Goal: Task Accomplishment & Management: Use online tool/utility

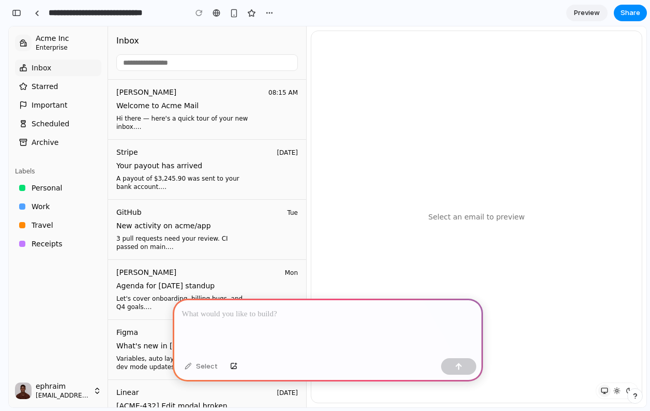
click at [248, 326] on div at bounding box center [328, 326] width 310 height 55
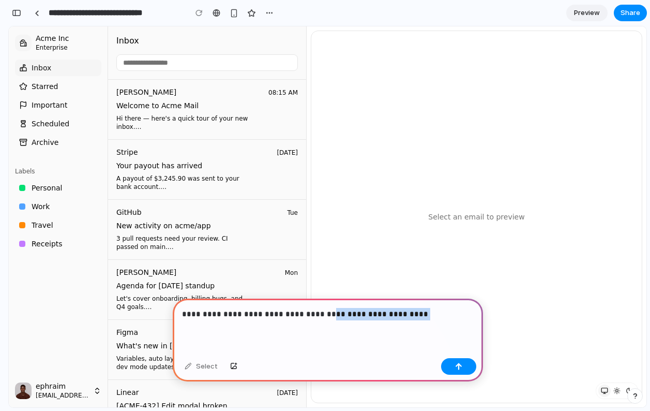
drag, startPoint x: 430, startPoint y: 314, endPoint x: 320, endPoint y: 315, distance: 109.7
click at [320, 315] on p "**********" at bounding box center [328, 314] width 292 height 12
click at [257, 313] on p "**********" at bounding box center [328, 314] width 292 height 12
drag, startPoint x: 266, startPoint y: 341, endPoint x: 156, endPoint y: 311, distance: 113.6
click at [224, 315] on p "**********" at bounding box center [328, 314] width 292 height 12
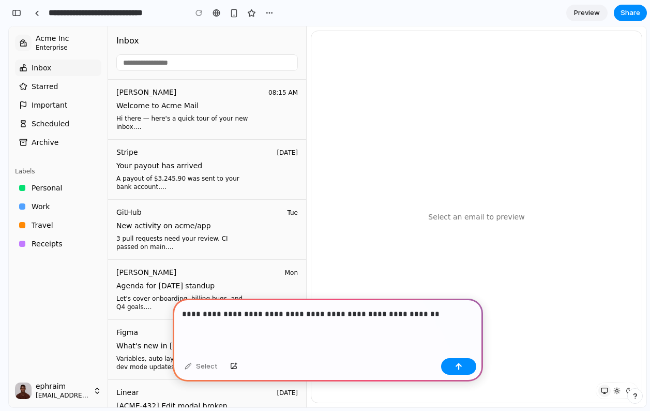
click at [432, 314] on p "**********" at bounding box center [328, 314] width 292 height 12
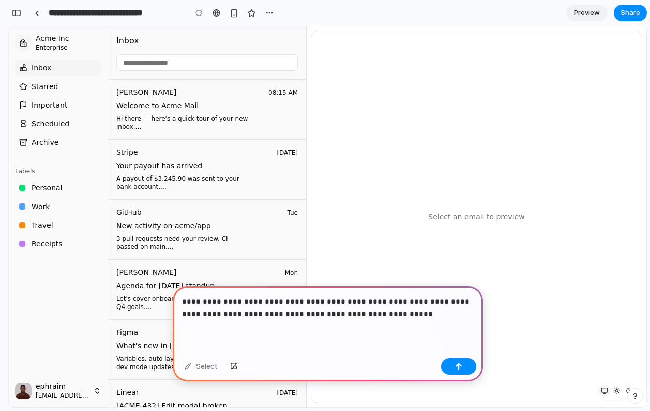
click at [321, 312] on p "**********" at bounding box center [328, 307] width 292 height 25
click at [419, 315] on p "**********" at bounding box center [328, 307] width 292 height 25
click at [302, 314] on p "**********" at bounding box center [328, 307] width 292 height 25
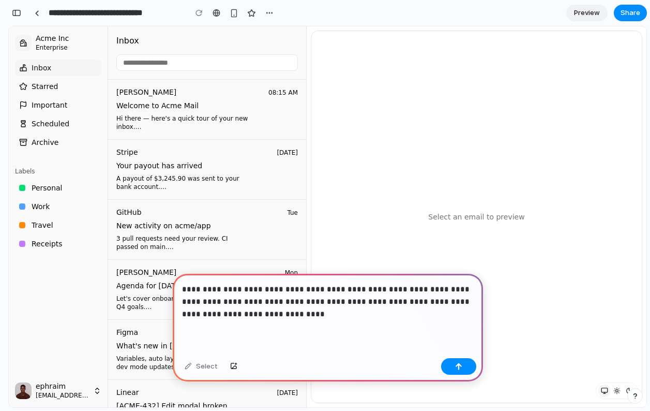
click at [376, 302] on p "**********" at bounding box center [328, 301] width 292 height 37
click at [406, 314] on p "**********" at bounding box center [328, 301] width 292 height 37
click at [313, 316] on p "**********" at bounding box center [328, 301] width 292 height 37
click at [450, 312] on p "**********" at bounding box center [328, 301] width 292 height 37
click at [461, 365] on div "button" at bounding box center [458, 366] width 7 height 7
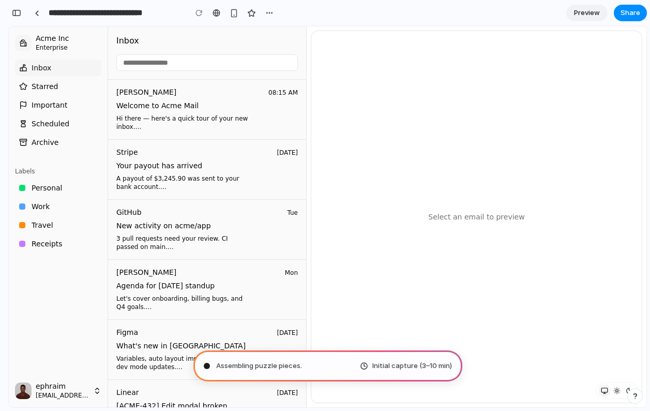
type input "**********"
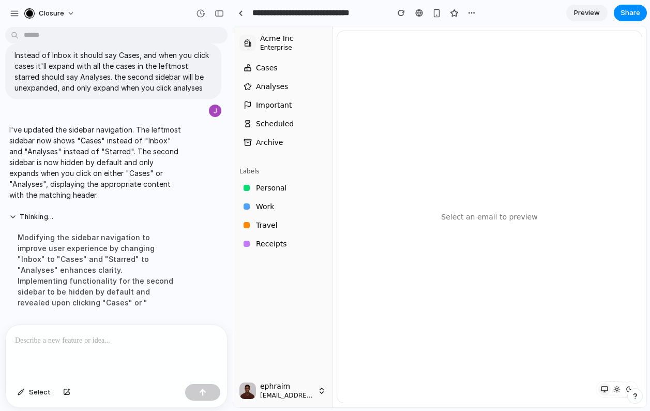
click at [269, 72] on span "Cases" at bounding box center [267, 68] width 22 height 10
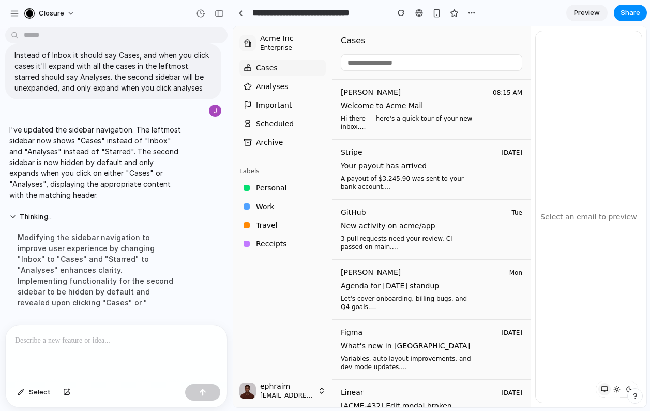
click at [273, 69] on span "Cases" at bounding box center [267, 68] width 22 height 10
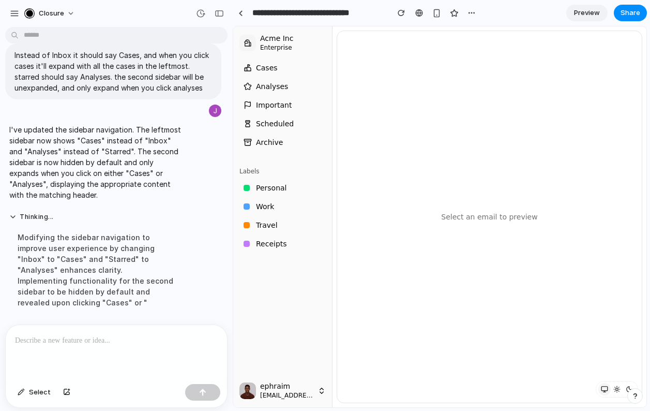
click at [273, 69] on span "Cases" at bounding box center [267, 68] width 22 height 10
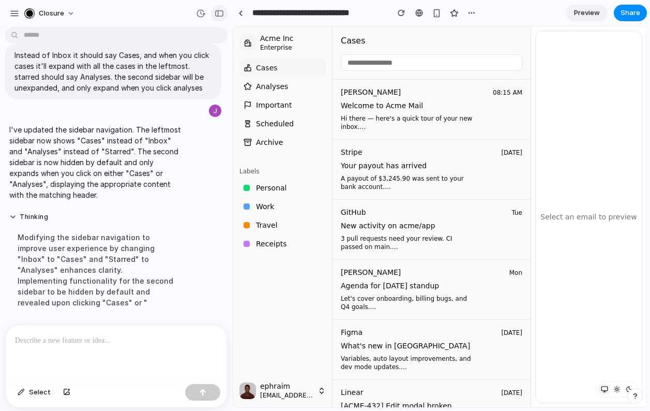
click at [219, 15] on div "button" at bounding box center [219, 13] width 9 height 7
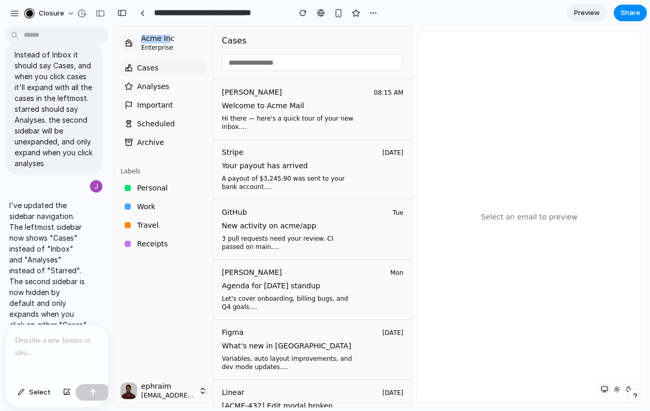
drag, startPoint x: 170, startPoint y: 38, endPoint x: 141, endPoint y: 38, distance: 28.5
click at [141, 38] on span "Acme Inc" at bounding box center [174, 38] width 66 height 9
click at [122, 16] on div "button" at bounding box center [121, 12] width 9 height 7
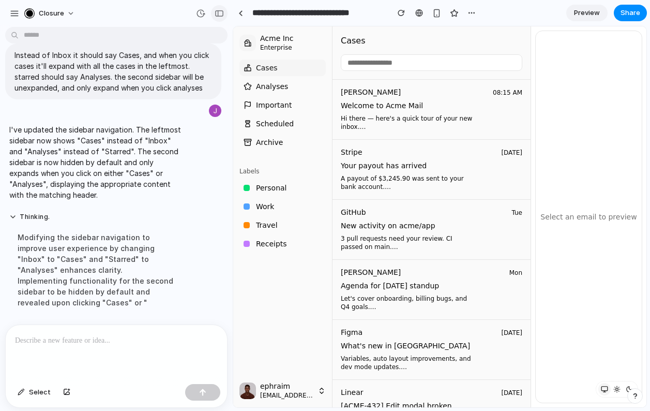
click at [222, 11] on div "button" at bounding box center [219, 13] width 9 height 7
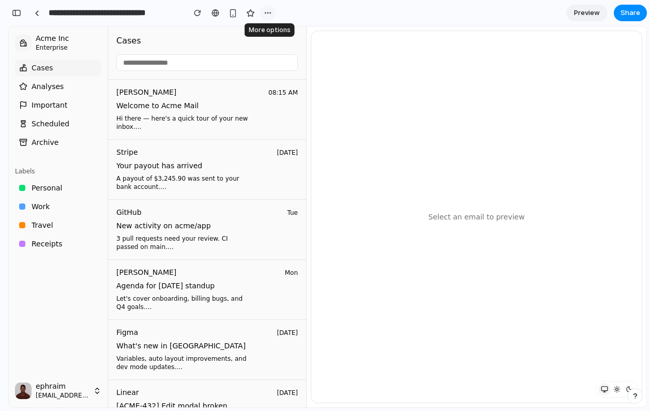
click at [265, 14] on div "button" at bounding box center [268, 13] width 8 height 8
click at [266, 13] on div "Duplicate Delete" at bounding box center [325, 205] width 650 height 411
click at [50, 90] on span "Analyses" at bounding box center [48, 86] width 32 height 10
click at [56, 71] on button "Cases" at bounding box center [58, 67] width 86 height 17
click at [54, 84] on span "Analyses" at bounding box center [48, 86] width 32 height 10
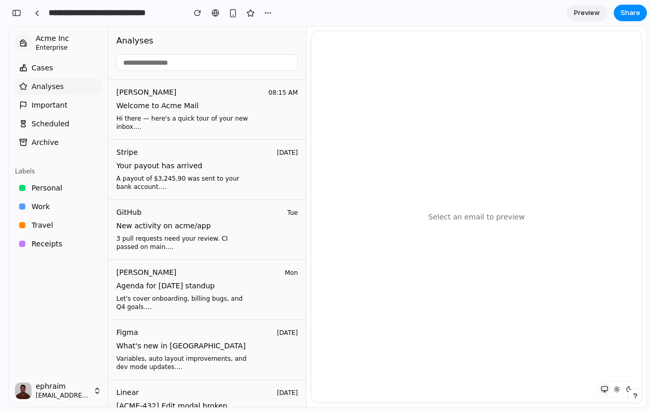
click at [67, 66] on button "Cases" at bounding box center [58, 67] width 86 height 17
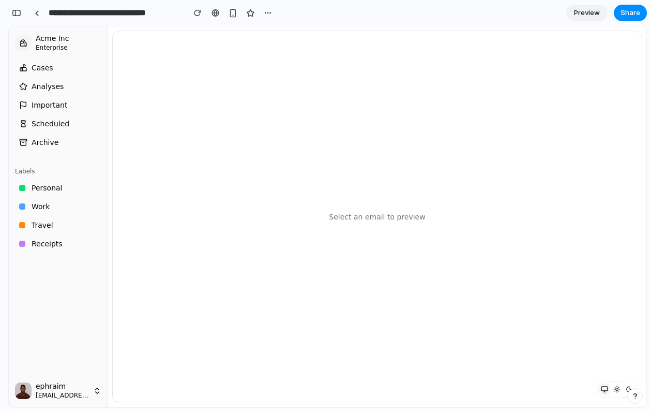
click at [67, 66] on button "Cases" at bounding box center [58, 67] width 86 height 17
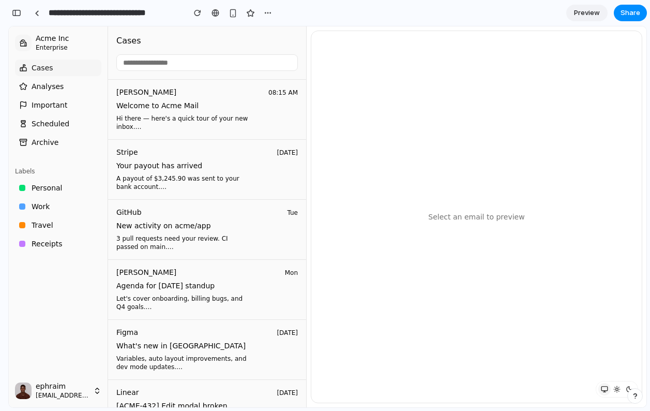
click at [67, 66] on button "Cases" at bounding box center [58, 67] width 86 height 17
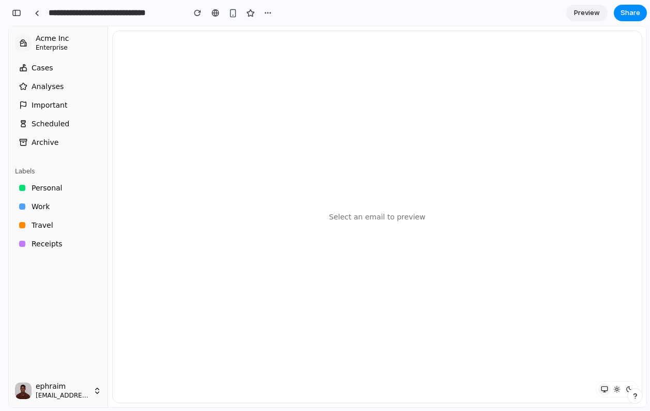
click at [63, 83] on button "Analyses" at bounding box center [58, 86] width 86 height 17
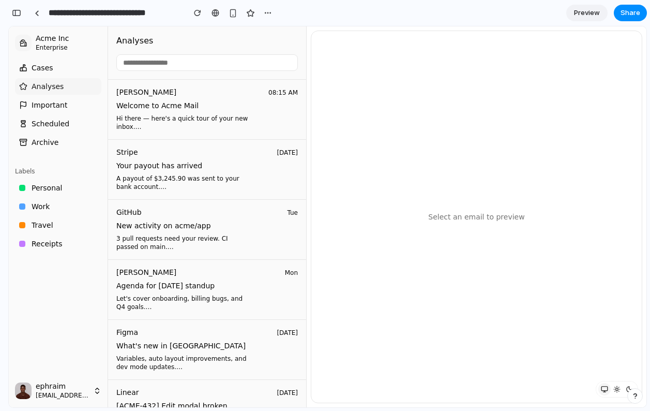
click at [63, 83] on button "Analyses" at bounding box center [58, 86] width 86 height 17
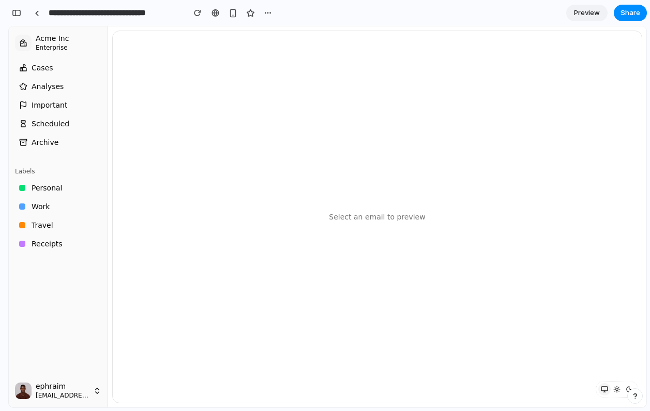
click at [63, 66] on button "Cases" at bounding box center [58, 67] width 86 height 17
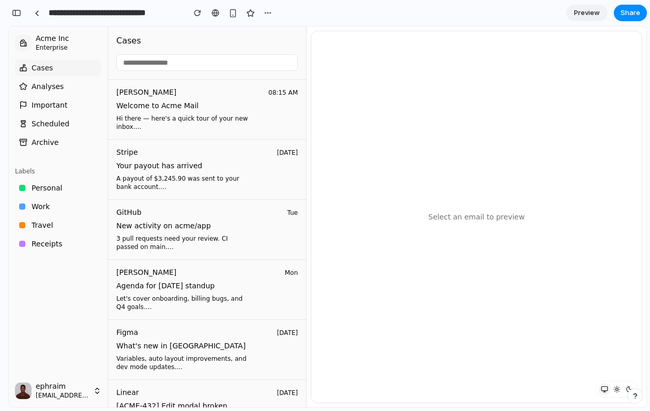
click at [63, 66] on button "Cases" at bounding box center [58, 67] width 86 height 17
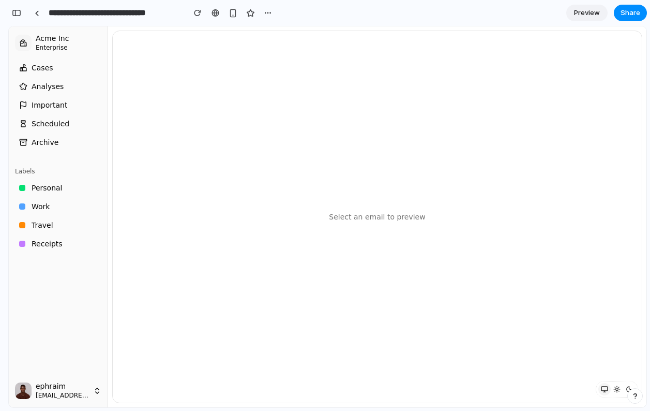
click at [63, 66] on button "Cases" at bounding box center [58, 67] width 86 height 17
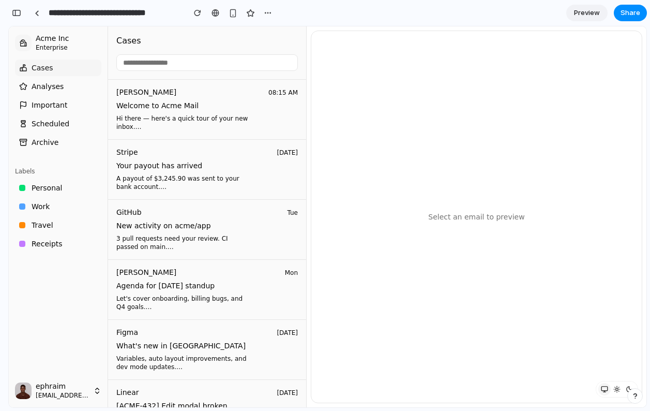
click at [75, 350] on div "Cases Analyses Important Scheduled Archive Labels Personal Work Travel Receipts" at bounding box center [58, 216] width 95 height 323
click at [495, 161] on div "Select an email to preview" at bounding box center [476, 216] width 331 height 371
click at [19, 10] on div "button" at bounding box center [16, 12] width 9 height 7
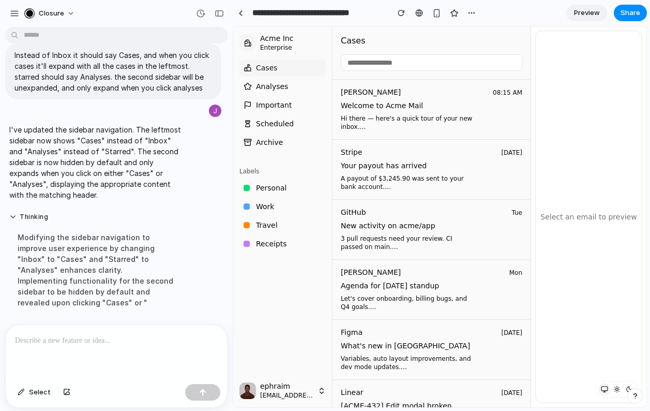
click at [233, 237] on main "Chat Preview" at bounding box center [440, 217] width 414 height 382
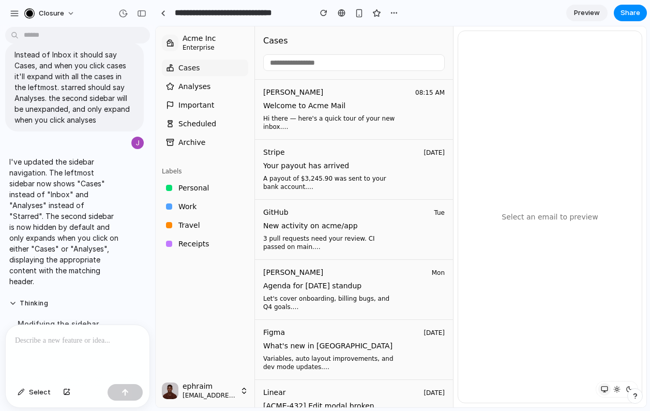
drag, startPoint x: 231, startPoint y: 242, endPoint x: 155, endPoint y: 240, distance: 75.6
click at [207, 69] on button "Cases" at bounding box center [205, 67] width 86 height 17
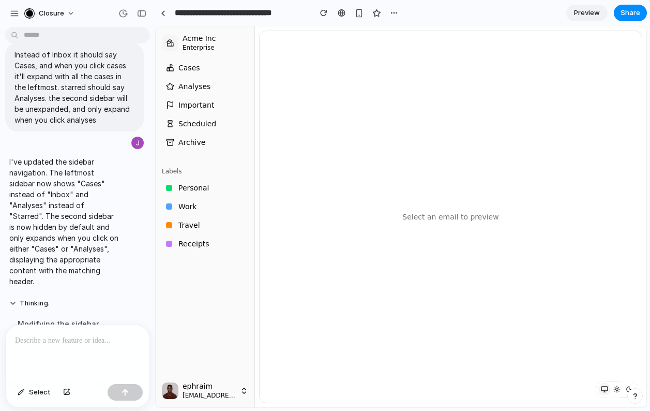
click at [207, 69] on button "Cases" at bounding box center [205, 67] width 86 height 17
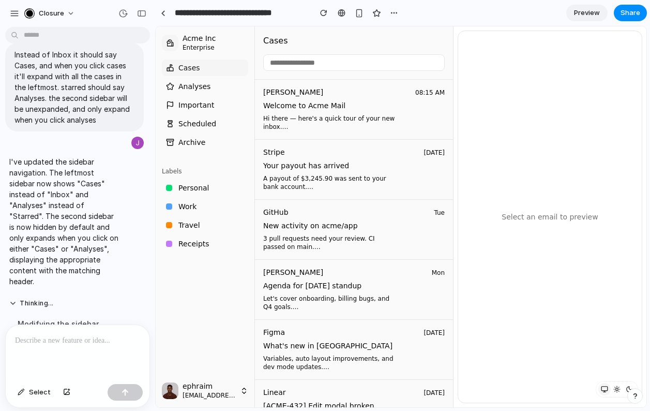
click at [207, 69] on button "Cases" at bounding box center [205, 67] width 86 height 17
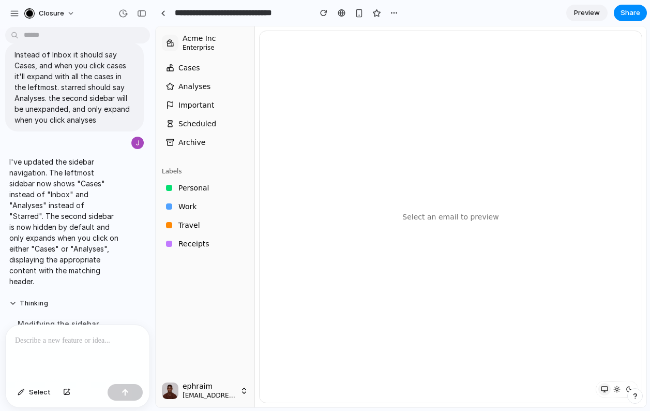
click at [207, 69] on button "Cases" at bounding box center [205, 67] width 86 height 17
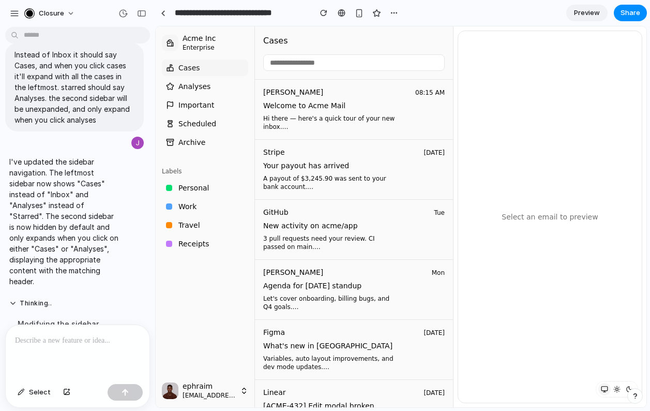
click at [207, 69] on button "Cases" at bounding box center [205, 67] width 86 height 17
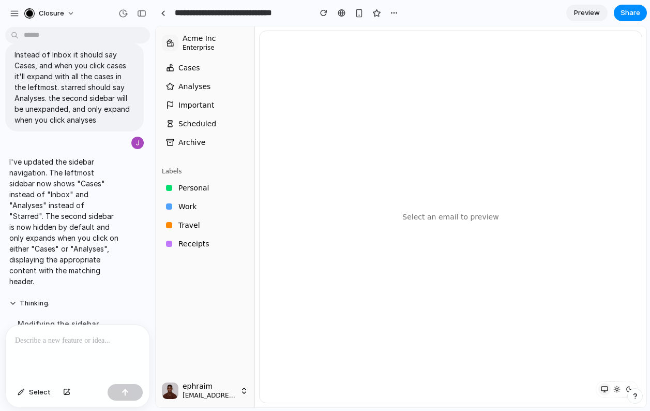
click at [89, 343] on p at bounding box center [77, 340] width 125 height 12
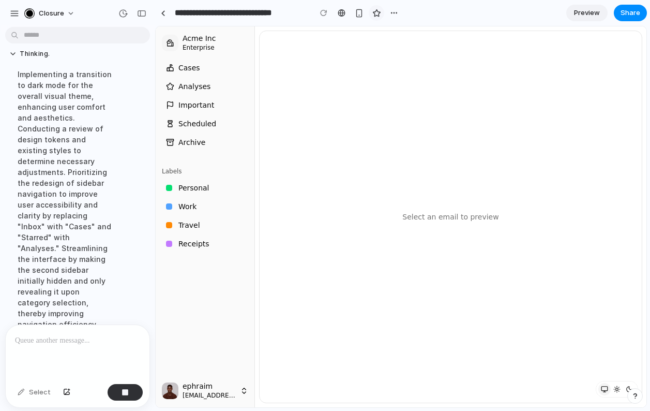
scroll to position [363, 0]
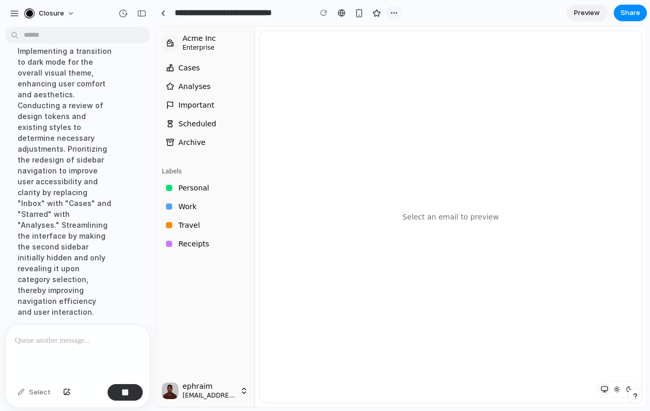
click at [394, 16] on div "button" at bounding box center [394, 13] width 8 height 8
click at [394, 13] on div "Duplicate Delete" at bounding box center [325, 205] width 650 height 411
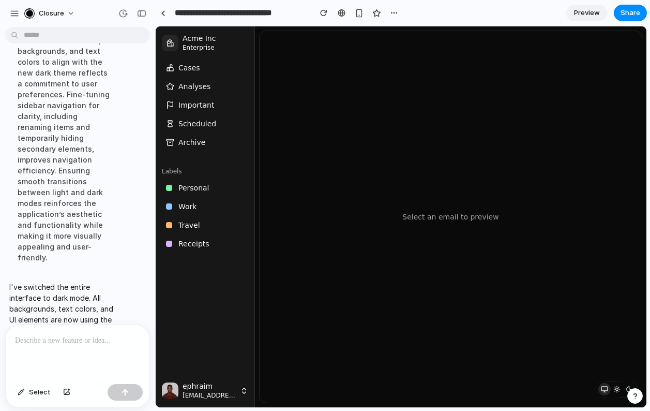
scroll to position [0, 0]
click at [155, 273] on main "Chat Preview" at bounding box center [401, 217] width 492 height 382
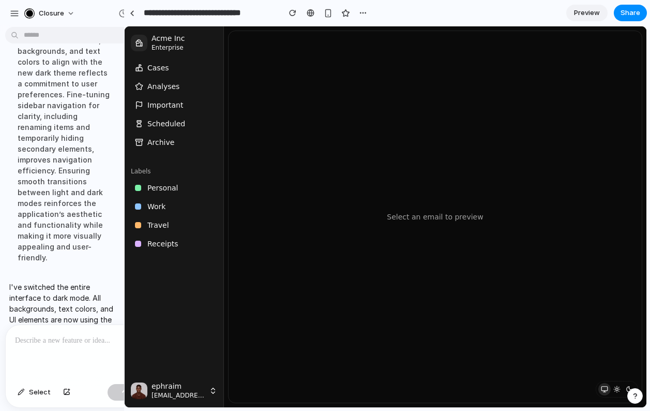
drag, startPoint x: 154, startPoint y: 274, endPoint x: 124, endPoint y: 274, distance: 29.5
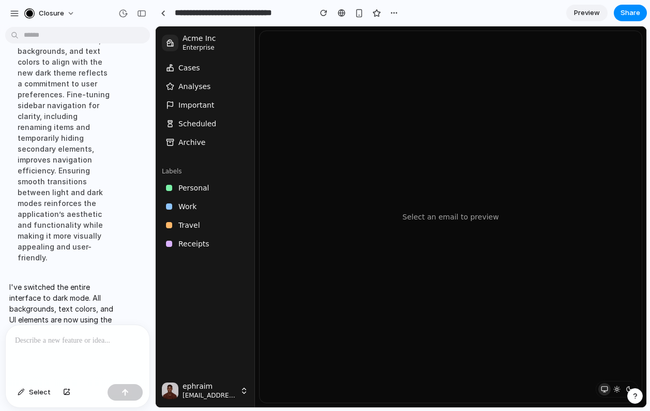
click at [183, 70] on span "Cases" at bounding box center [189, 68] width 22 height 10
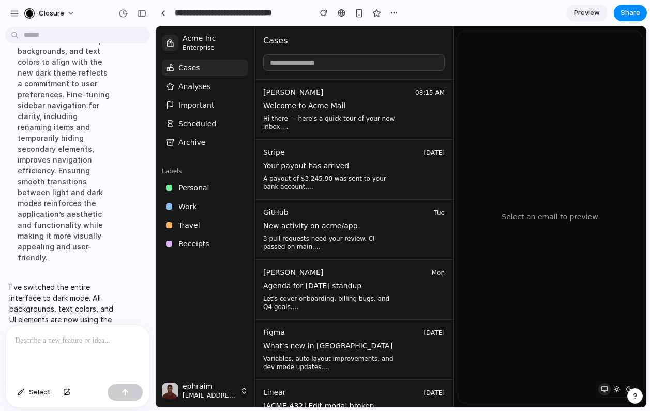
click at [183, 70] on span "Cases" at bounding box center [189, 68] width 22 height 10
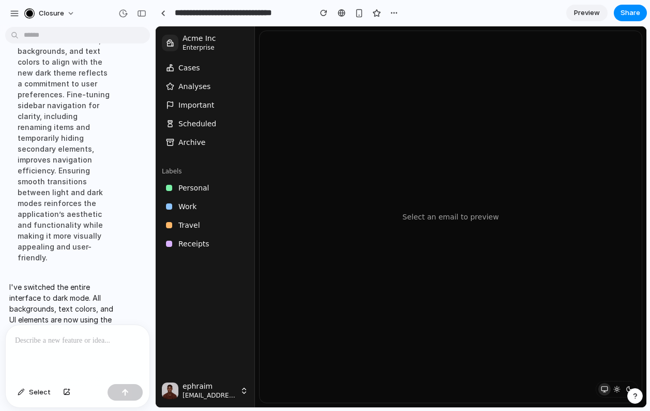
click at [61, 343] on p at bounding box center [77, 340] width 125 height 12
click at [68, 343] on p at bounding box center [77, 340] width 125 height 12
click at [53, 347] on div at bounding box center [78, 352] width 144 height 55
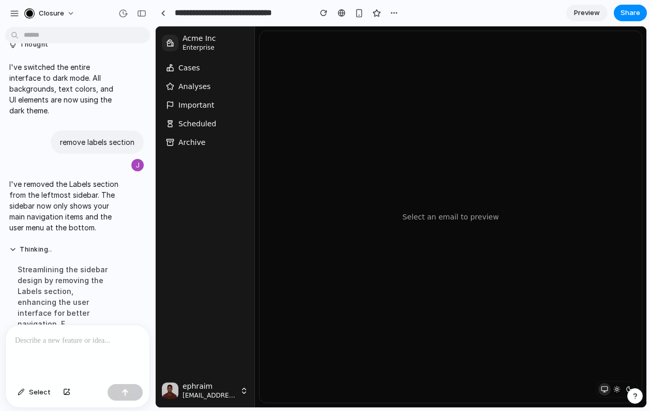
click at [67, 338] on p at bounding box center [77, 340] width 125 height 12
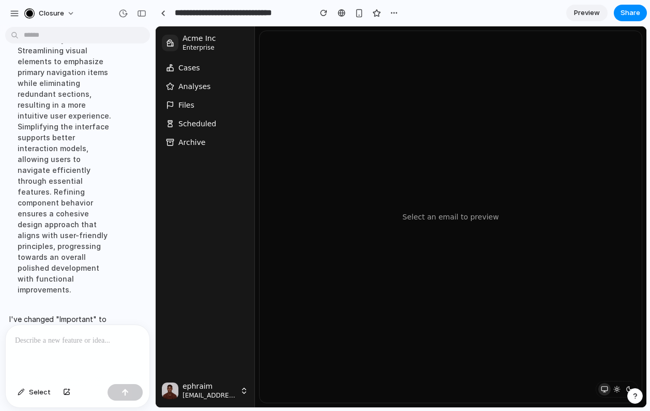
click at [63, 341] on p at bounding box center [77, 340] width 125 height 12
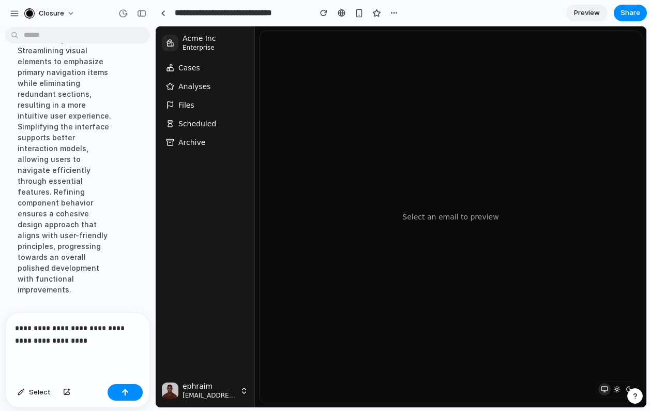
click at [43, 329] on p "**********" at bounding box center [77, 334] width 125 height 25
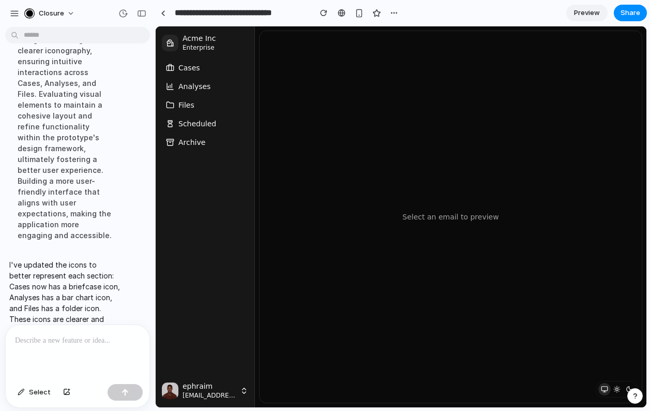
click at [200, 72] on button "Cases" at bounding box center [205, 67] width 86 height 17
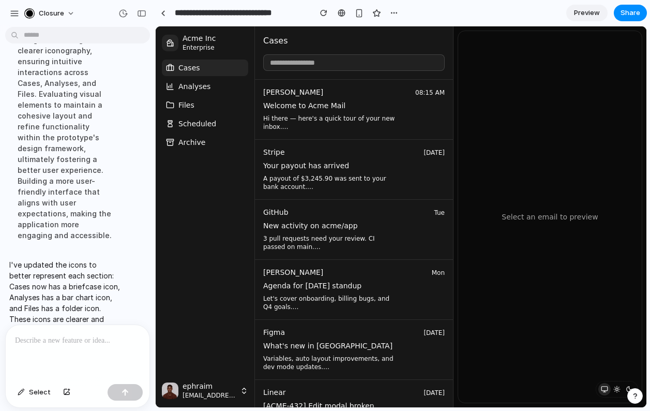
click at [200, 72] on button "Cases" at bounding box center [205, 67] width 86 height 17
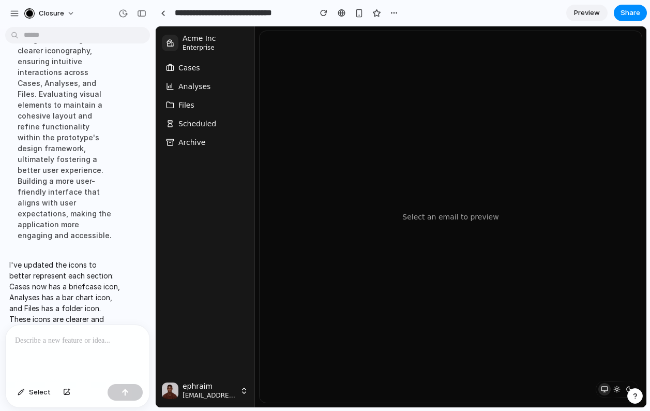
click at [200, 91] on span "Analyses" at bounding box center [194, 86] width 32 height 10
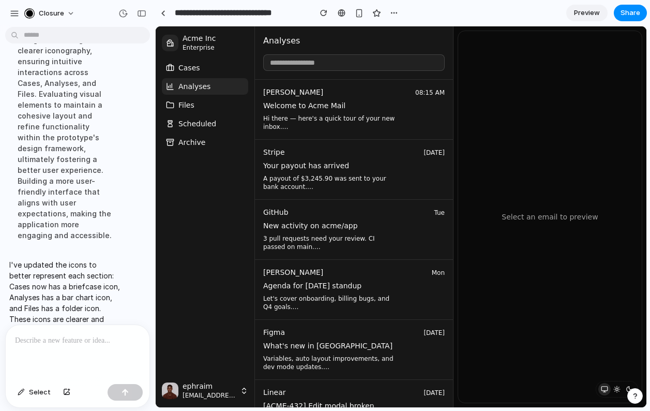
click at [200, 90] on span "Analyses" at bounding box center [194, 86] width 32 height 10
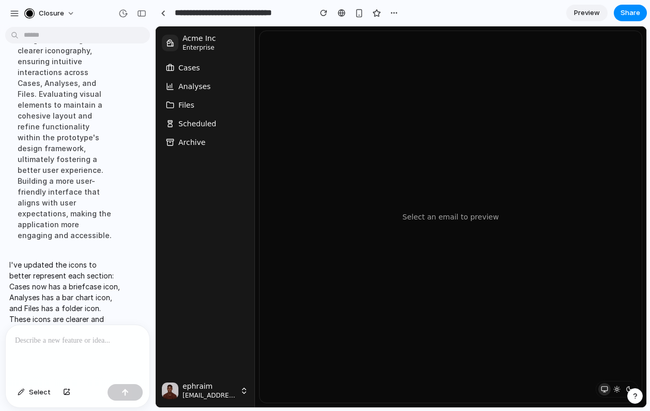
click at [200, 107] on button "Files" at bounding box center [205, 105] width 86 height 17
click at [191, 87] on span "Analyses" at bounding box center [194, 86] width 32 height 10
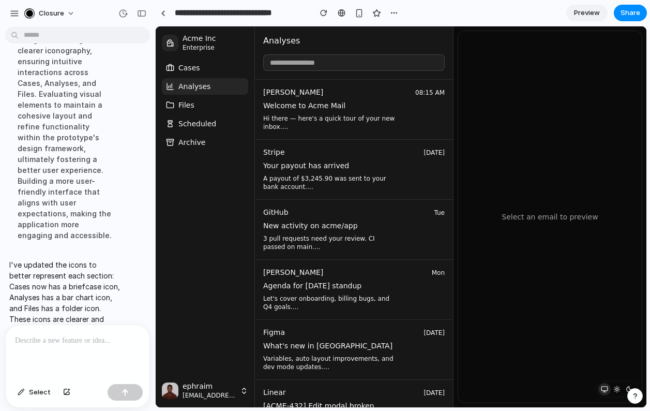
click at [198, 72] on span "Cases" at bounding box center [189, 68] width 22 height 10
click at [198, 90] on span "Analyses" at bounding box center [194, 86] width 32 height 10
click at [205, 62] on button "Cases" at bounding box center [205, 67] width 86 height 17
click at [55, 337] on p at bounding box center [77, 340] width 125 height 12
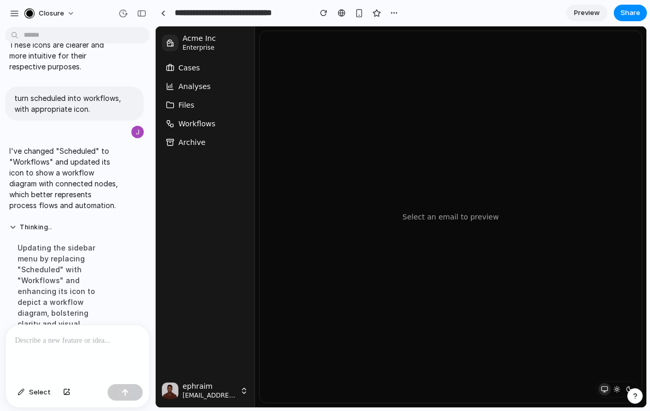
click at [211, 125] on span "Workflows" at bounding box center [196, 123] width 37 height 10
click at [197, 66] on span "Cases" at bounding box center [189, 68] width 22 height 10
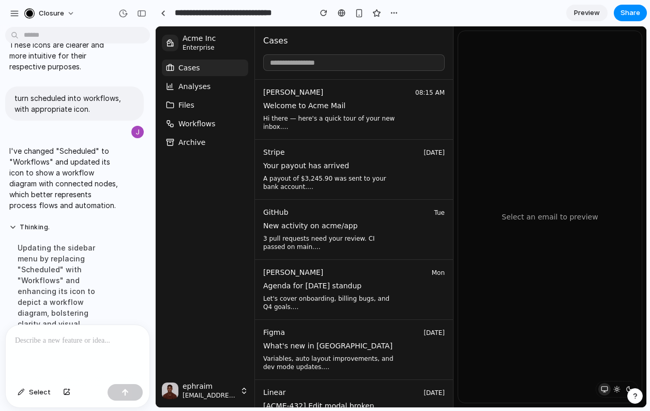
click at [204, 67] on button "Cases" at bounding box center [205, 67] width 86 height 17
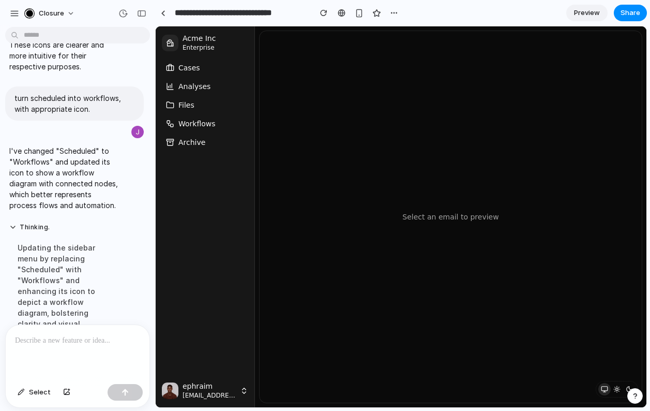
click at [196, 70] on span "Cases" at bounding box center [189, 68] width 22 height 10
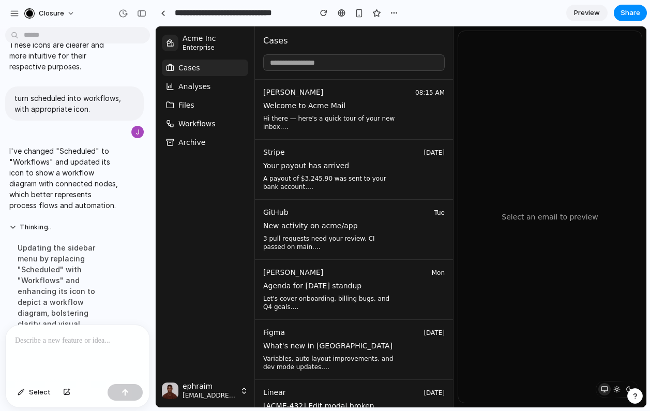
click at [513, 145] on div "Select an email to preview" at bounding box center [550, 216] width 184 height 371
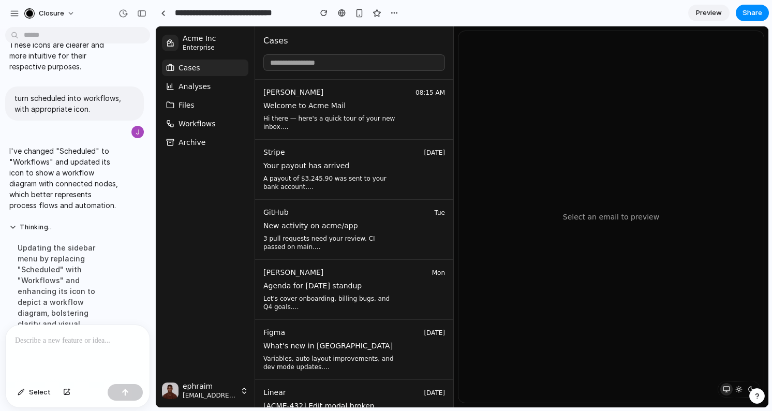
click at [62, 337] on p at bounding box center [77, 340] width 125 height 12
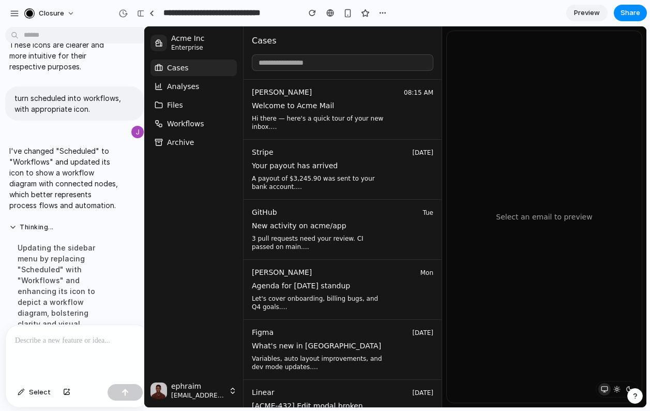
drag, startPoint x: 152, startPoint y: 142, endPoint x: 144, endPoint y: 147, distance: 9.1
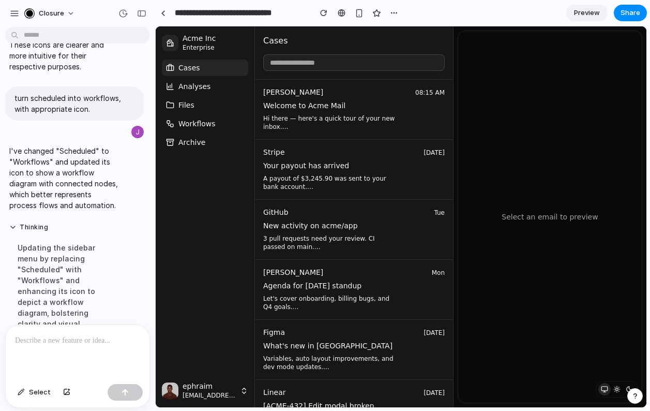
click at [193, 124] on span "Workflows" at bounding box center [196, 123] width 37 height 10
click at [199, 102] on button "Files" at bounding box center [205, 105] width 86 height 17
click at [200, 89] on span "Analyses" at bounding box center [194, 86] width 32 height 10
click at [204, 73] on button "Cases" at bounding box center [205, 67] width 86 height 17
click at [203, 87] on span "Analyses" at bounding box center [194, 86] width 32 height 10
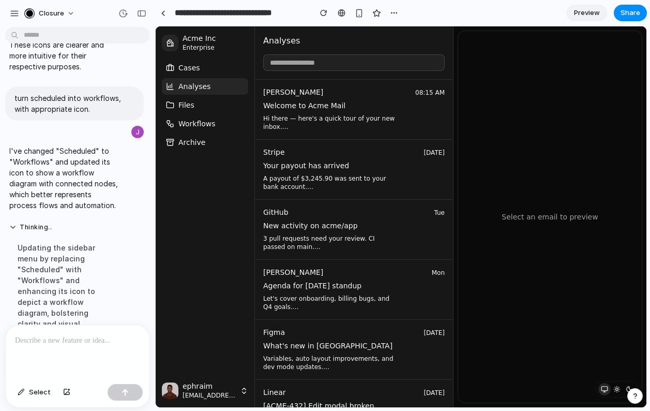
click at [204, 72] on button "Cases" at bounding box center [205, 67] width 86 height 17
click at [91, 343] on p at bounding box center [77, 340] width 125 height 12
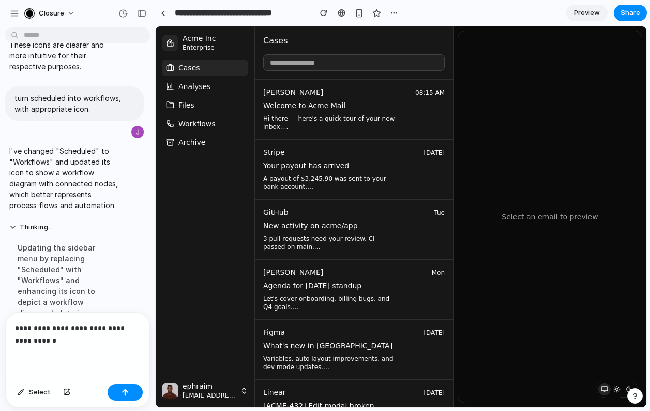
click at [368, 108] on link "Nora Patel 08:15 AM Welcome to Acme Mail Hi there — here's a quick tour of your…" at bounding box center [354, 110] width 198 height 60
click at [87, 340] on p "**********" at bounding box center [77, 334] width 125 height 25
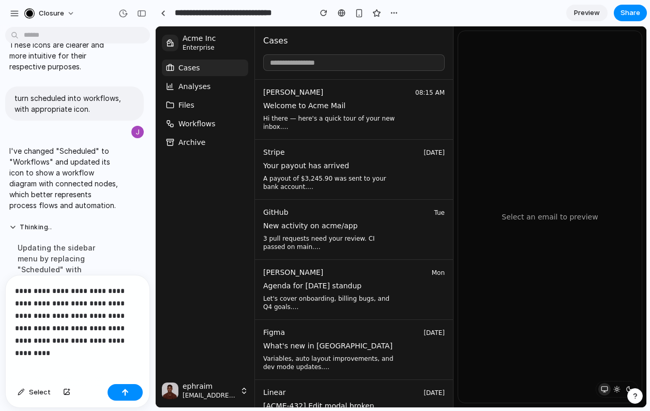
click at [84, 341] on p "**********" at bounding box center [77, 316] width 125 height 62
click at [100, 339] on p "**********" at bounding box center [77, 309] width 125 height 75
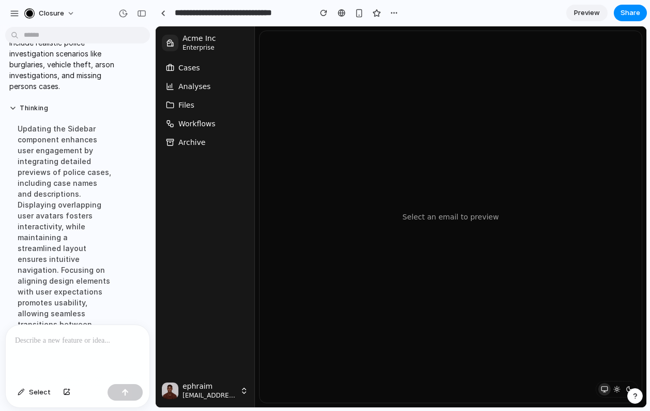
click at [185, 75] on button "Cases" at bounding box center [205, 67] width 86 height 17
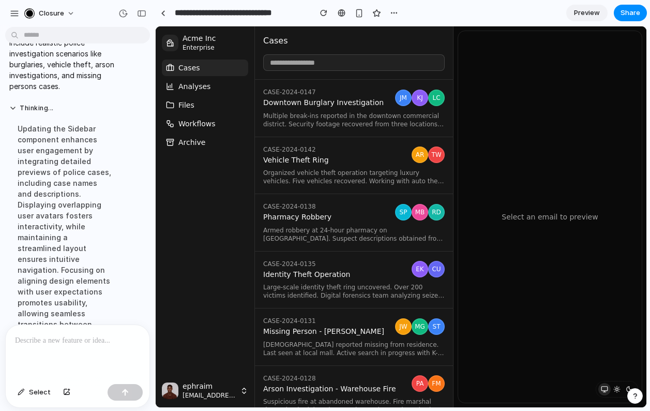
click at [187, 73] on button "Cases" at bounding box center [205, 67] width 86 height 17
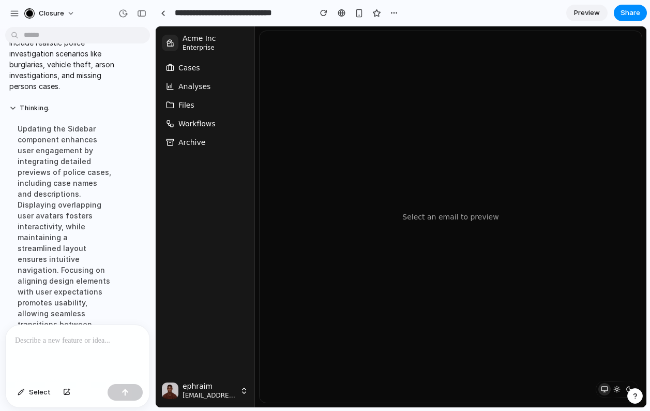
click at [187, 73] on button "Cases" at bounding box center [205, 67] width 86 height 17
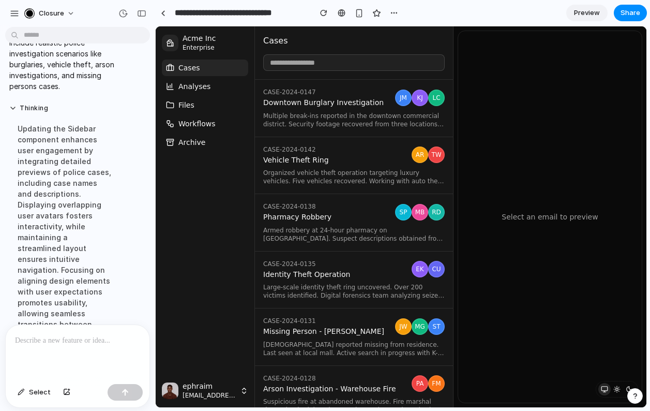
click at [190, 75] on button "Cases" at bounding box center [205, 67] width 86 height 17
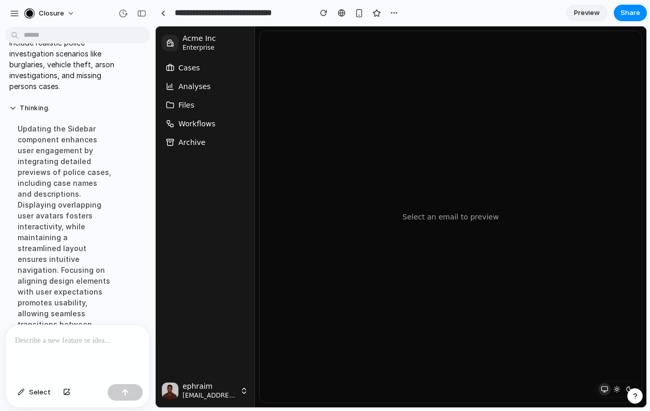
click at [190, 75] on button "Cases" at bounding box center [205, 67] width 86 height 17
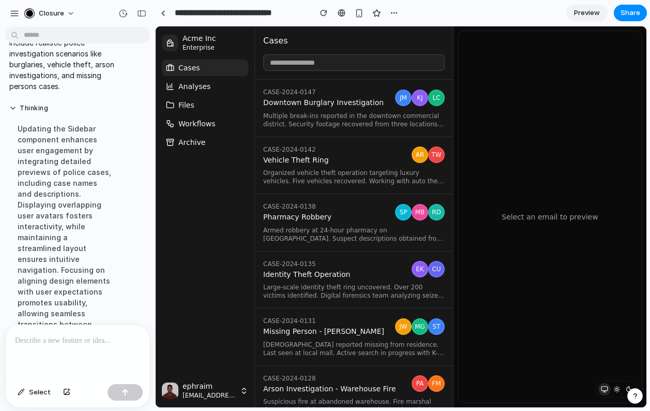
click at [341, 117] on span "Multiple break-ins reported in the downtown commercial district. Security foota…" at bounding box center [354, 120] width 182 height 17
click at [93, 338] on p at bounding box center [77, 340] width 125 height 12
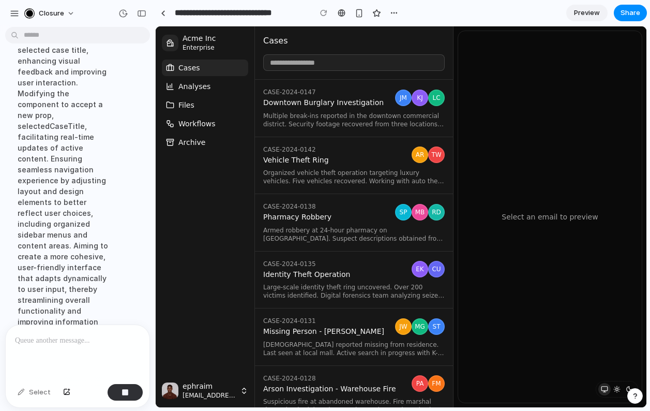
scroll to position [1441, 0]
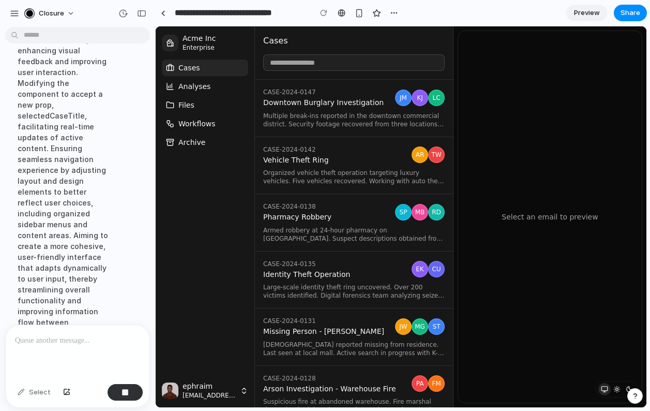
click at [307, 114] on span "Multiple break-ins reported in the downtown commercial district. Security foota…" at bounding box center [354, 120] width 182 height 17
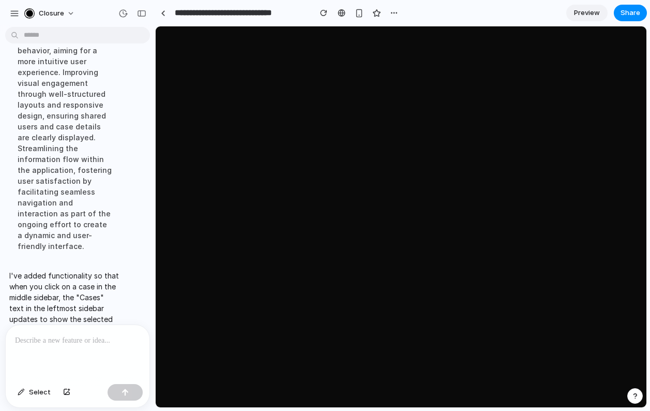
scroll to position [0, 0]
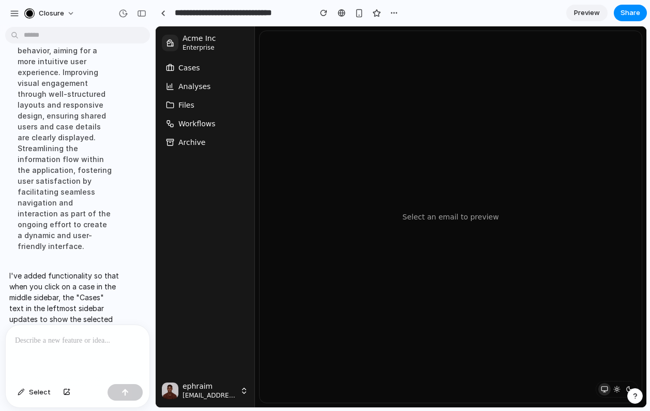
click at [202, 68] on button "Cases" at bounding box center [205, 67] width 86 height 17
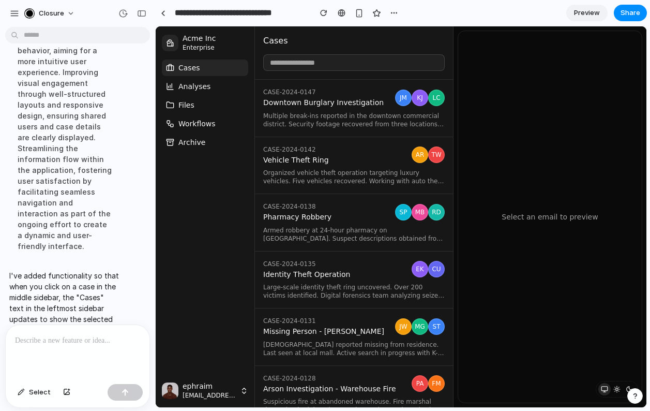
click at [317, 108] on link "CASE-2024-0147 Downtown Burglary Investigation JM KJ LC Multiple break-ins repo…" at bounding box center [354, 108] width 198 height 57
click at [216, 123] on button "Workflows" at bounding box center [205, 123] width 86 height 17
click at [212, 103] on button "Files" at bounding box center [205, 105] width 86 height 17
click at [211, 88] on button "Analyses" at bounding box center [205, 86] width 86 height 17
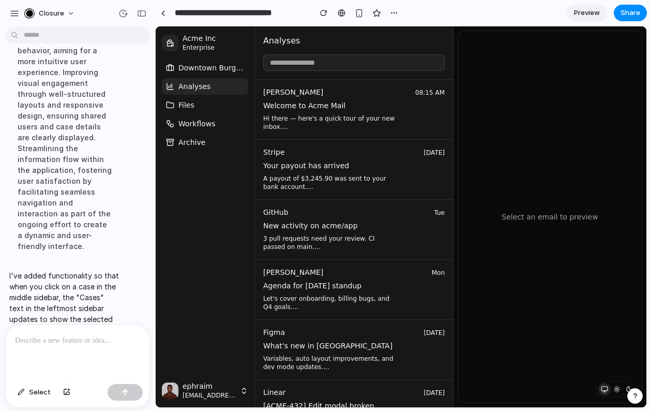
click at [221, 68] on span "Downtown Burglary Investigation" at bounding box center [211, 68] width 66 height 10
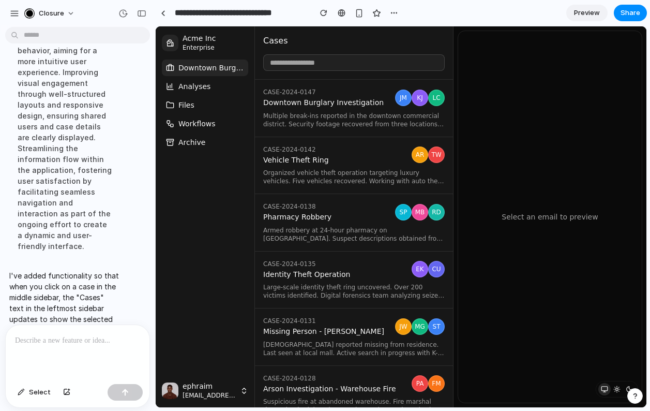
click at [215, 82] on button "Analyses" at bounding box center [205, 86] width 86 height 17
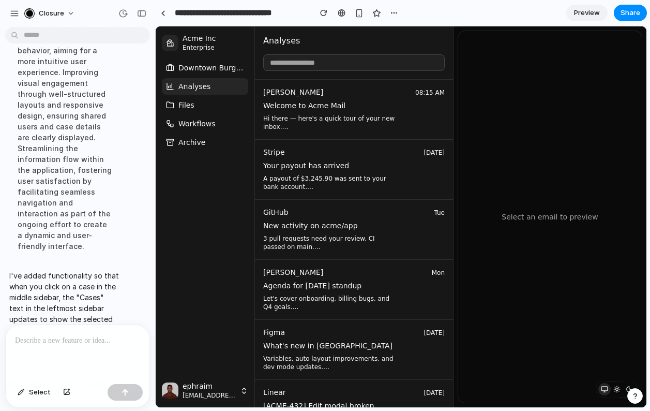
click at [65, 339] on p at bounding box center [77, 340] width 125 height 12
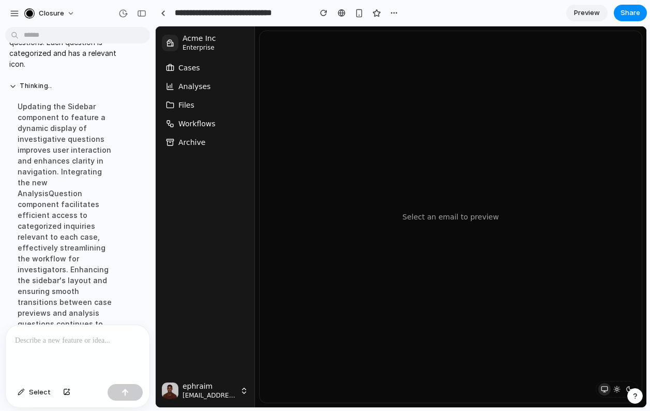
click at [193, 83] on span "Analyses" at bounding box center [194, 86] width 32 height 10
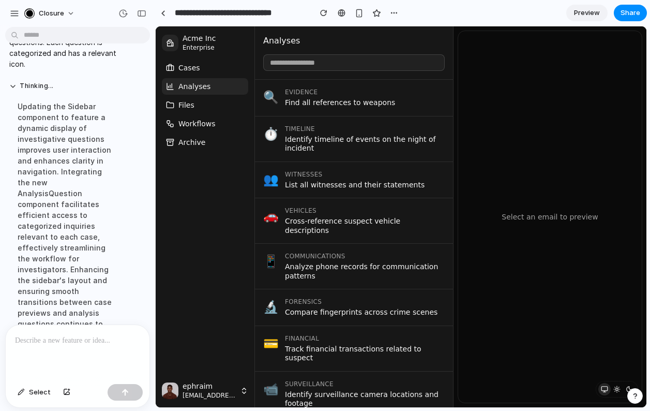
click at [196, 72] on span "Cases" at bounding box center [189, 68] width 22 height 10
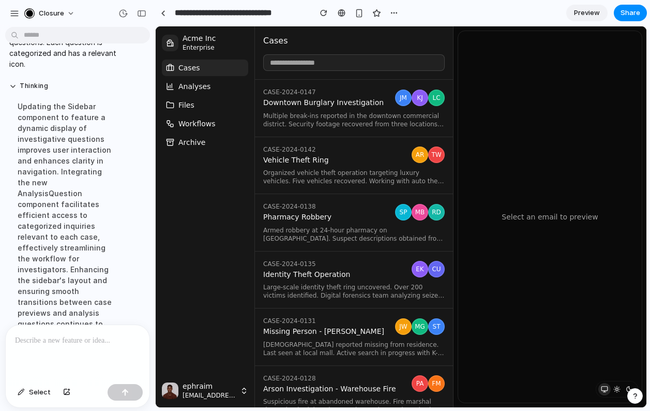
click at [190, 84] on span "Analyses" at bounding box center [194, 86] width 32 height 10
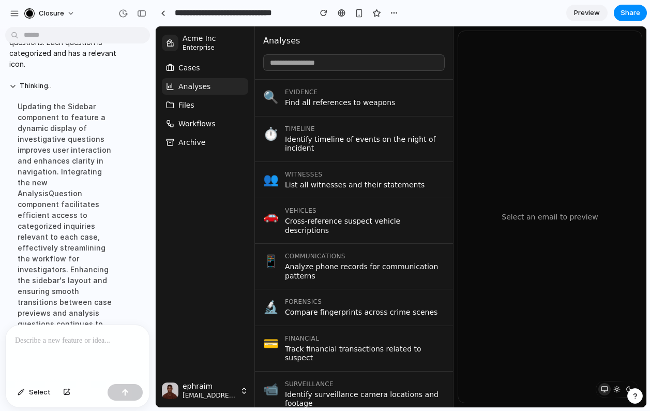
click at [54, 338] on p at bounding box center [77, 340] width 125 height 12
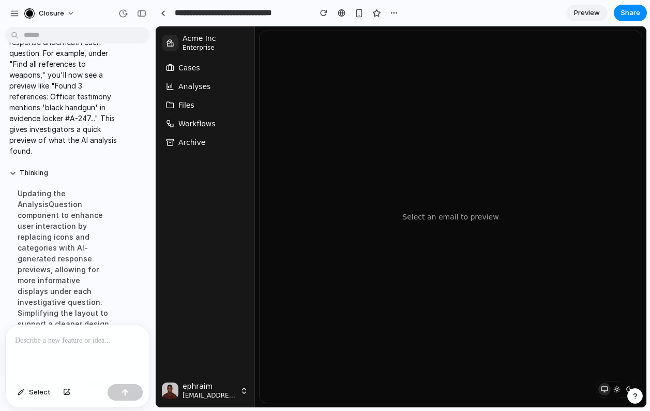
click at [208, 70] on button "Cases" at bounding box center [205, 67] width 86 height 17
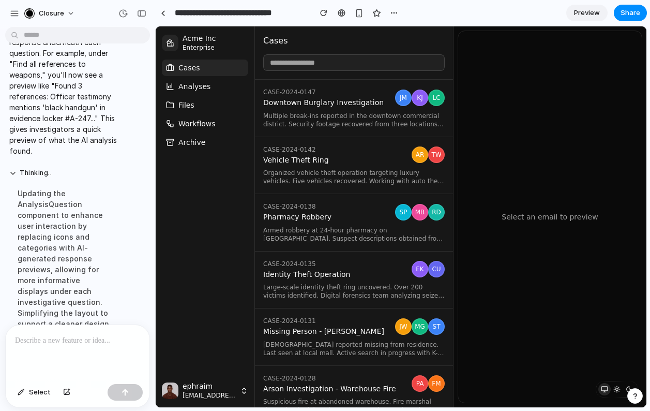
click at [309, 110] on link "CASE-2024-0147 Downtown Burglary Investigation JM KJ LC Multiple break-ins repo…" at bounding box center [354, 108] width 198 height 57
click at [75, 339] on p at bounding box center [77, 340] width 125 height 12
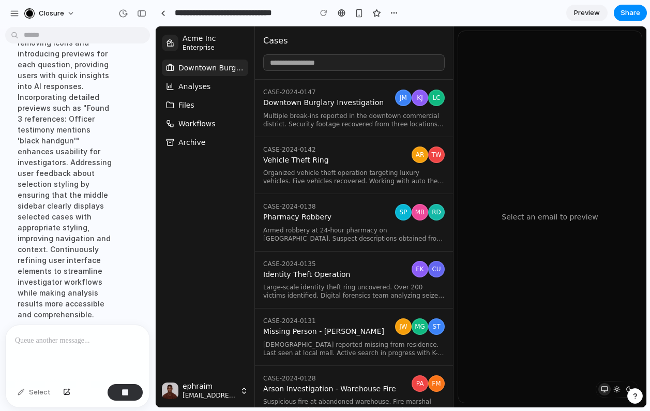
scroll to position [2182, 0]
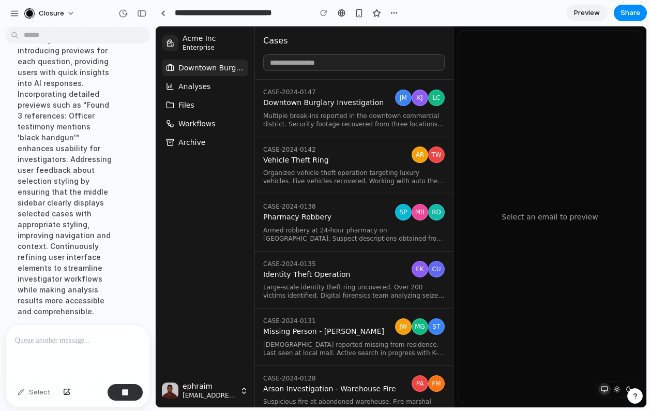
click at [201, 78] on ul "Downtown Burglary Investigation Analyses Files Workflows Archive" at bounding box center [205, 104] width 86 height 91
click at [201, 86] on span "Analyses" at bounding box center [194, 86] width 32 height 10
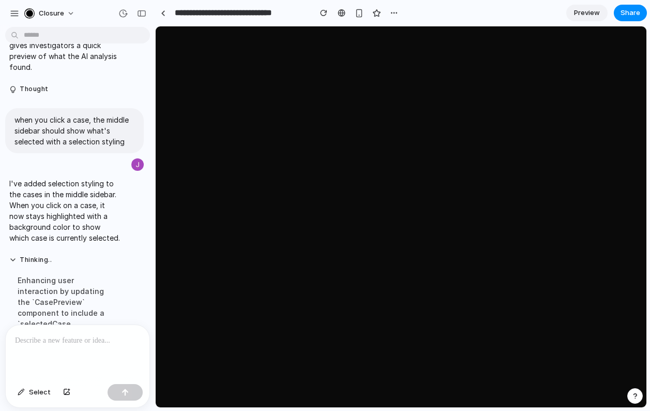
scroll to position [0, 0]
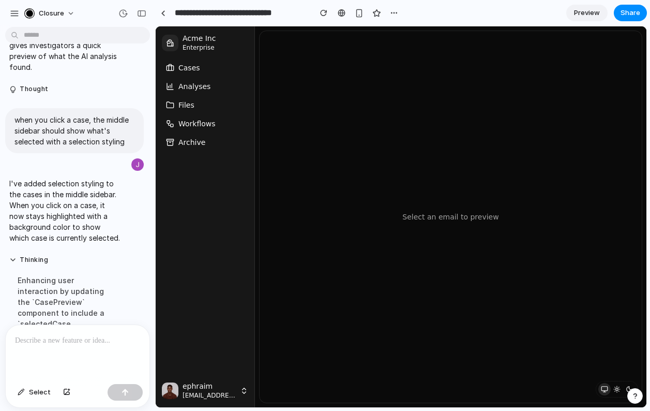
click at [194, 88] on span "Analyses" at bounding box center [194, 86] width 32 height 10
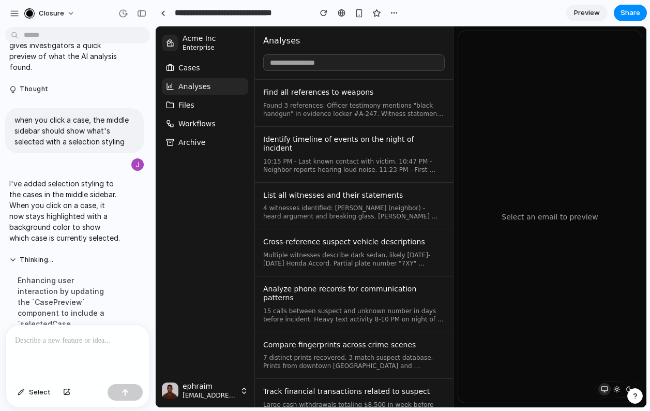
click at [193, 106] on span "Files" at bounding box center [186, 105] width 16 height 10
click at [200, 67] on button "Cases" at bounding box center [205, 67] width 86 height 17
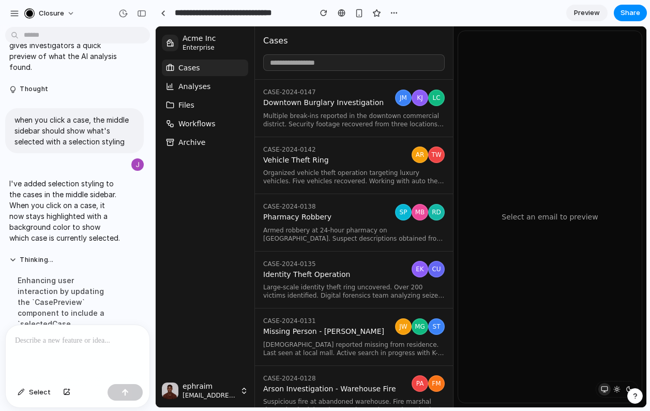
click at [315, 126] on span "Multiple break-ins reported in the downtown commercial district. Security foota…" at bounding box center [354, 120] width 182 height 17
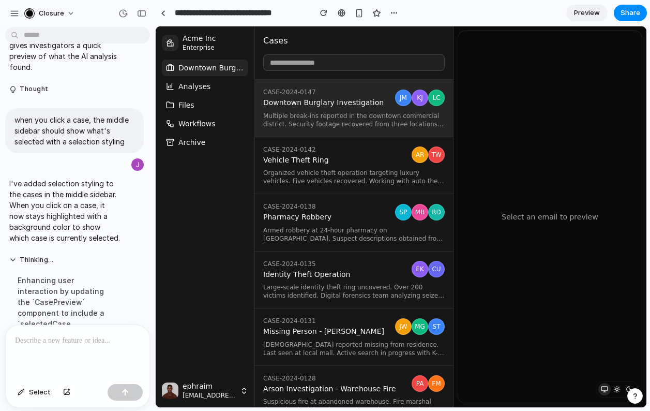
click at [337, 115] on span "Multiple break-ins reported in the downtown commercial district. Security foota…" at bounding box center [354, 120] width 182 height 17
click at [363, 173] on span "Organized vehicle theft operation targeting luxury vehicles. Five vehicles reco…" at bounding box center [354, 177] width 182 height 17
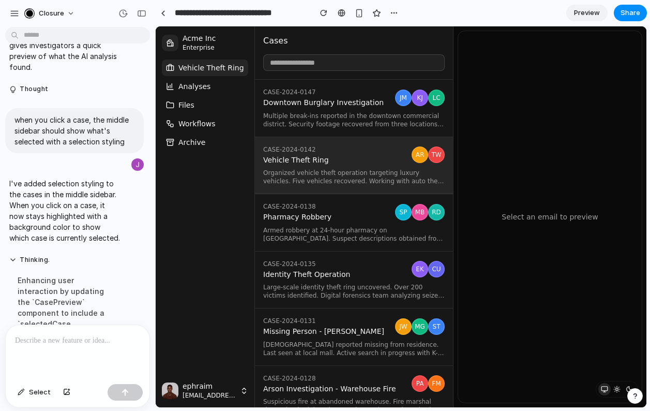
click at [309, 110] on link "CASE-2024-0147 Downtown Burglary Investigation JM KJ LC Multiple break-ins repo…" at bounding box center [354, 108] width 198 height 57
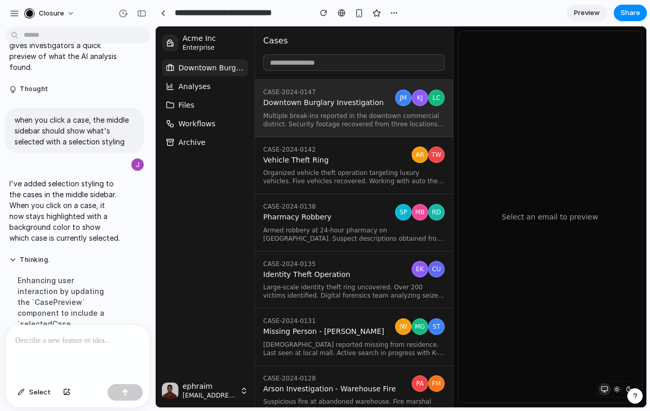
click at [75, 346] on p at bounding box center [77, 340] width 125 height 12
drag, startPoint x: 141, startPoint y: 340, endPoint x: 65, endPoint y: 340, distance: 76.1
click at [65, 340] on div "**********" at bounding box center [78, 352] width 144 height 55
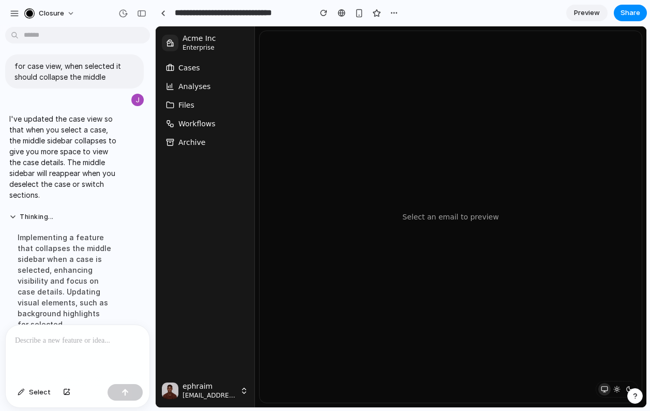
click at [203, 69] on button "Cases" at bounding box center [205, 67] width 86 height 17
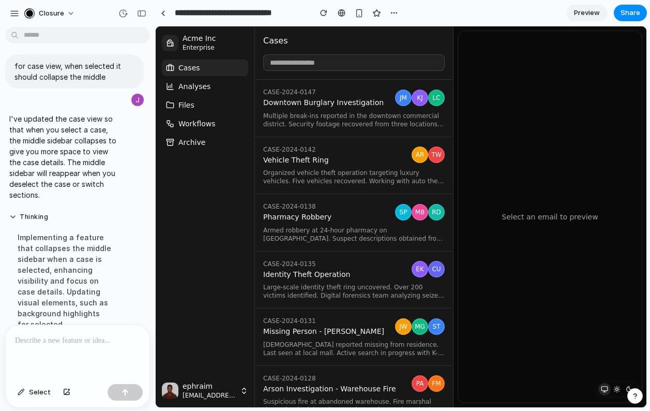
click at [340, 114] on span "Multiple break-ins reported in the downtown commercial district. Security foota…" at bounding box center [354, 120] width 182 height 17
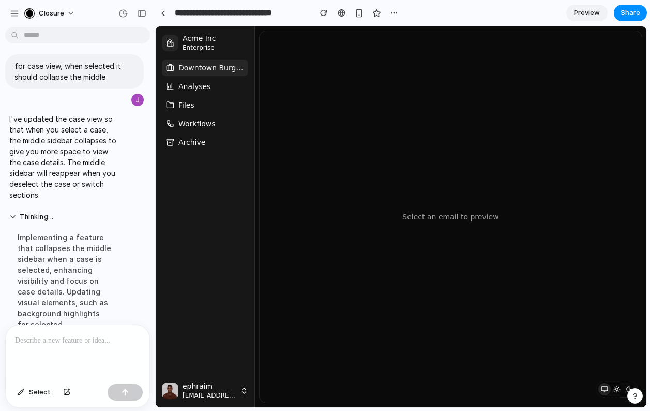
click at [214, 67] on span "Downtown Burglary Investigation" at bounding box center [211, 68] width 66 height 10
click at [213, 87] on button "Analyses" at bounding box center [205, 86] width 86 height 17
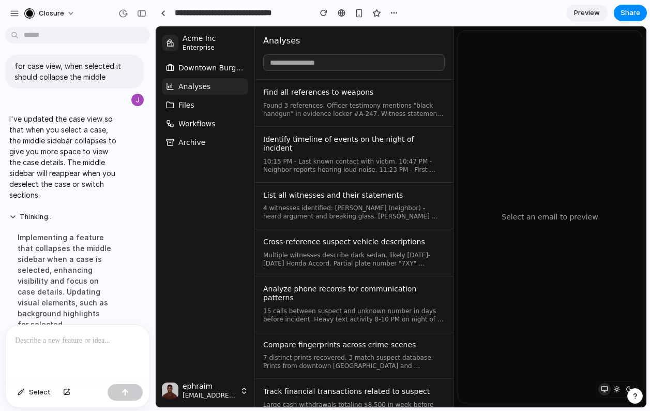
click at [221, 66] on span "Downtown Burglary Investigation" at bounding box center [211, 68] width 66 height 10
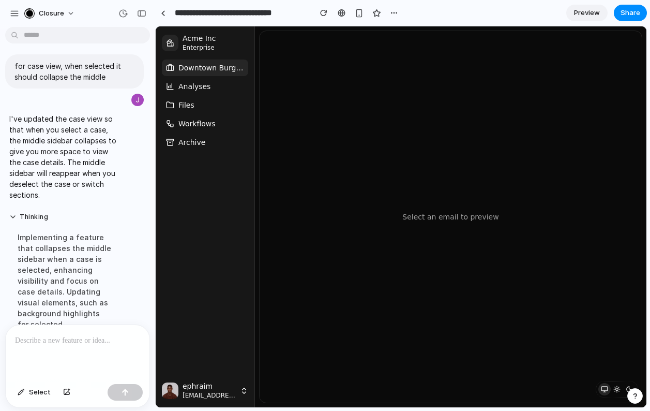
click at [218, 84] on button "Analyses" at bounding box center [205, 86] width 86 height 17
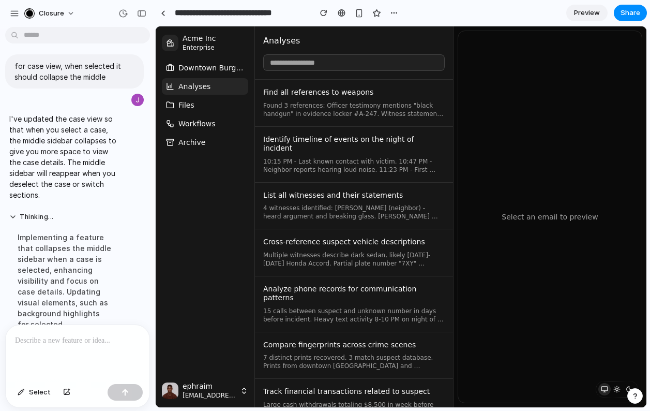
click at [211, 104] on button "Files" at bounding box center [205, 105] width 86 height 17
click at [215, 91] on button "Analyses" at bounding box center [205, 86] width 86 height 17
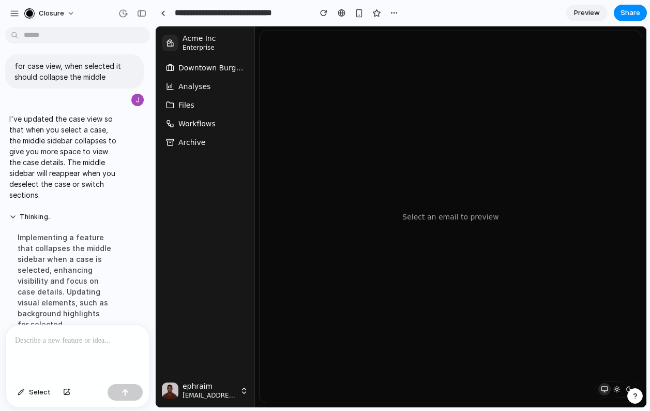
click at [215, 91] on button "Analyses" at bounding box center [205, 86] width 86 height 17
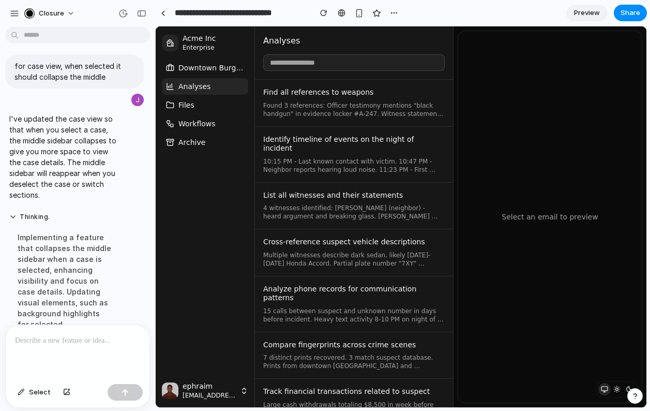
click at [211, 103] on button "Files" at bounding box center [205, 105] width 86 height 17
click at [91, 341] on p at bounding box center [77, 340] width 125 height 12
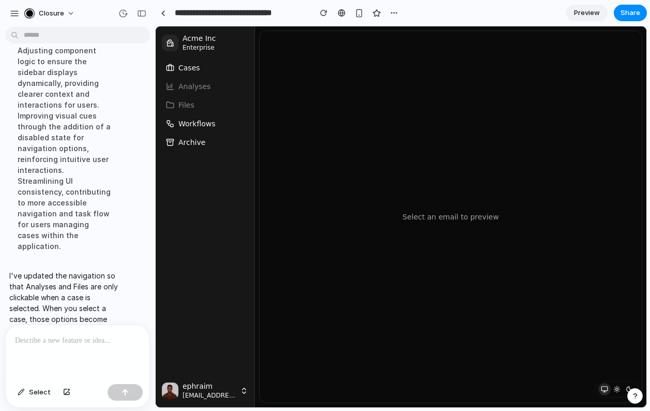
click at [67, 343] on p at bounding box center [77, 340] width 125 height 12
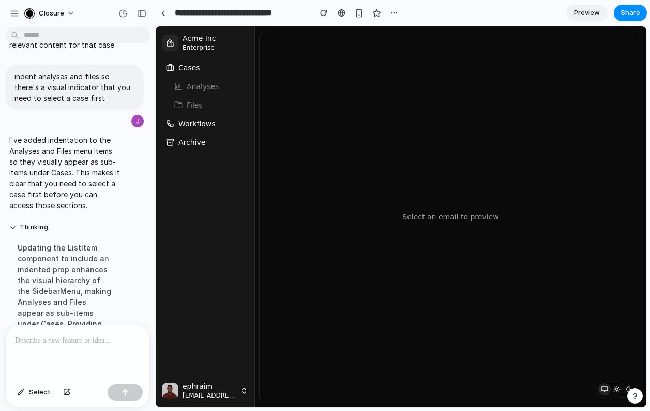
click at [212, 69] on button "Cases" at bounding box center [205, 67] width 86 height 17
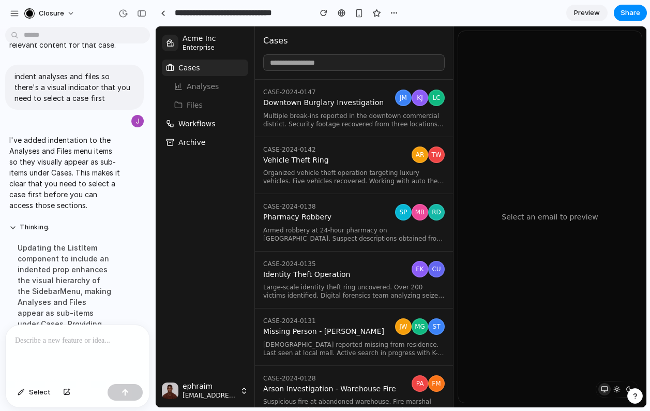
click at [362, 112] on span "Multiple break-ins reported in the downtown commercial district. Security foota…" at bounding box center [354, 120] width 182 height 17
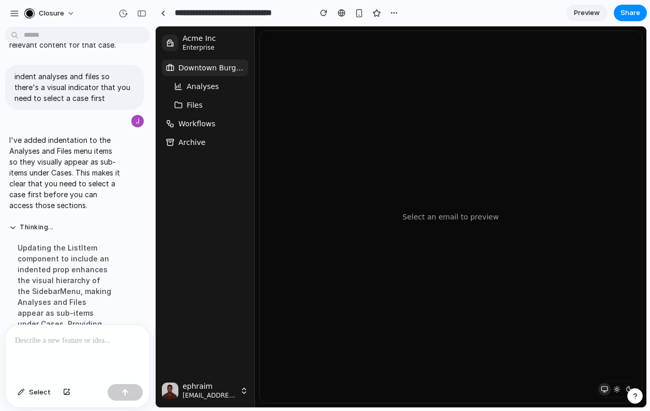
click at [221, 66] on span "Downtown Burglary Investigation" at bounding box center [211, 68] width 66 height 10
click at [219, 67] on span "Downtown Burglary Investigation" at bounding box center [211, 68] width 66 height 10
click at [258, 72] on main "Select an email to preview" at bounding box center [451, 216] width 392 height 381
click at [224, 69] on span "Downtown Burglary Investigation" at bounding box center [211, 68] width 66 height 10
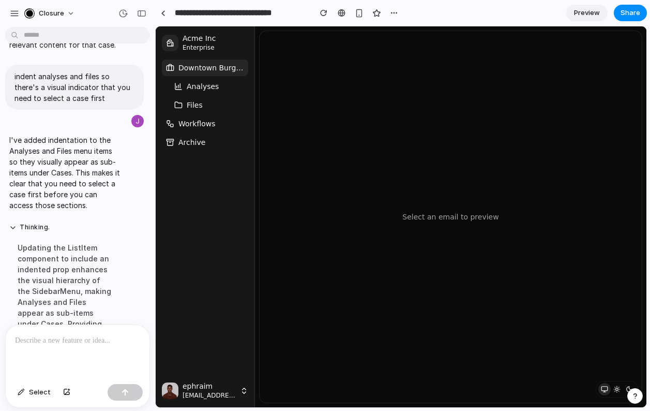
click at [203, 88] on span "Analyses" at bounding box center [203, 86] width 32 height 10
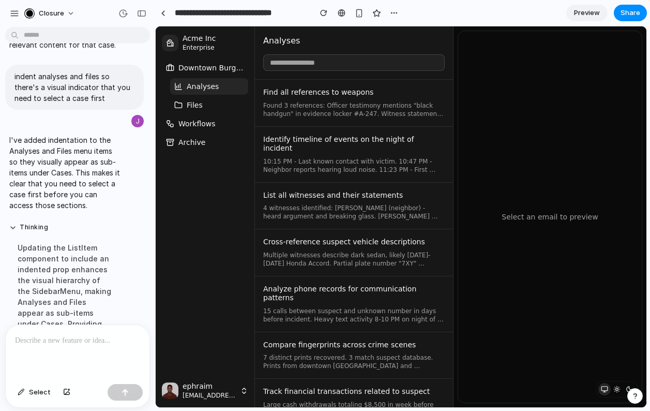
click at [203, 105] on button "Files" at bounding box center [209, 105] width 78 height 17
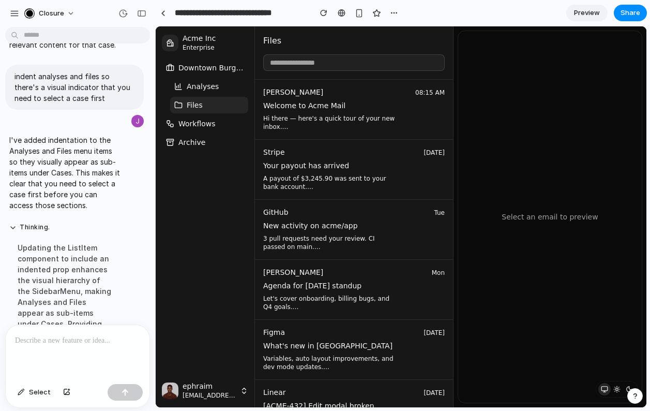
click at [76, 336] on p at bounding box center [77, 340] width 125 height 12
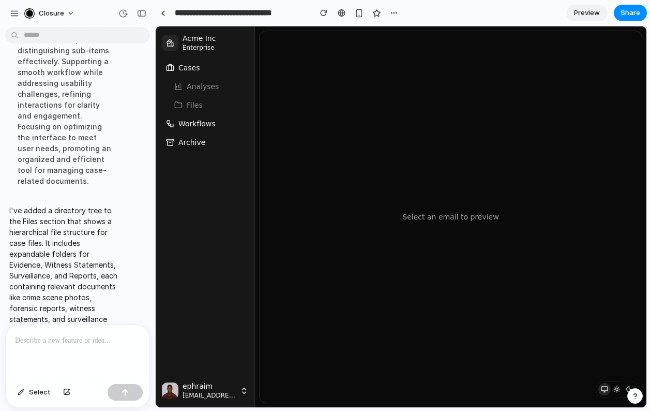
click at [200, 105] on li "Files" at bounding box center [205, 105] width 86 height 17
click at [202, 92] on li "Analyses" at bounding box center [205, 86] width 86 height 17
click at [201, 69] on button "Cases" at bounding box center [205, 67] width 86 height 17
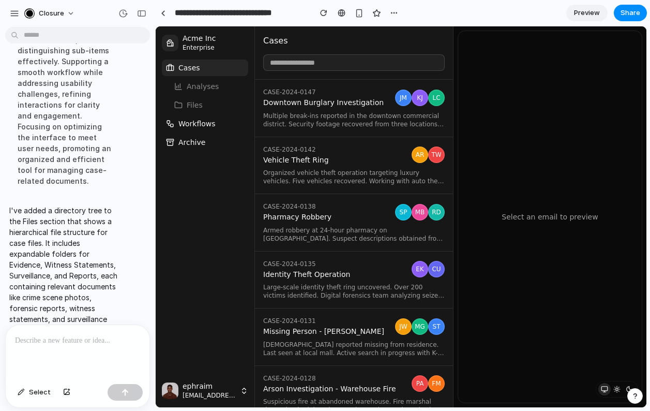
click at [341, 114] on span "Multiple break-ins reported in the downtown commercial district. Security foota…" at bounding box center [354, 120] width 182 height 17
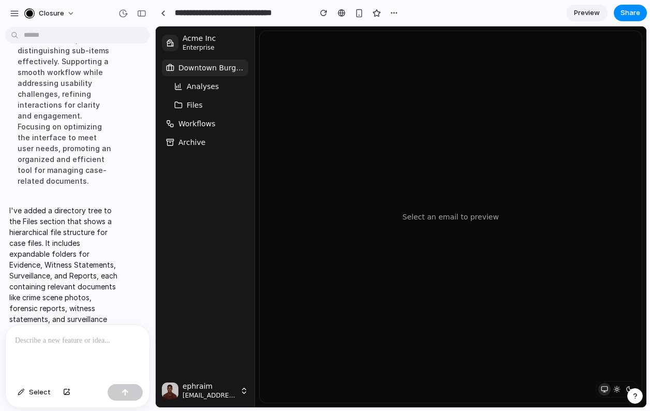
click at [220, 87] on button "Analyses" at bounding box center [209, 86] width 78 height 17
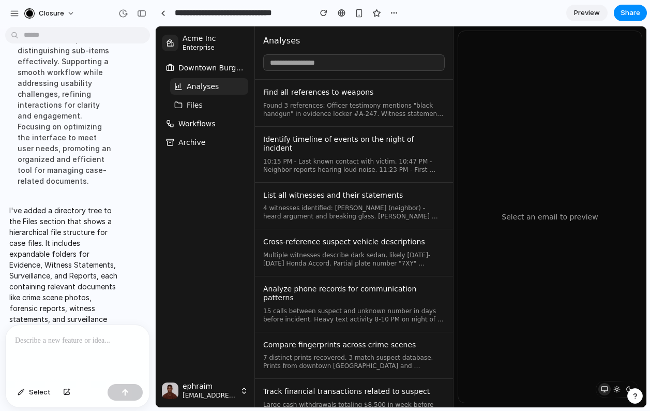
click at [220, 103] on button "Files" at bounding box center [209, 105] width 78 height 17
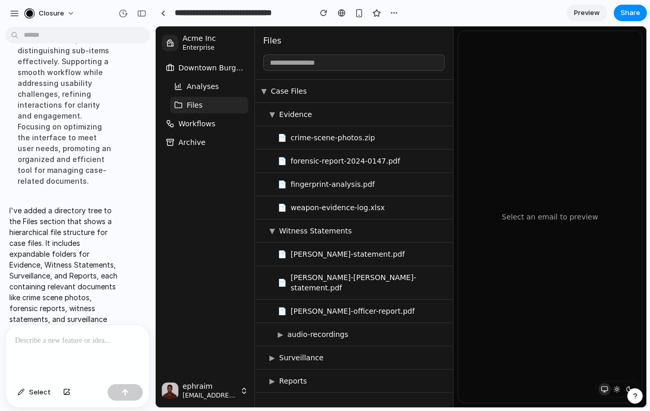
click at [273, 115] on span "▼" at bounding box center [273, 114] width 6 height 10
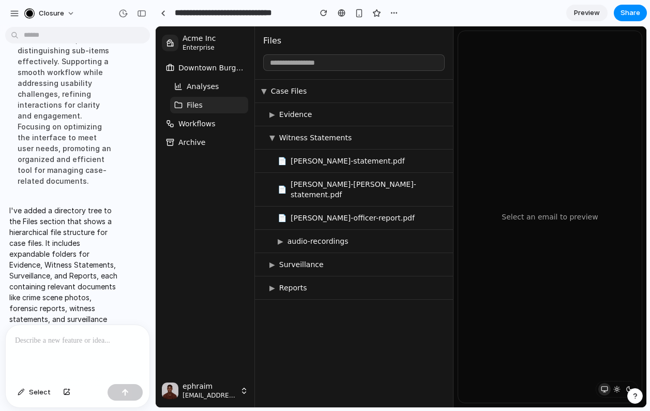
click at [273, 115] on span "▶" at bounding box center [273, 114] width 6 height 10
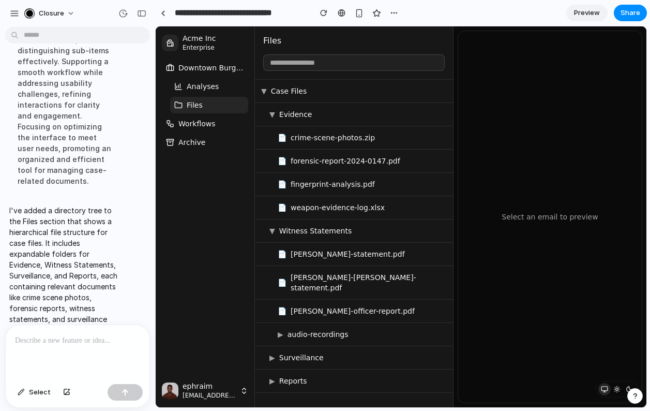
click at [264, 91] on span "▼" at bounding box center [264, 91] width 6 height 10
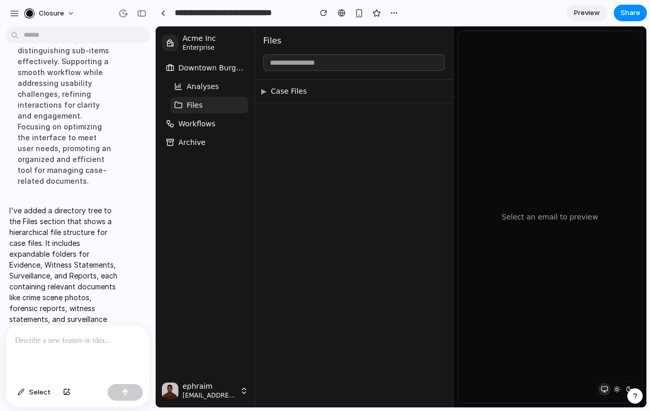
click at [264, 91] on span "▶" at bounding box center [264, 91] width 6 height 10
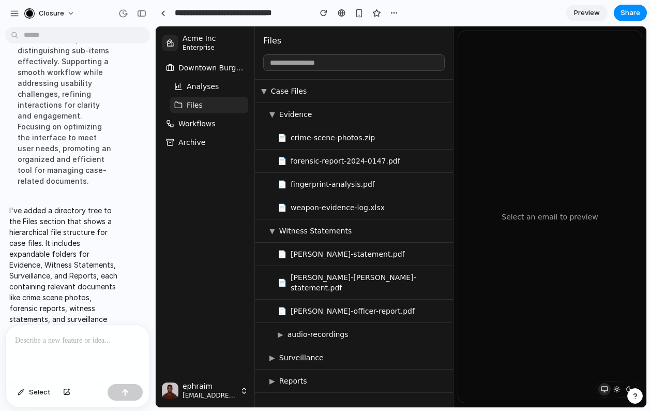
click at [107, 334] on p at bounding box center [77, 340] width 125 height 12
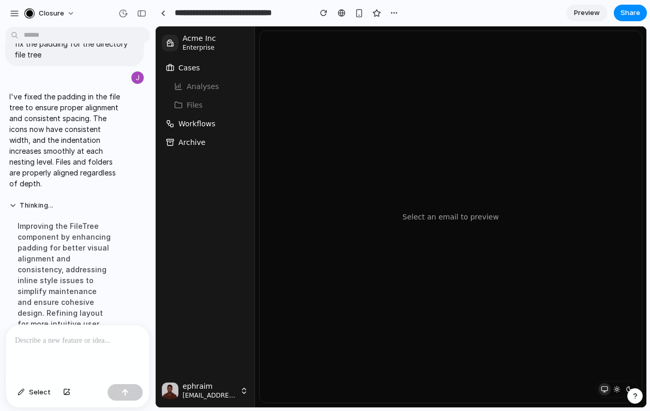
click at [207, 124] on span "Workflows" at bounding box center [196, 123] width 37 height 10
click at [208, 144] on button "Archive" at bounding box center [205, 142] width 86 height 17
click at [228, 67] on button "Cases" at bounding box center [205, 67] width 86 height 17
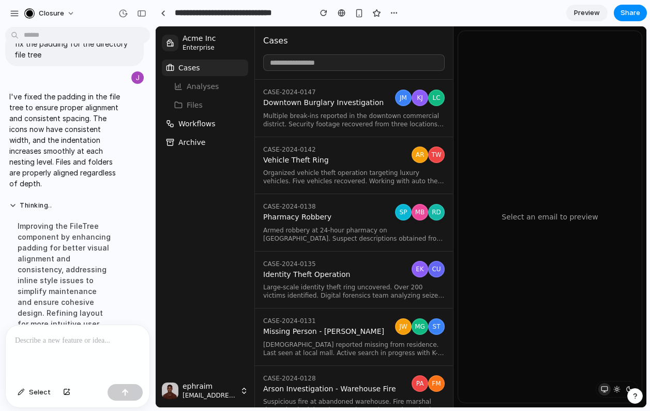
click at [345, 118] on span "Multiple break-ins reported in the downtown commercial district. Security foota…" at bounding box center [354, 120] width 182 height 17
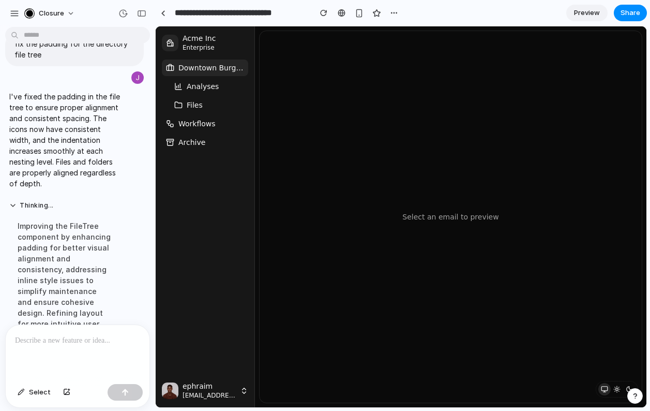
click at [218, 67] on span "Downtown Burglary Investigation" at bounding box center [211, 68] width 66 height 10
click at [65, 350] on div at bounding box center [78, 352] width 144 height 55
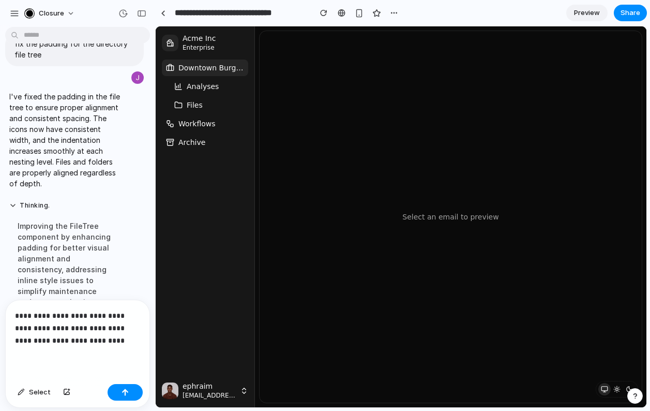
click at [89, 326] on p "**********" at bounding box center [77, 327] width 125 height 37
click at [60, 329] on p "**********" at bounding box center [77, 327] width 125 height 37
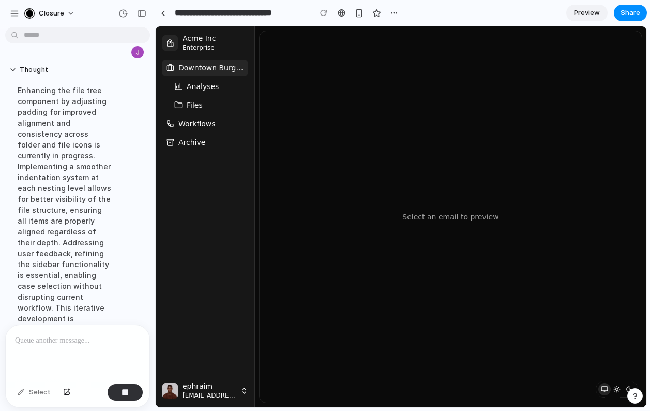
scroll to position [3314, 0]
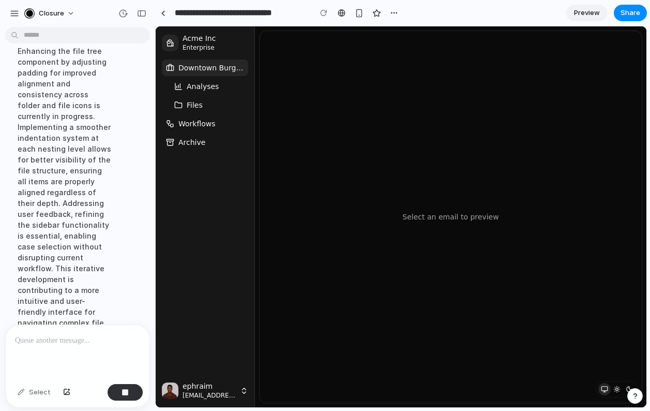
click at [243, 391] on icon "button" at bounding box center [244, 390] width 8 height 8
click at [213, 70] on span "Downtown Burglary Investigation" at bounding box center [211, 68] width 66 height 10
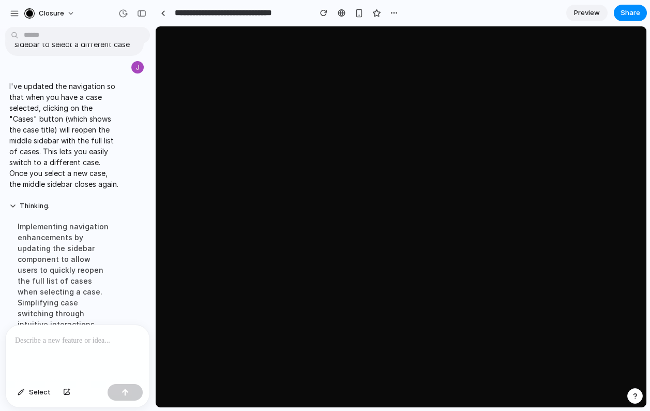
scroll to position [0, 0]
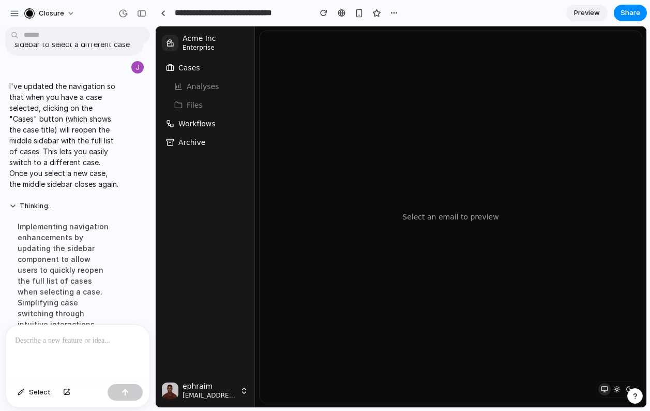
click at [185, 64] on span "Cases" at bounding box center [189, 68] width 22 height 10
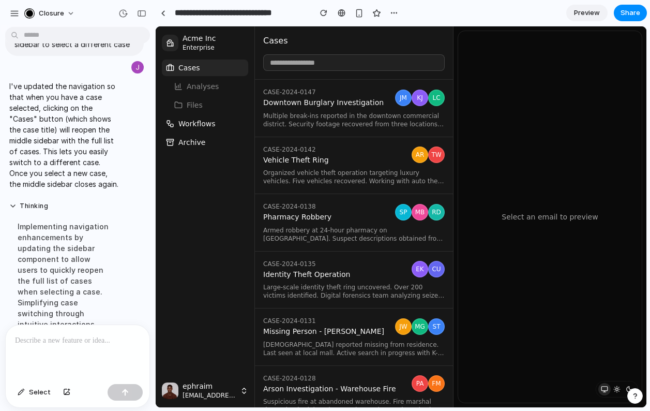
click at [334, 106] on span "Downtown Burglary Investigation" at bounding box center [327, 102] width 128 height 9
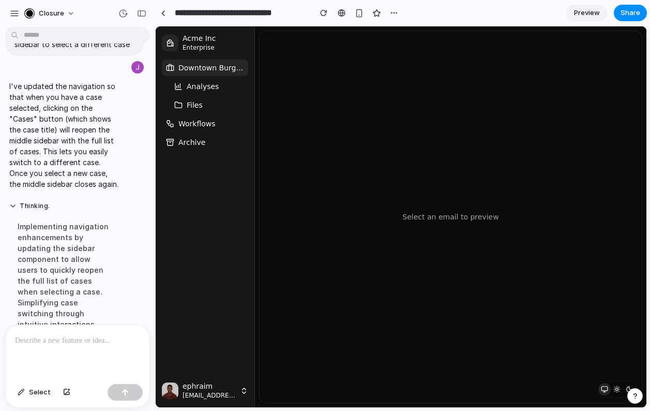
click at [216, 68] on span "Downtown Burglary Investigation" at bounding box center [211, 68] width 66 height 10
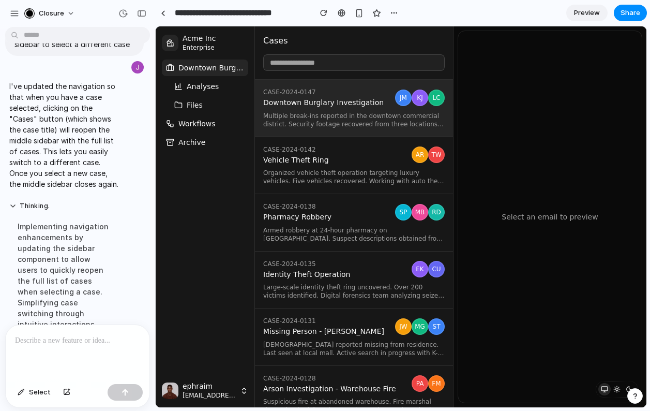
click at [331, 160] on span "Vehicle Theft Ring" at bounding box center [335, 160] width 144 height 9
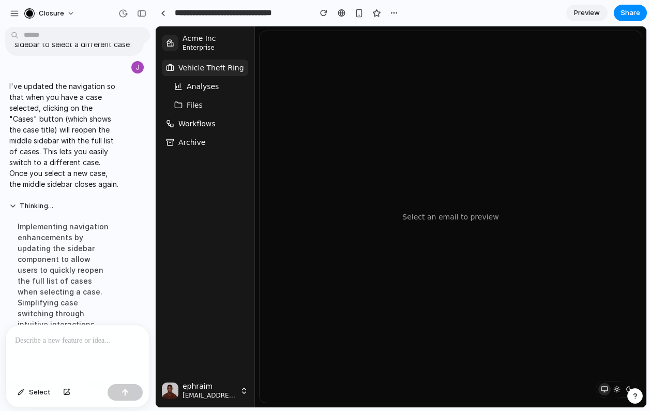
click at [210, 65] on span "Vehicle Theft Ring" at bounding box center [211, 68] width 66 height 10
click at [220, 70] on span "Vehicle Theft Ring" at bounding box center [211, 68] width 66 height 10
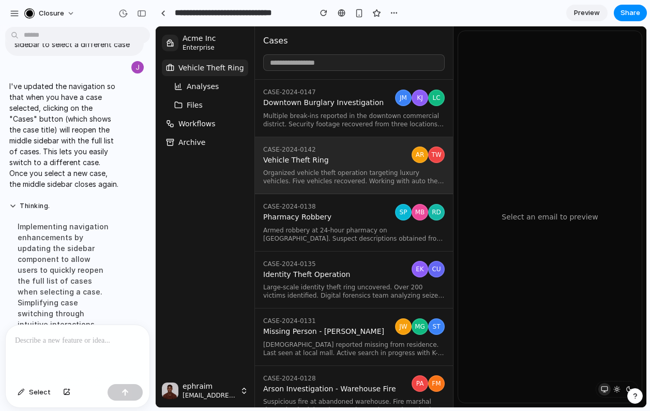
click at [83, 347] on div at bounding box center [78, 352] width 144 height 55
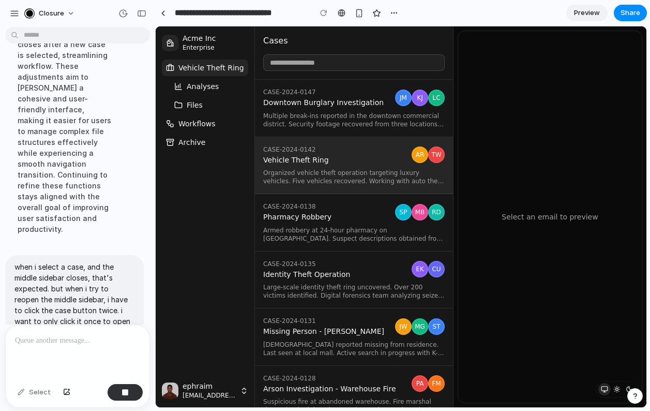
scroll to position [3572, 0]
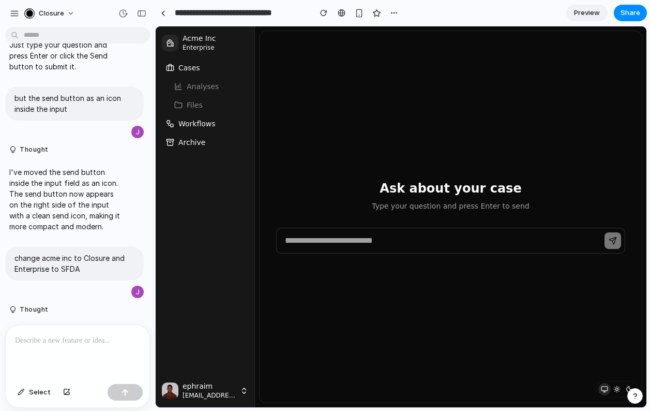
click at [205, 64] on button "Cases" at bounding box center [205, 67] width 86 height 17
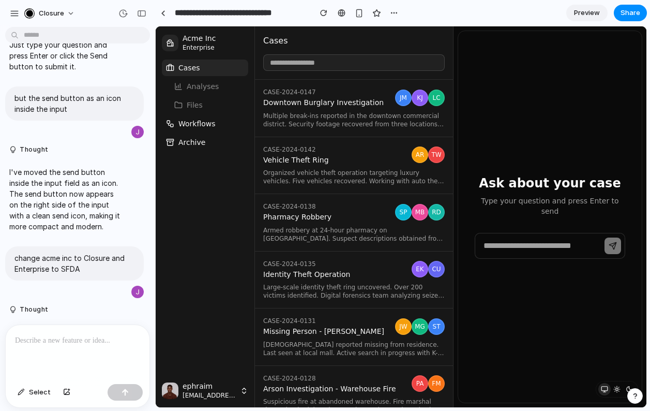
click at [204, 65] on button "Cases" at bounding box center [205, 67] width 86 height 17
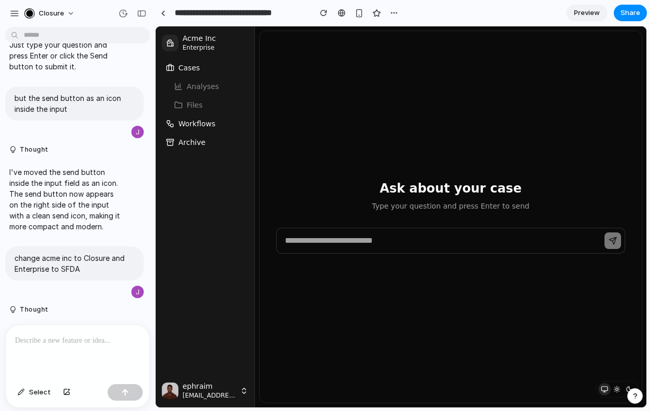
click at [204, 65] on button "Cases" at bounding box center [205, 67] width 86 height 17
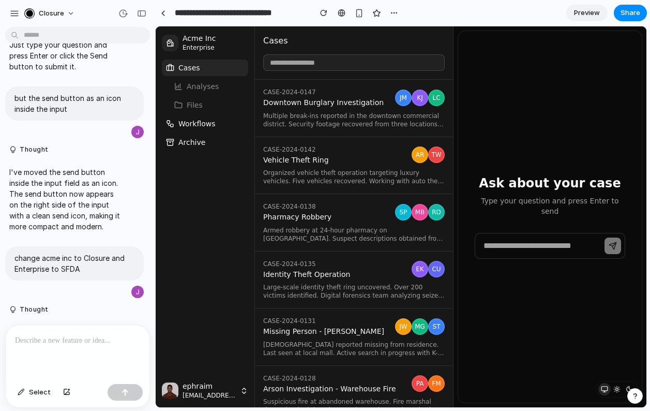
click at [204, 65] on button "Cases" at bounding box center [205, 67] width 86 height 17
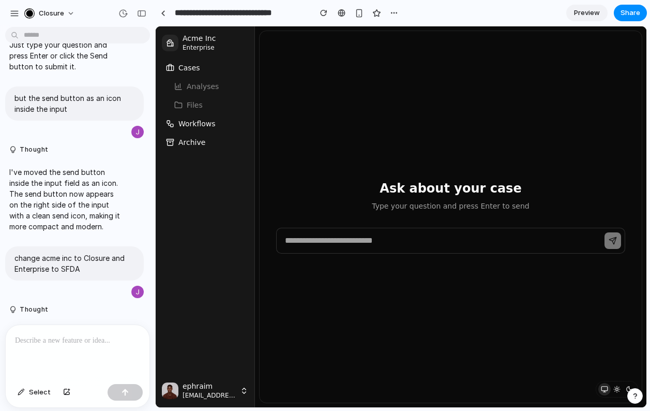
click at [206, 68] on button "Cases" at bounding box center [205, 67] width 86 height 17
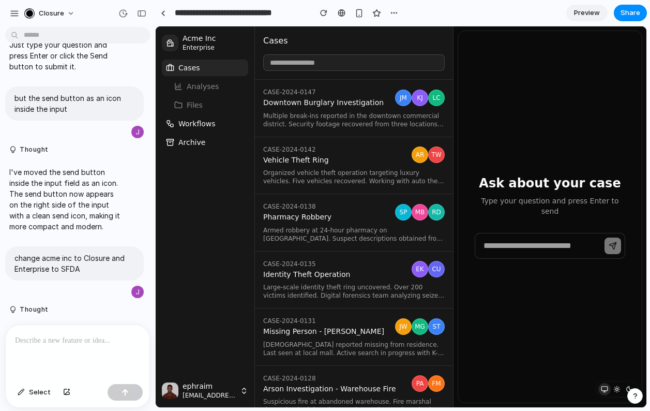
click at [318, 116] on span "Multiple break-ins reported in the downtown commercial district. Security foota…" at bounding box center [354, 120] width 182 height 17
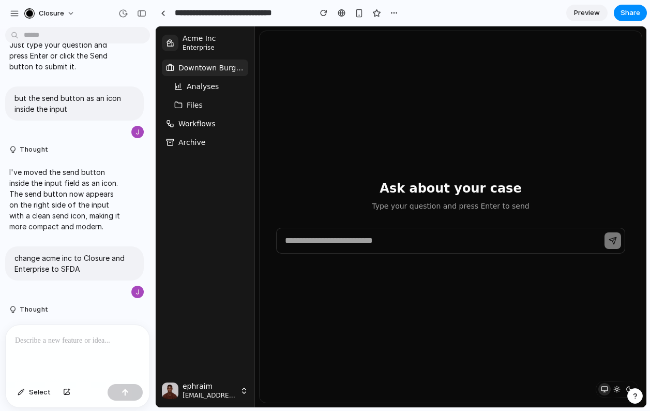
click at [215, 73] on button "Downtown Burglary Investigation" at bounding box center [205, 67] width 86 height 17
click at [215, 67] on span "Downtown Burglary Investigation" at bounding box center [211, 68] width 66 height 10
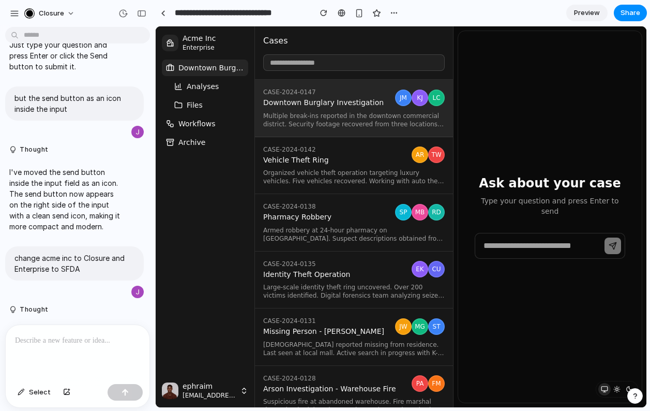
click at [298, 163] on span "Vehicle Theft Ring" at bounding box center [335, 160] width 144 height 9
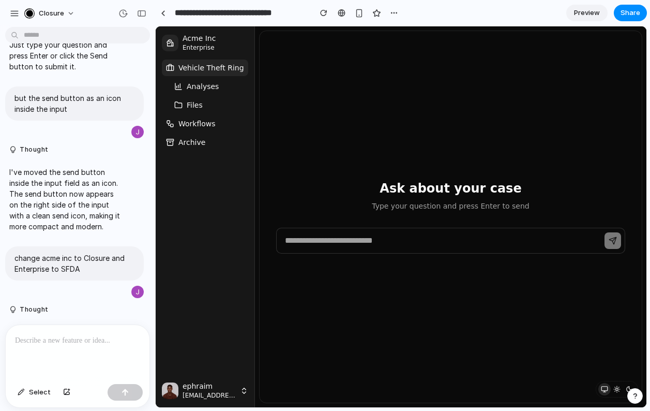
click at [225, 65] on span "Vehicle Theft Ring" at bounding box center [211, 68] width 66 height 10
click at [233, 65] on span "Vehicle Theft Ring" at bounding box center [211, 68] width 66 height 10
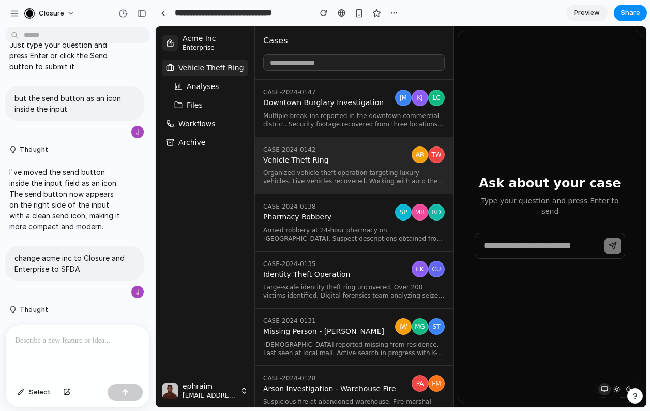
click at [228, 71] on span "Vehicle Theft Ring" at bounding box center [211, 68] width 66 height 10
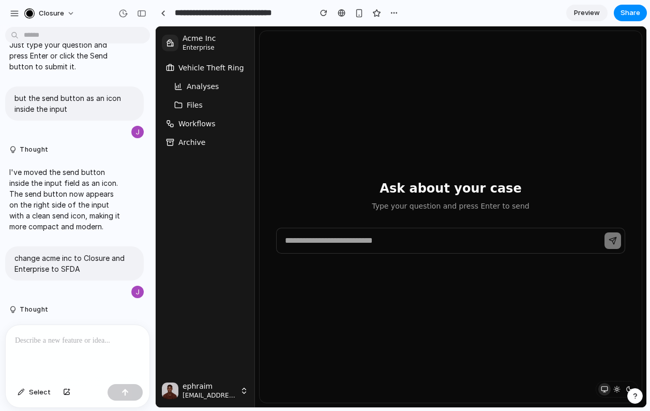
click at [228, 71] on span "Vehicle Theft Ring" at bounding box center [211, 68] width 66 height 10
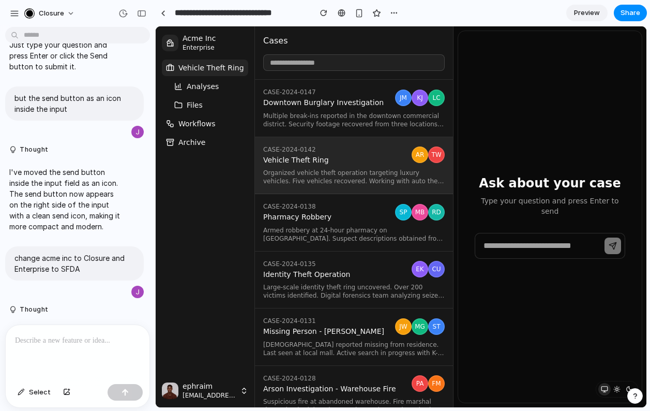
click at [228, 71] on span "Vehicle Theft Ring" at bounding box center [211, 68] width 66 height 10
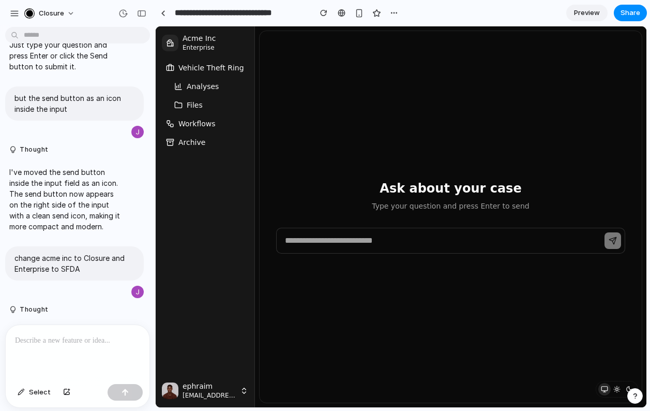
click at [229, 69] on span "Vehicle Theft Ring" at bounding box center [211, 68] width 66 height 10
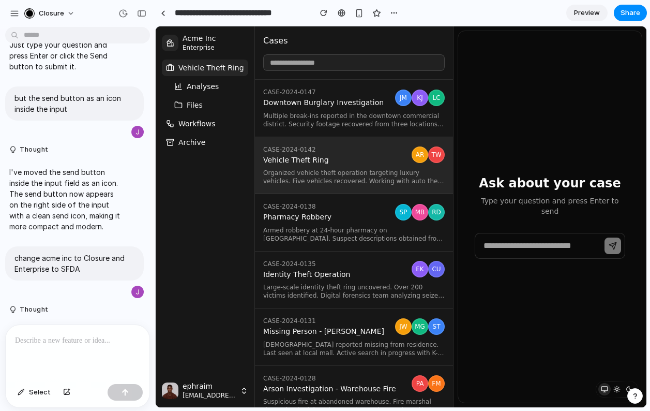
click at [306, 219] on span "Pharmacy Robbery" at bounding box center [327, 217] width 128 height 9
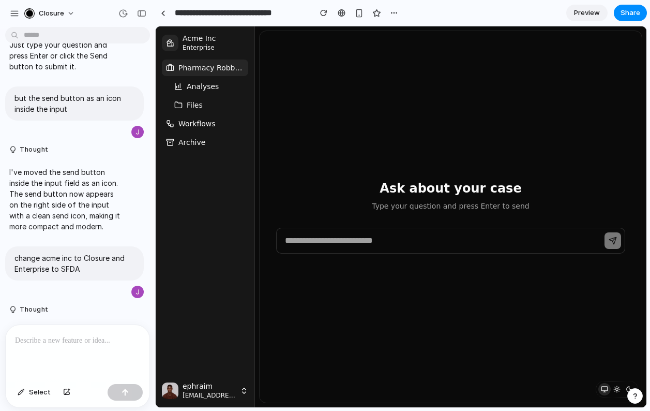
click at [217, 63] on span "Pharmacy Robbery" at bounding box center [211, 68] width 66 height 10
click at [219, 87] on button "Analyses" at bounding box center [209, 86] width 78 height 17
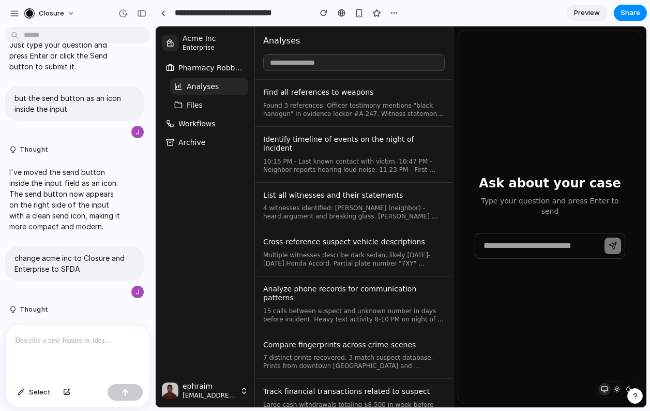
click at [210, 101] on button "Files" at bounding box center [209, 105] width 78 height 17
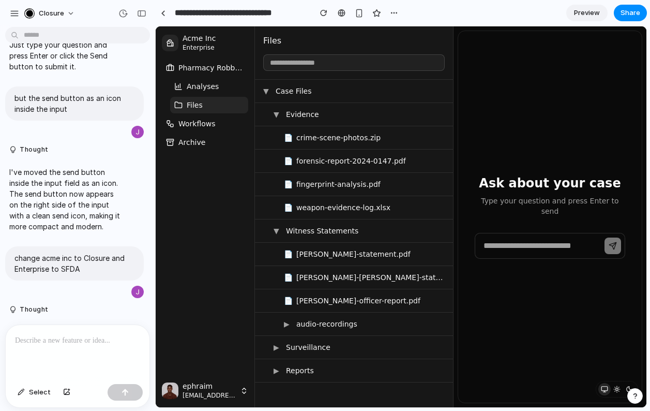
click at [212, 90] on span "Analyses" at bounding box center [203, 86] width 32 height 10
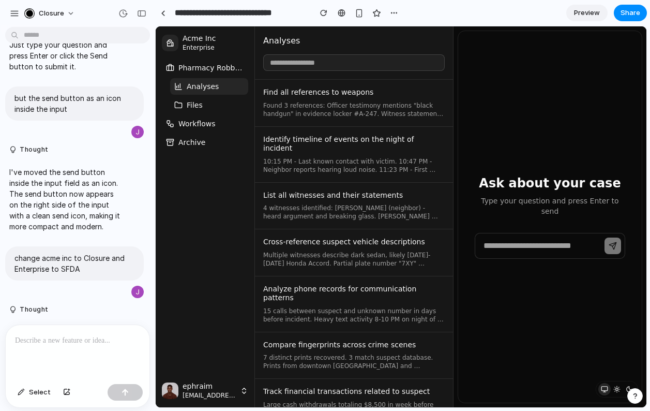
click at [216, 60] on button "Pharmacy Robbery" at bounding box center [205, 67] width 86 height 17
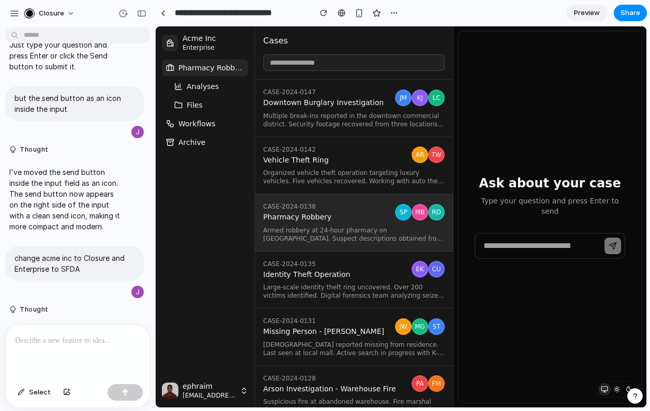
click at [209, 82] on span "Analyses" at bounding box center [203, 86] width 32 height 10
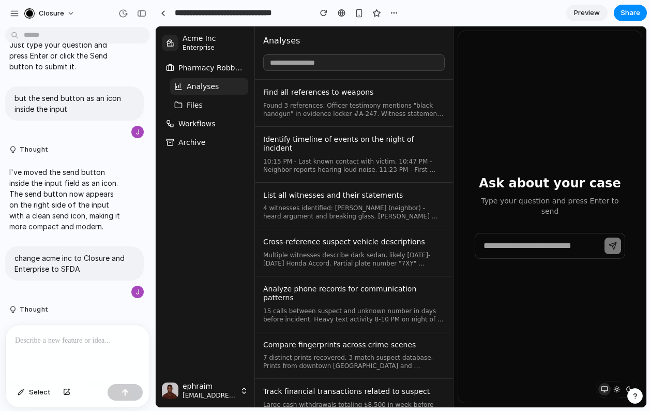
click at [209, 108] on button "Files" at bounding box center [209, 105] width 78 height 17
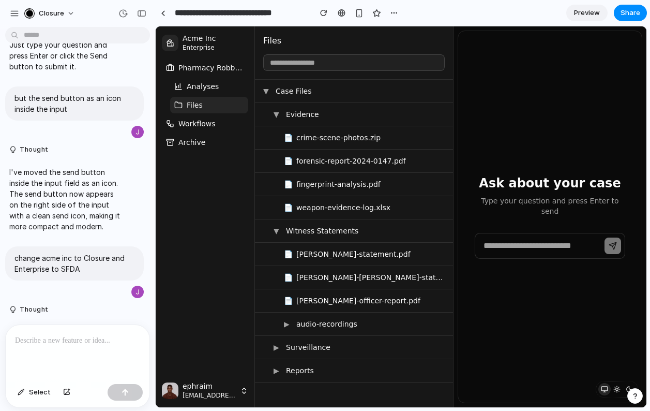
click at [213, 89] on span "Analyses" at bounding box center [203, 86] width 32 height 10
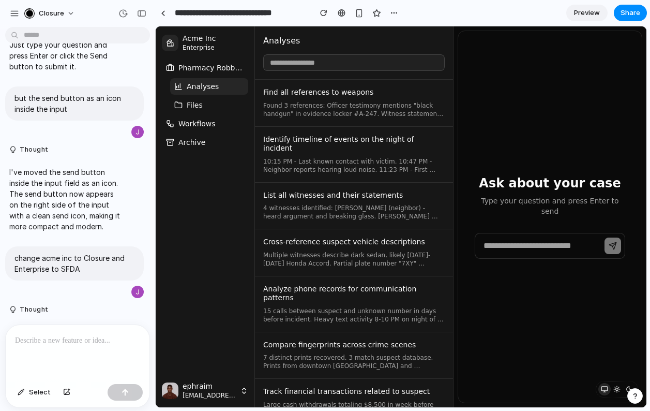
click at [218, 70] on span "Pharmacy Robbery" at bounding box center [211, 68] width 66 height 10
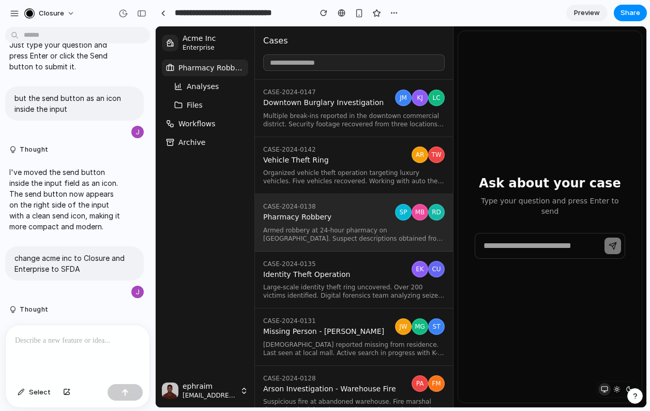
click at [217, 84] on button "Analyses" at bounding box center [209, 86] width 78 height 17
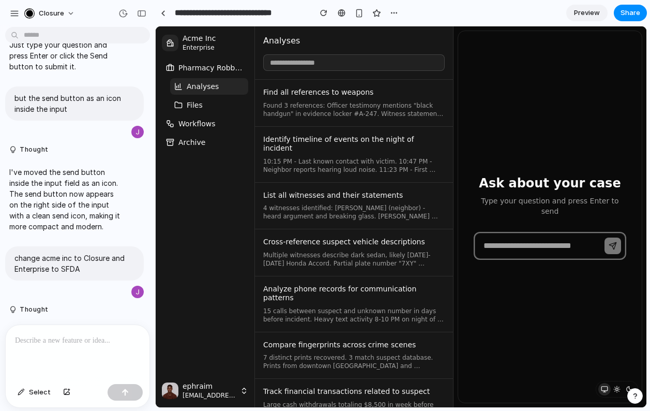
click at [543, 242] on input "text" at bounding box center [550, 246] width 151 height 26
click at [565, 241] on input "text" at bounding box center [550, 246] width 151 height 26
click at [60, 346] on p at bounding box center [77, 340] width 125 height 12
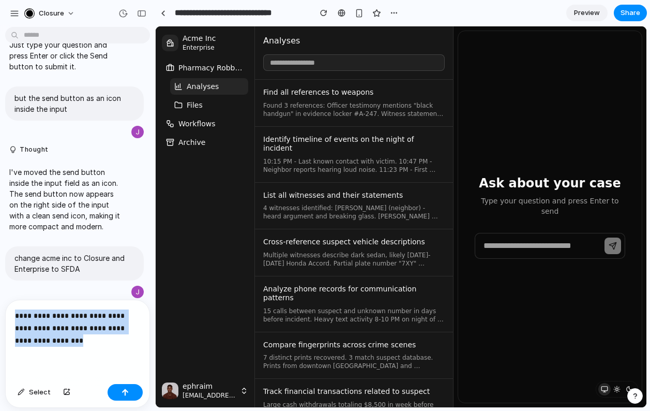
drag, startPoint x: 102, startPoint y: 341, endPoint x: -25, endPoint y: 289, distance: 137.6
click at [0, 289] on html "Closure change the icons for cases, analyses, and files to better icons Thought…" at bounding box center [325, 205] width 650 height 411
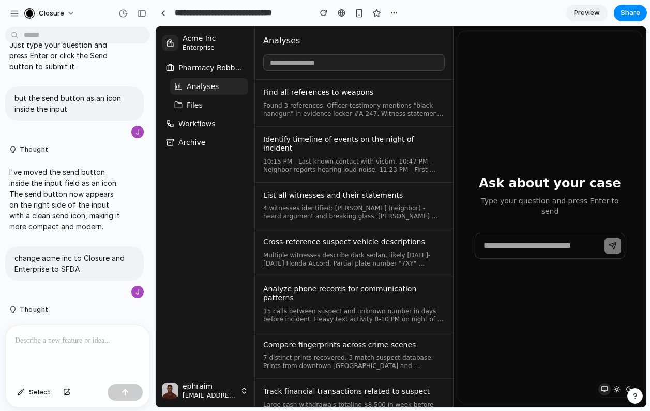
click at [85, 340] on p at bounding box center [77, 340] width 125 height 12
click at [46, 349] on div at bounding box center [78, 352] width 144 height 55
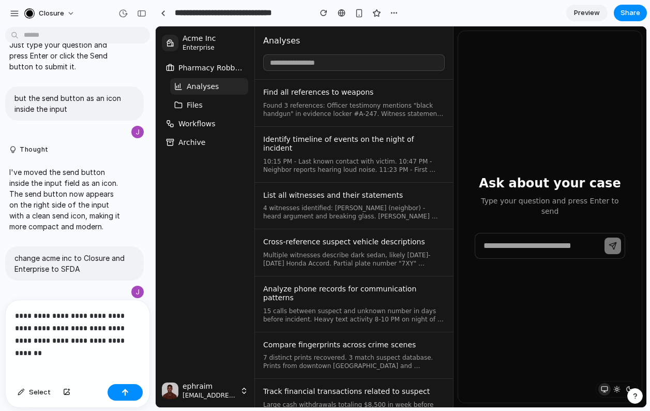
click at [44, 339] on p "**********" at bounding box center [77, 327] width 125 height 37
click at [70, 346] on p "**********" at bounding box center [77, 322] width 125 height 50
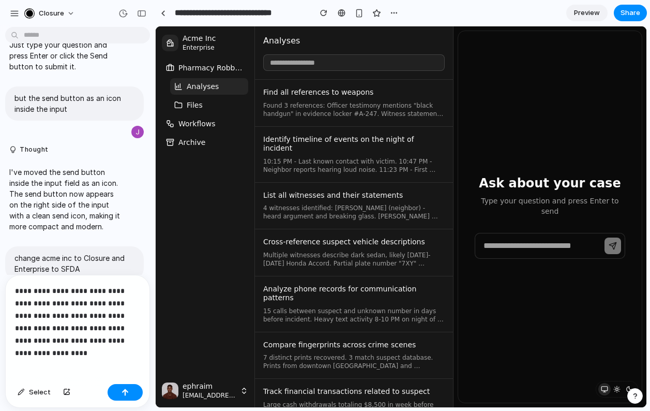
click at [79, 339] on p "**********" at bounding box center [77, 316] width 125 height 62
click at [84, 292] on p "**********" at bounding box center [77, 309] width 125 height 75
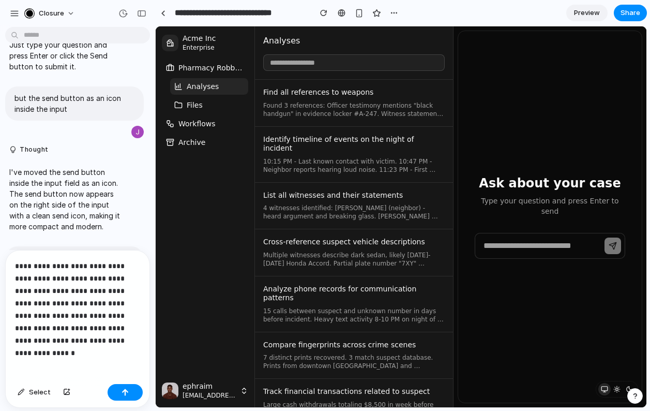
click at [137, 346] on p "**********" at bounding box center [77, 303] width 125 height 87
click at [51, 291] on p "**********" at bounding box center [77, 303] width 125 height 87
click at [48, 279] on p "**********" at bounding box center [77, 296] width 125 height 99
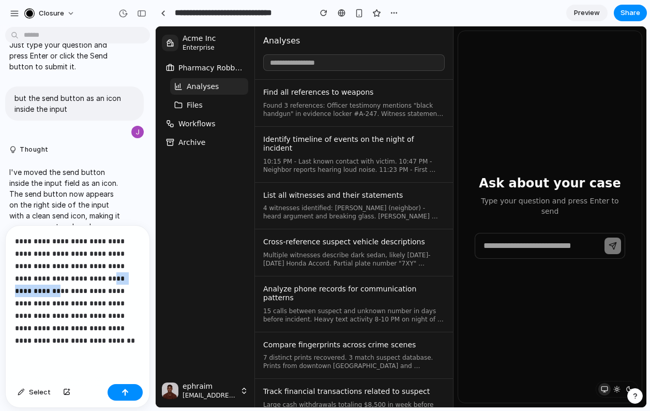
drag, startPoint x: 76, startPoint y: 279, endPoint x: 118, endPoint y: 274, distance: 43.3
click at [118, 274] on p "**********" at bounding box center [77, 291] width 125 height 112
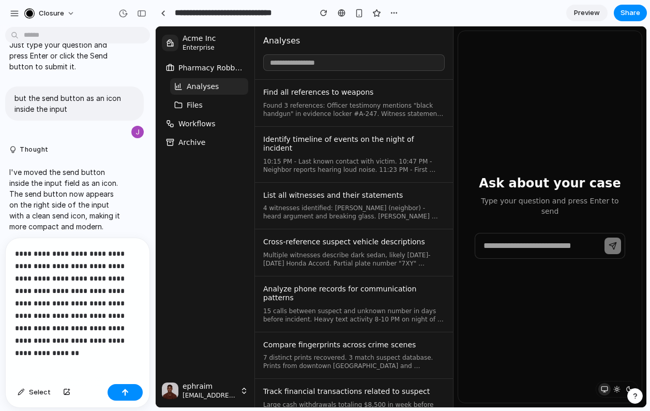
click at [123, 343] on p "**********" at bounding box center [77, 296] width 125 height 99
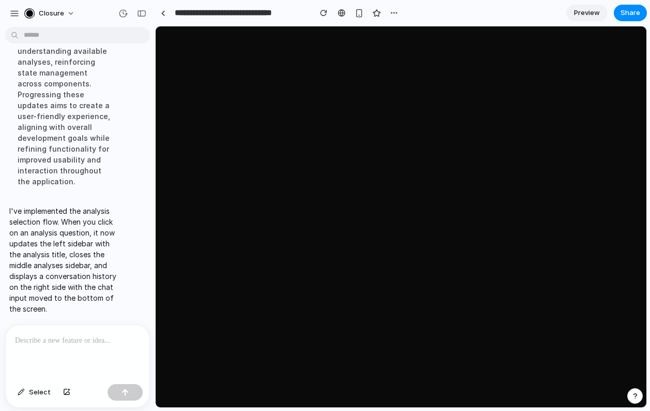
scroll to position [3584, 0]
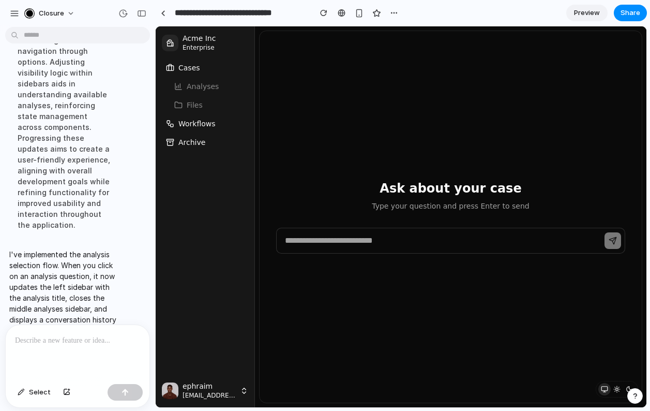
click at [215, 67] on button "Cases" at bounding box center [205, 67] width 86 height 17
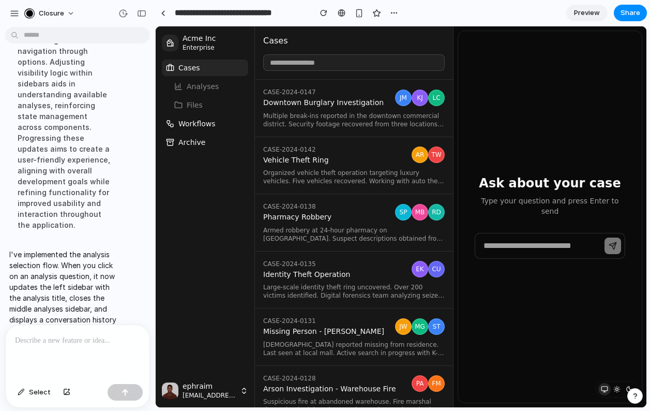
click at [319, 99] on span "Downtown Burglary Investigation" at bounding box center [327, 102] width 128 height 9
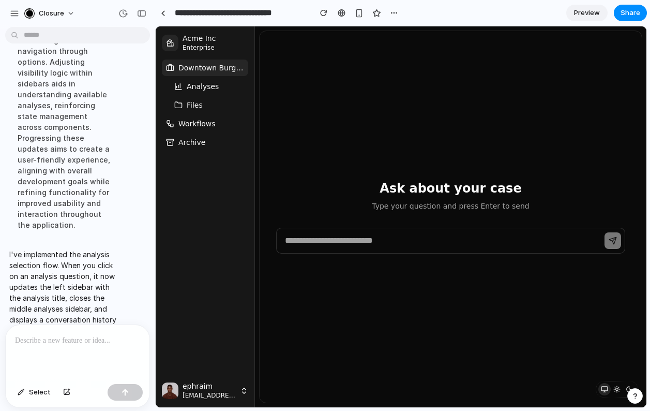
click at [214, 88] on span "Analyses" at bounding box center [203, 86] width 32 height 10
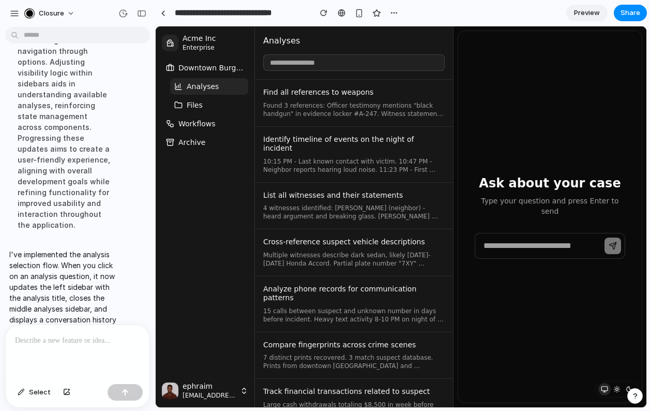
click at [322, 95] on span "Find all references to weapons" at bounding box center [318, 92] width 110 height 9
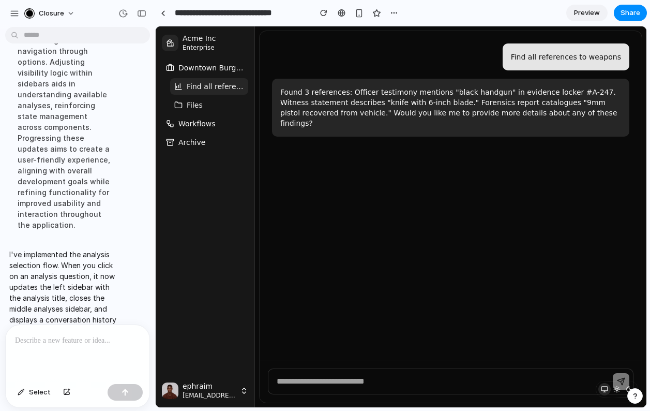
click at [216, 93] on button "Find all references to weapons" at bounding box center [209, 86] width 78 height 17
click at [216, 88] on span "Find all references to weapons" at bounding box center [215, 86] width 57 height 10
click at [213, 103] on button "Files" at bounding box center [209, 105] width 78 height 17
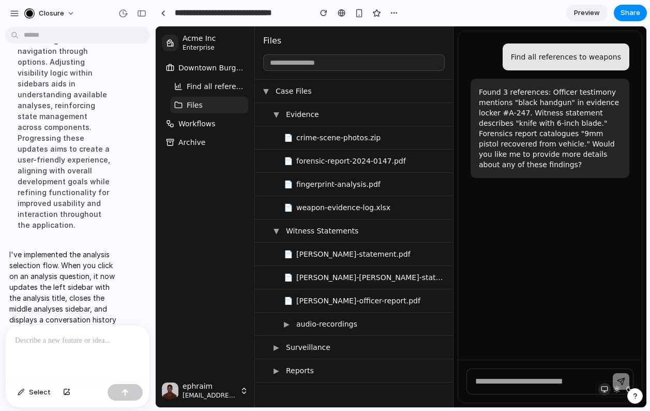
click at [213, 103] on button "Files" at bounding box center [209, 105] width 78 height 17
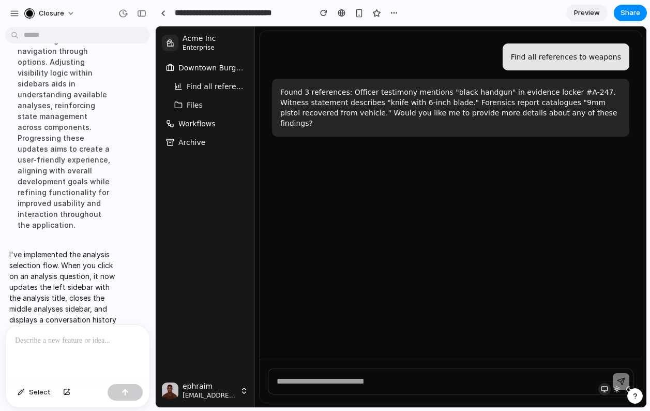
click at [213, 103] on button "Files" at bounding box center [209, 105] width 78 height 17
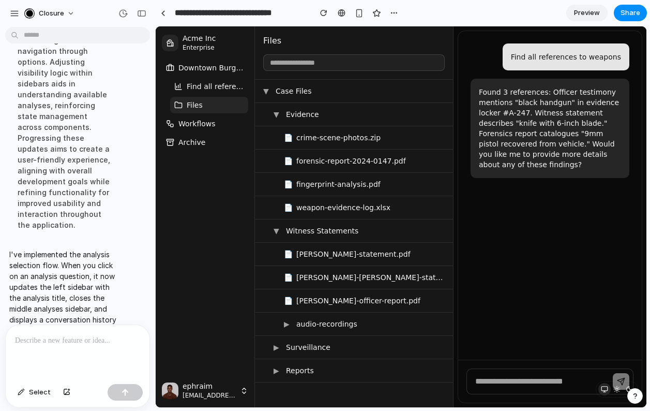
click at [306, 142] on span "crime-scene-photos.zip" at bounding box center [370, 137] width 148 height 10
click at [205, 86] on span "Find all references to weapons" at bounding box center [215, 86] width 57 height 10
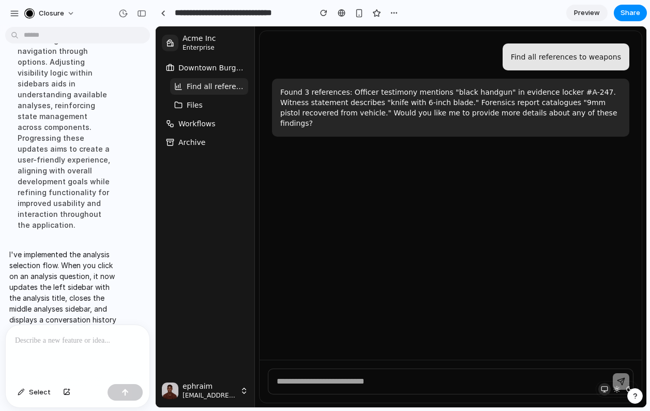
click at [205, 86] on span "Find all references to weapons" at bounding box center [215, 86] width 57 height 10
click at [206, 86] on span "Find all references to weapons" at bounding box center [215, 86] width 57 height 10
click at [222, 87] on span "Find all references to weapons" at bounding box center [215, 86] width 57 height 10
click at [215, 67] on span "Downtown Burglary Investigation" at bounding box center [211, 68] width 66 height 10
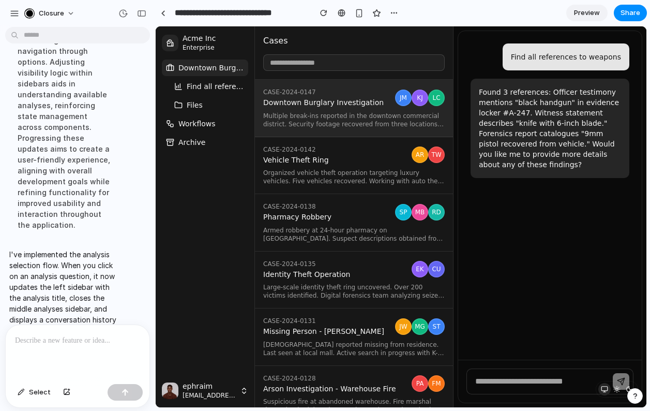
click at [215, 67] on span "Downtown Burglary Investigation" at bounding box center [211, 68] width 66 height 10
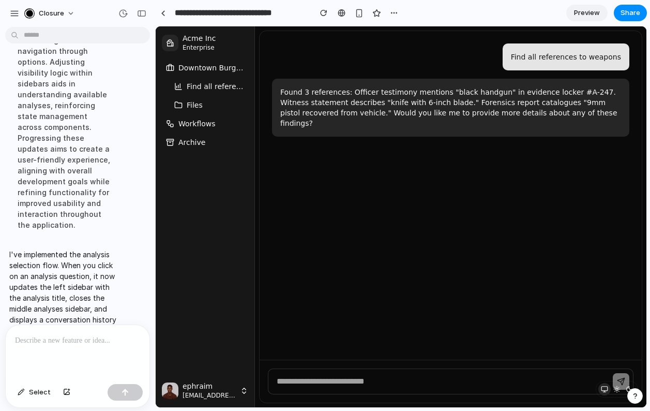
click at [215, 67] on span "Downtown Burglary Investigation" at bounding box center [211, 68] width 66 height 10
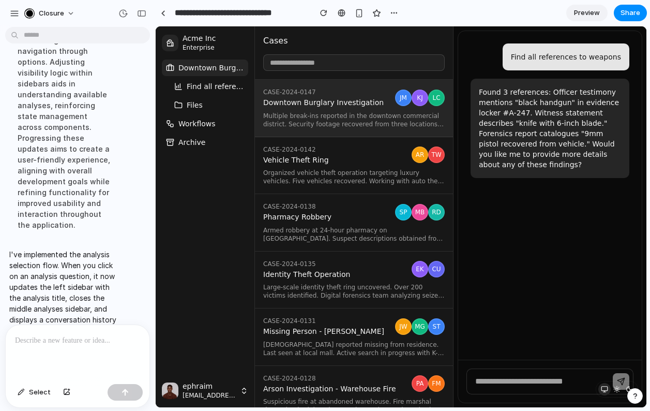
click at [306, 101] on span "Downtown Burglary Investigation" at bounding box center [327, 102] width 128 height 9
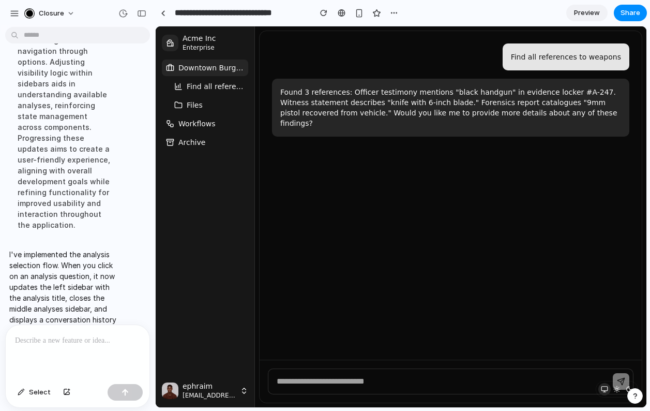
click at [228, 69] on span "Downtown Burglary Investigation" at bounding box center [211, 68] width 66 height 10
click at [224, 69] on span "Downtown Burglary Investigation" at bounding box center [211, 68] width 66 height 10
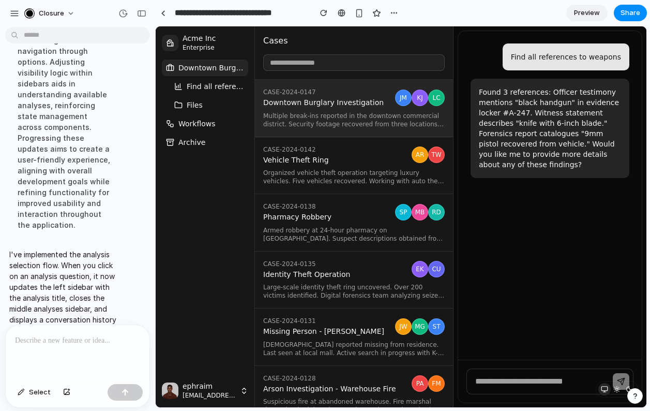
click at [226, 91] on span "Find all references to weapons" at bounding box center [215, 86] width 57 height 10
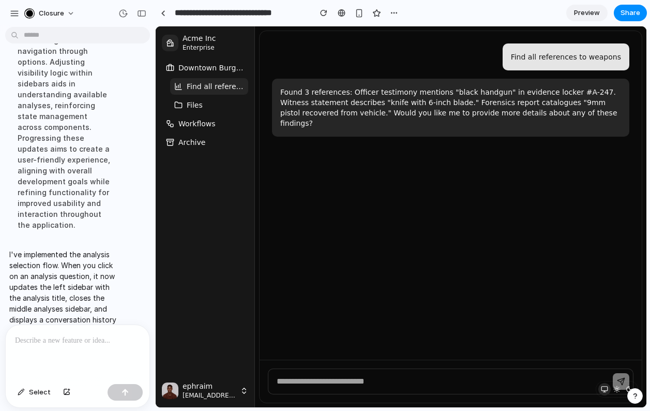
click at [201, 70] on span "Downtown Burglary Investigation" at bounding box center [211, 68] width 66 height 10
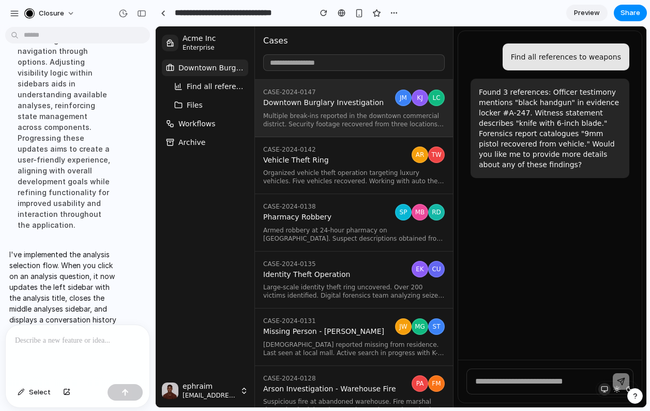
click at [212, 87] on span "Find all references to weapons" at bounding box center [215, 86] width 57 height 10
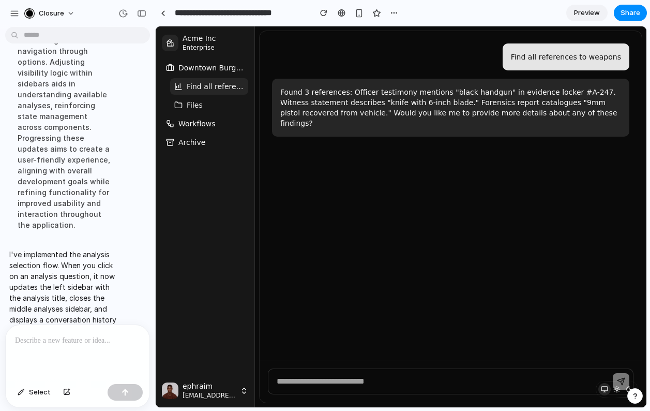
click at [56, 339] on p at bounding box center [77, 340] width 125 height 12
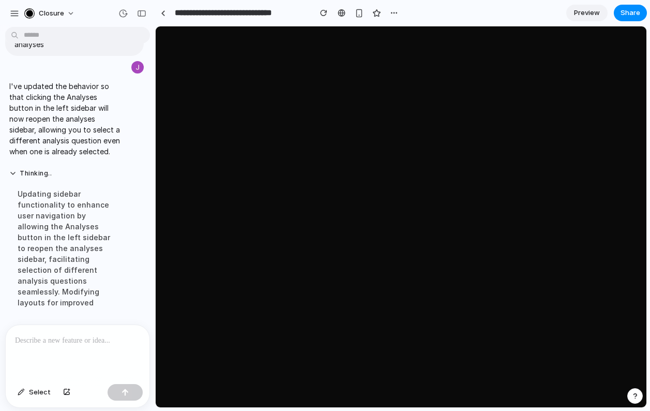
scroll to position [3421, 0]
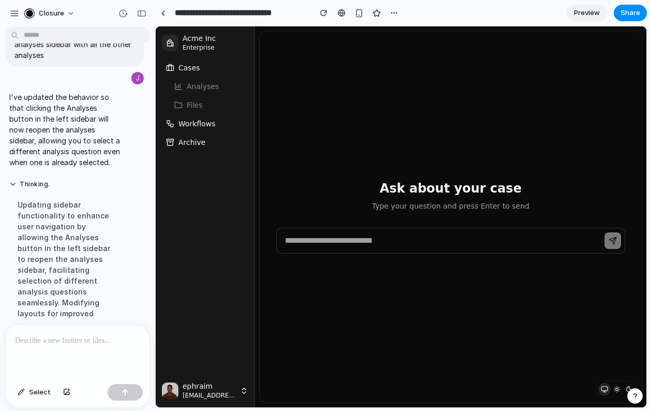
click at [204, 69] on button "Cases" at bounding box center [205, 67] width 86 height 17
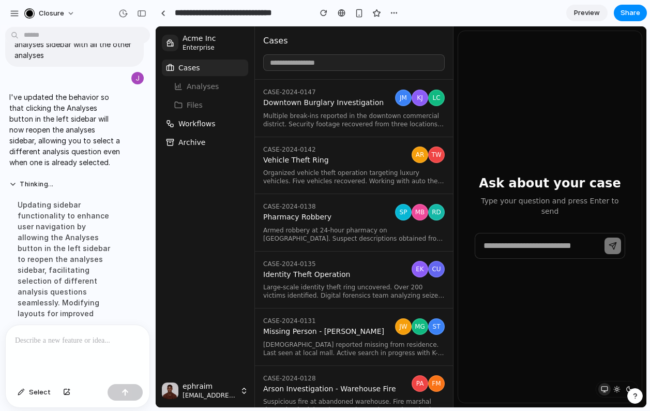
click at [307, 108] on link "CASE-2024-0147 Downtown Burglary Investigation JM KJ LC Multiple break-ins repo…" at bounding box center [354, 108] width 198 height 57
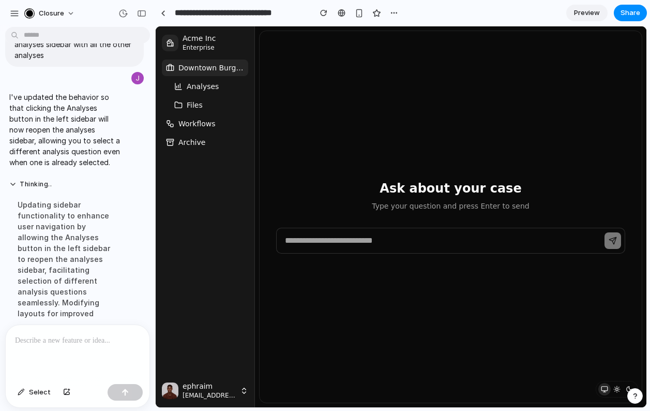
click at [213, 82] on span "Analyses" at bounding box center [203, 86] width 32 height 10
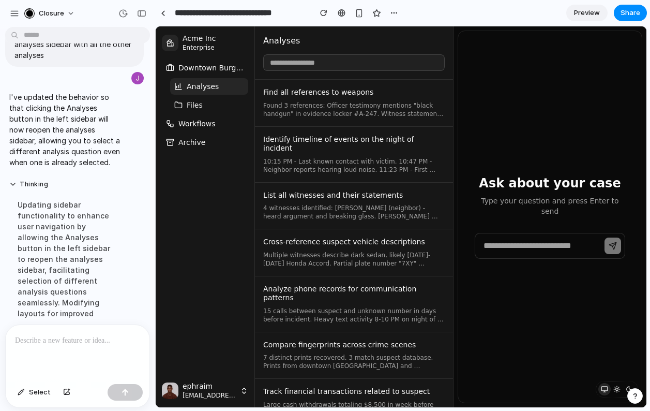
click at [326, 113] on span "Found 3 references: Officer testimony mentions "black handgun" in evidence lock…" at bounding box center [354, 109] width 182 height 17
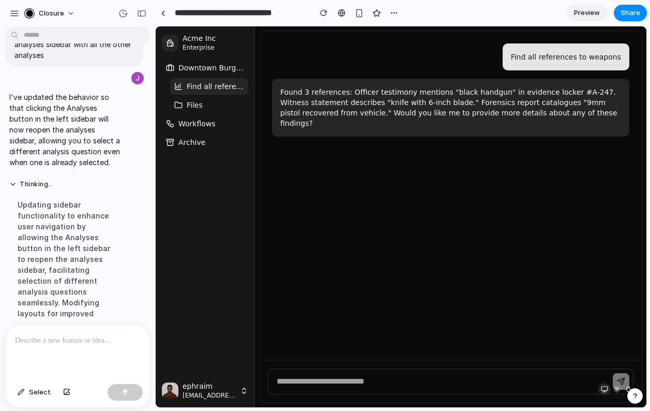
click at [200, 88] on span "Find all references to weapons" at bounding box center [215, 86] width 57 height 10
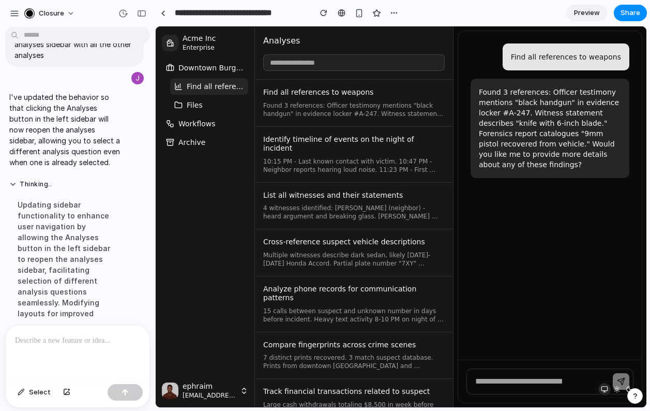
click at [310, 142] on span "Identify timeline of events on the night of incident" at bounding box center [354, 144] width 182 height 18
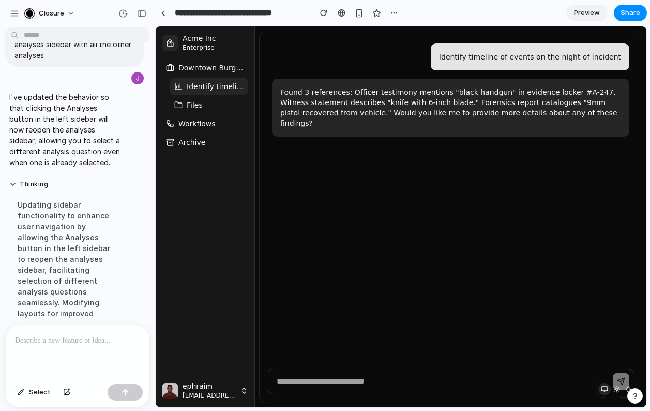
click at [197, 87] on span "Identify timeline of events on the night of incident" at bounding box center [215, 86] width 57 height 10
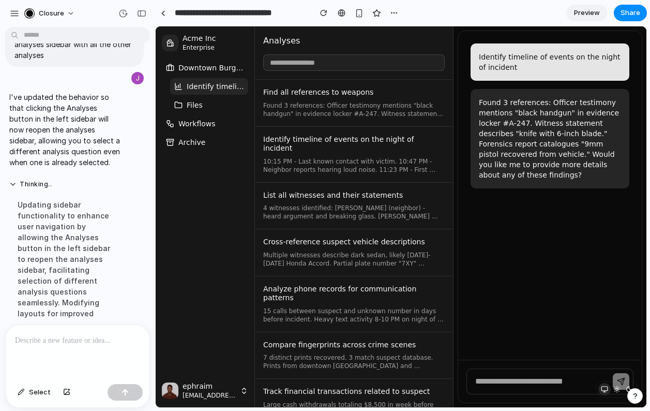
click at [214, 106] on button "Files" at bounding box center [209, 105] width 78 height 17
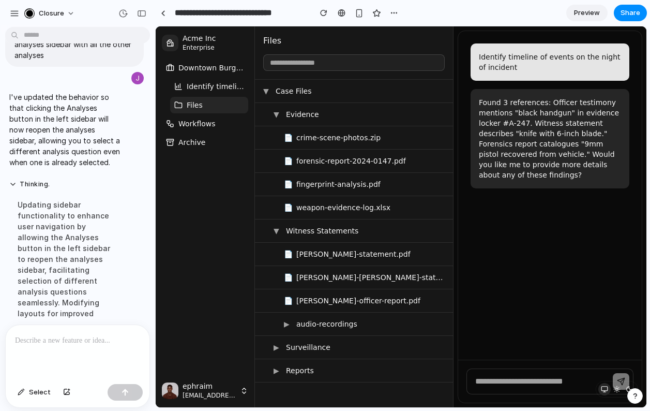
click at [205, 120] on span "Workflows" at bounding box center [196, 123] width 37 height 10
click at [205, 88] on span "Identify timeline of events on the night of incident" at bounding box center [215, 86] width 57 height 10
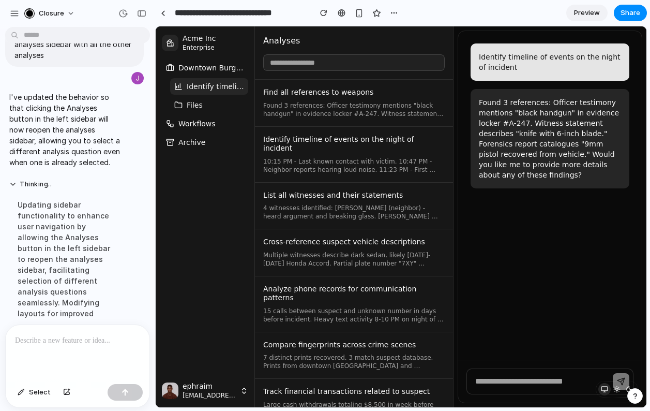
click at [204, 106] on button "Files" at bounding box center [209, 105] width 78 height 17
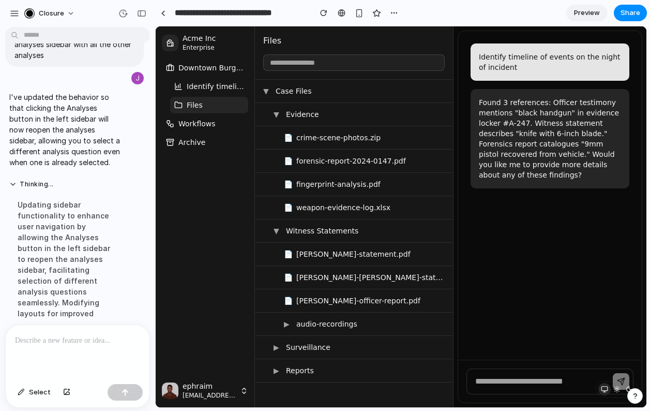
click at [207, 88] on span "Identify timeline of events on the night of incident" at bounding box center [215, 86] width 57 height 10
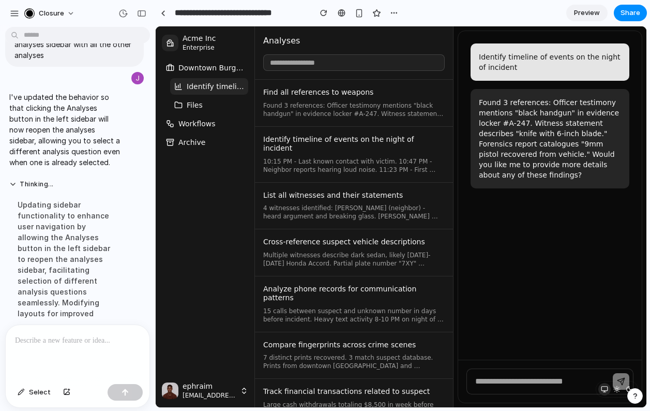
click at [208, 88] on span "Identify timeline of events on the night of incident" at bounding box center [215, 86] width 57 height 10
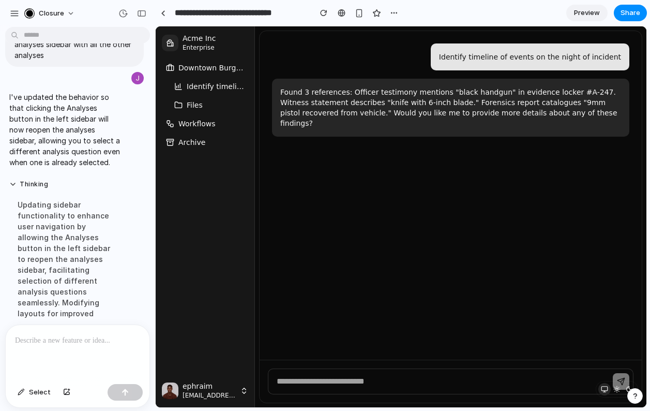
click at [208, 88] on span "Identify timeline of events on the night of incident" at bounding box center [215, 86] width 57 height 10
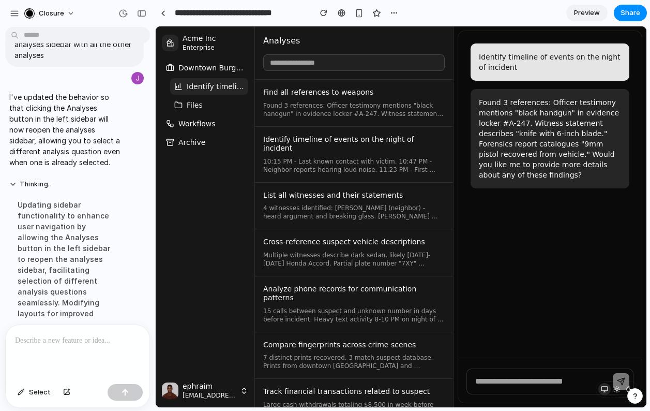
click at [306, 104] on span "Found 3 references: Officer testimony mentions "black handgun" in evidence lock…" at bounding box center [354, 109] width 182 height 17
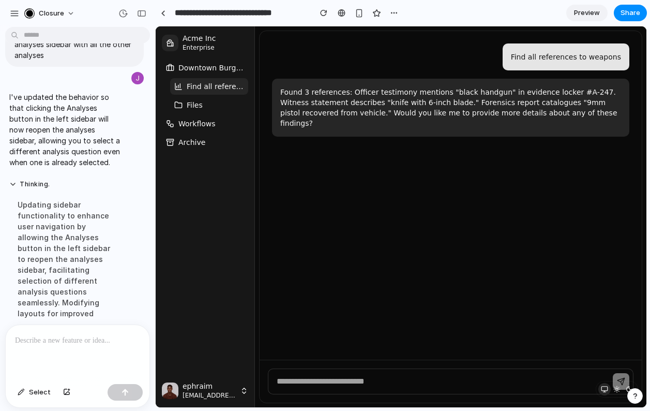
click at [222, 85] on span "Find all references to weapons" at bounding box center [215, 86] width 57 height 10
click at [229, 87] on span "Find all references to weapons" at bounding box center [215, 86] width 57 height 10
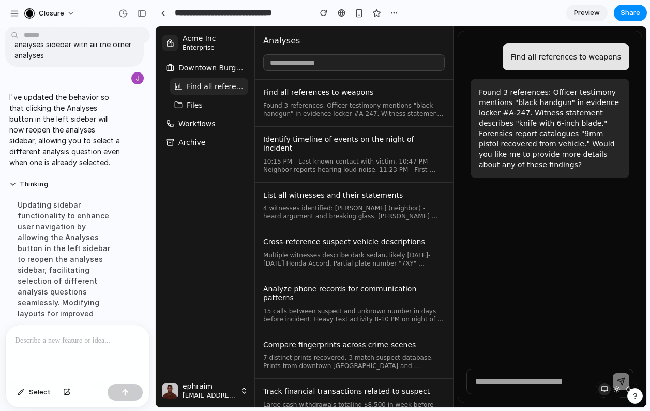
click at [297, 98] on link "Find all references to weapons Found 3 references: Officer testimony mentions "…" at bounding box center [354, 103] width 198 height 47
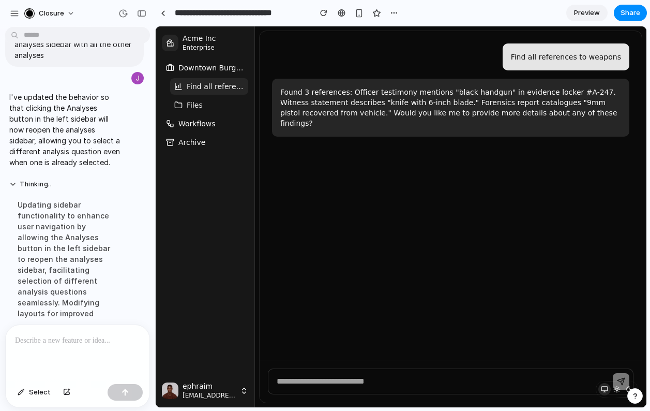
click at [231, 86] on span "Find all references to weapons" at bounding box center [215, 86] width 57 height 10
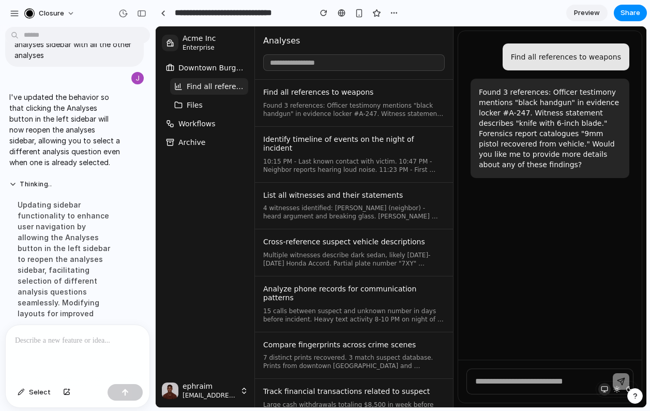
click at [81, 341] on p at bounding box center [77, 340] width 125 height 12
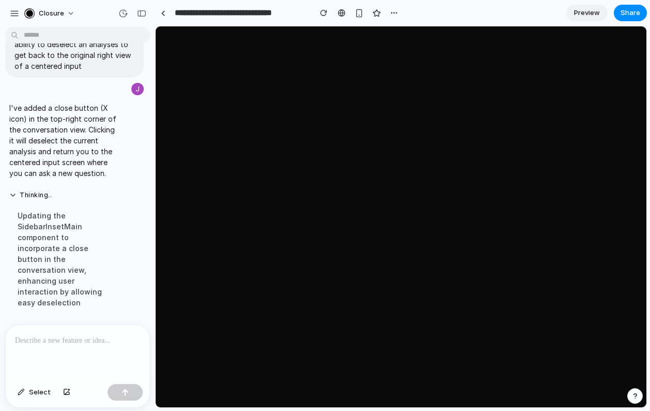
scroll to position [3290, 0]
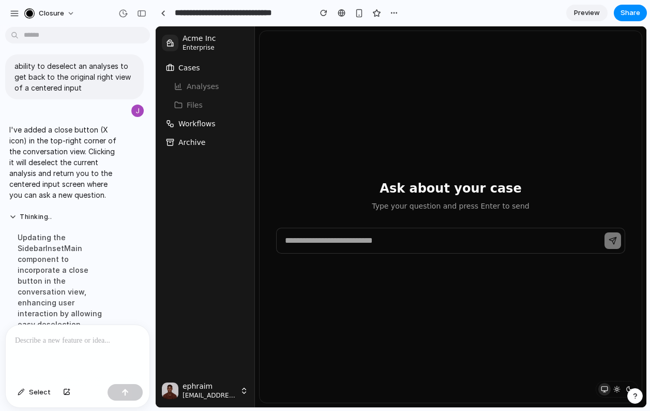
click at [64, 340] on p at bounding box center [77, 340] width 125 height 12
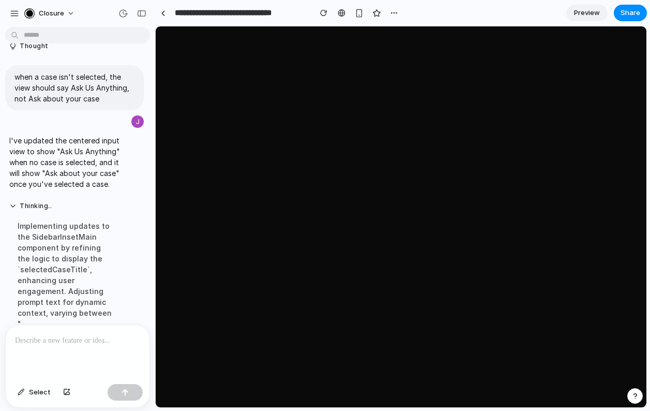
scroll to position [3258, 0]
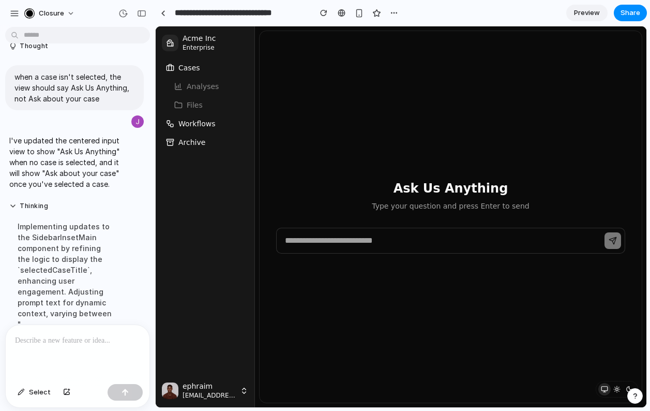
click at [190, 70] on span "Cases" at bounding box center [189, 68] width 22 height 10
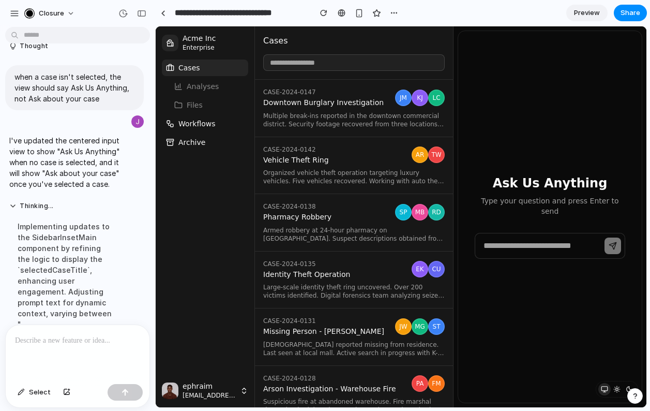
click at [333, 118] on span "Multiple break-ins reported in the downtown commercial district. Security foota…" at bounding box center [354, 120] width 182 height 17
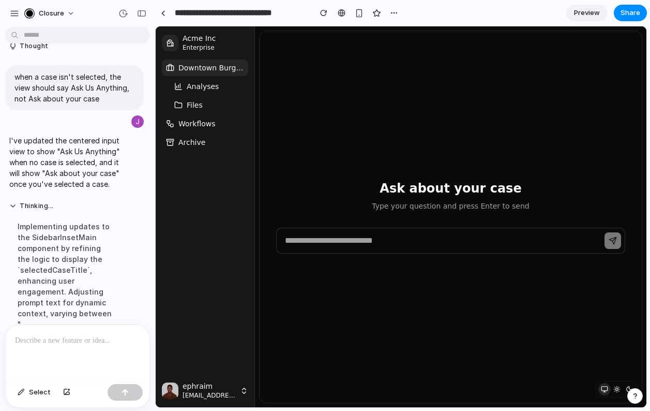
click at [217, 88] on button "Analyses" at bounding box center [209, 86] width 78 height 17
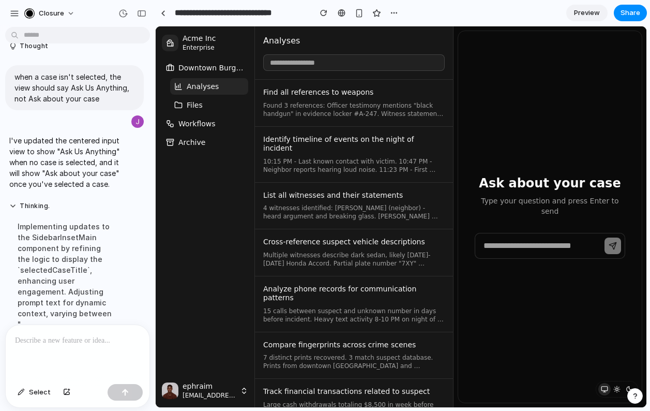
click at [341, 109] on span "Found 3 references: Officer testimony mentions "black handgun" in evidence lock…" at bounding box center [354, 109] width 182 height 17
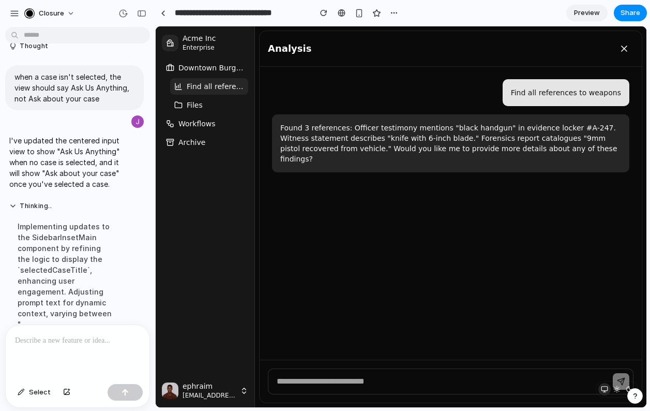
click at [214, 68] on span "Downtown Burglary Investigation" at bounding box center [211, 68] width 66 height 10
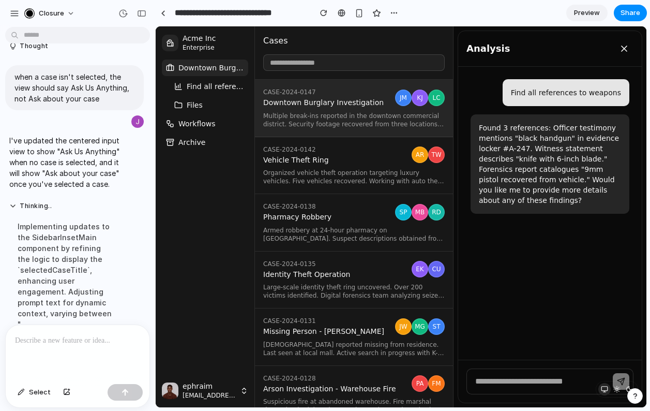
click at [213, 85] on span "Find all references to weapons" at bounding box center [215, 86] width 57 height 10
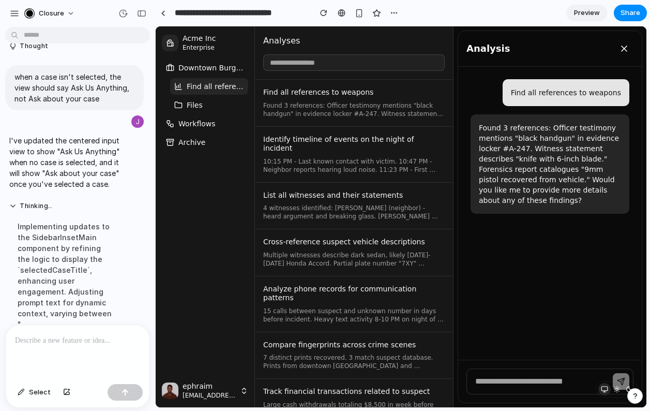
click at [214, 66] on span "Downtown Burglary Investigation" at bounding box center [211, 68] width 66 height 10
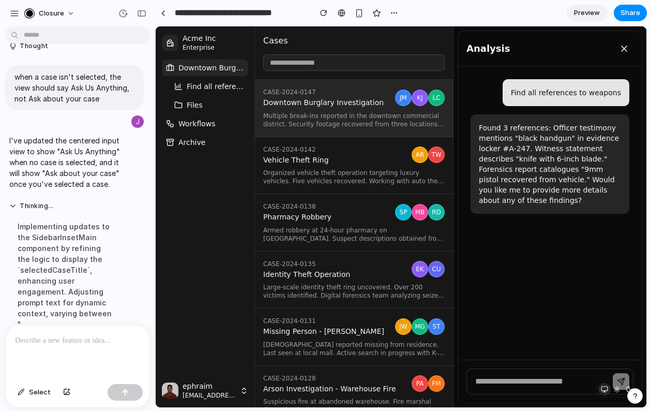
click at [214, 82] on span "Find all references to weapons" at bounding box center [215, 86] width 57 height 10
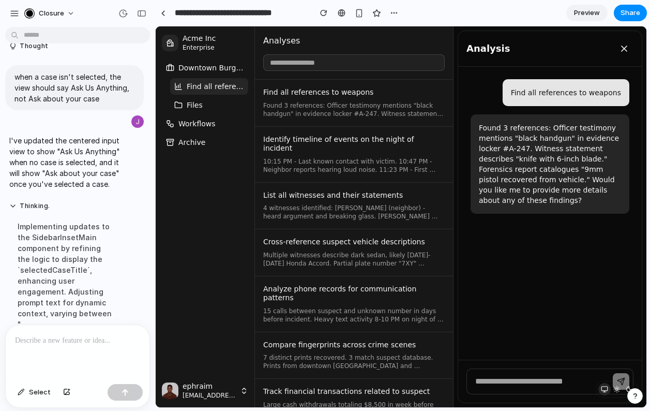
click at [218, 99] on button "Files" at bounding box center [209, 105] width 78 height 17
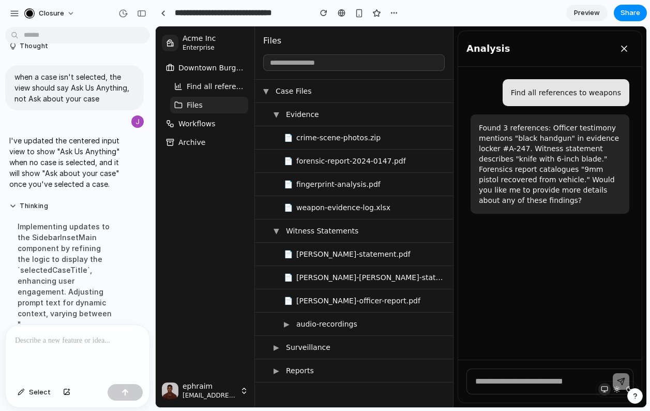
click at [218, 86] on span "Find all references to weapons" at bounding box center [215, 86] width 57 height 10
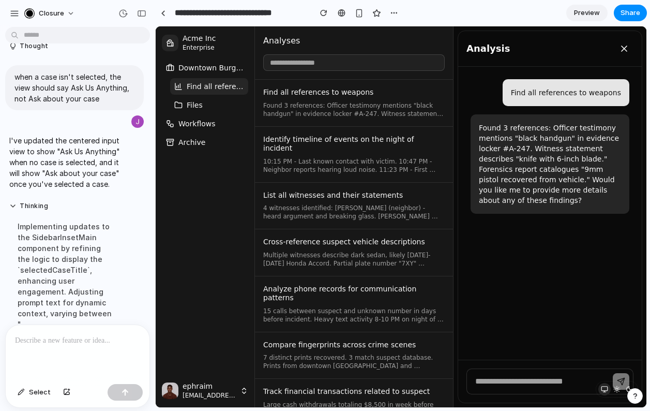
click at [218, 72] on span "Downtown Burglary Investigation" at bounding box center [211, 68] width 66 height 10
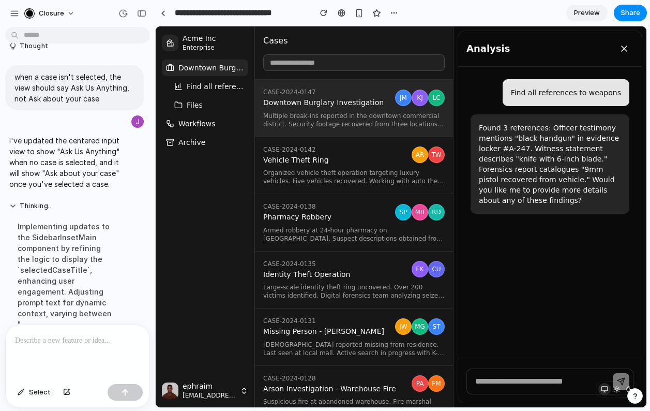
click at [216, 88] on span "Find all references to weapons" at bounding box center [215, 86] width 57 height 10
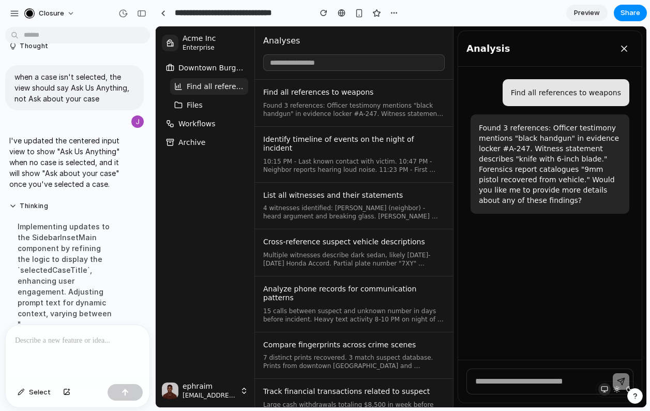
click at [216, 102] on button "Files" at bounding box center [209, 105] width 78 height 17
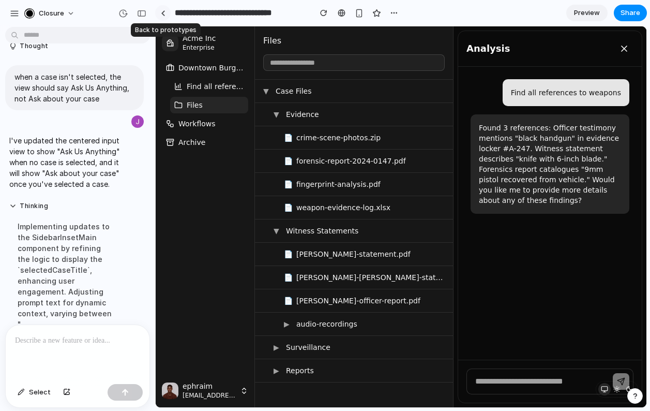
click at [163, 15] on div at bounding box center [163, 13] width 5 height 6
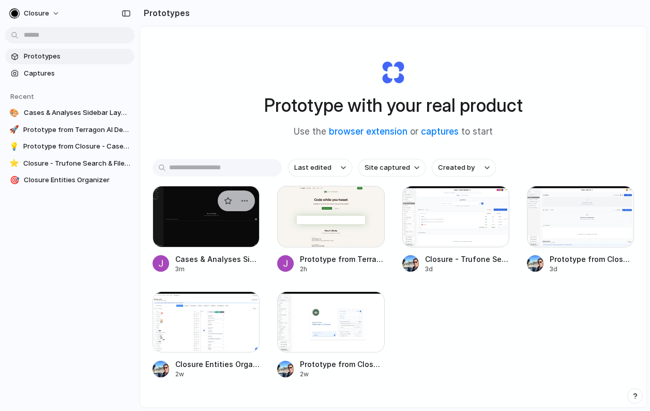
click at [197, 214] on div at bounding box center [206, 217] width 107 height 62
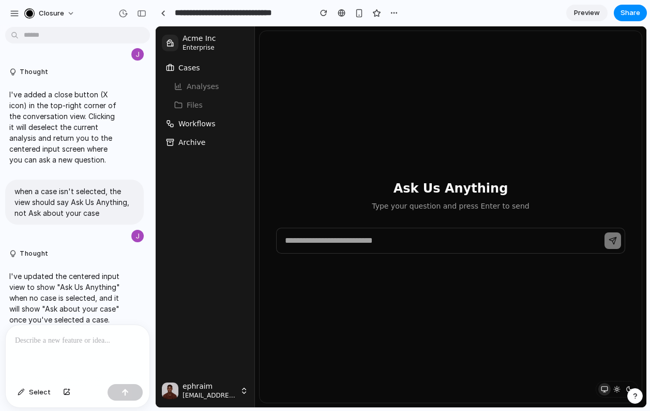
click at [197, 69] on span "Cases" at bounding box center [189, 68] width 22 height 10
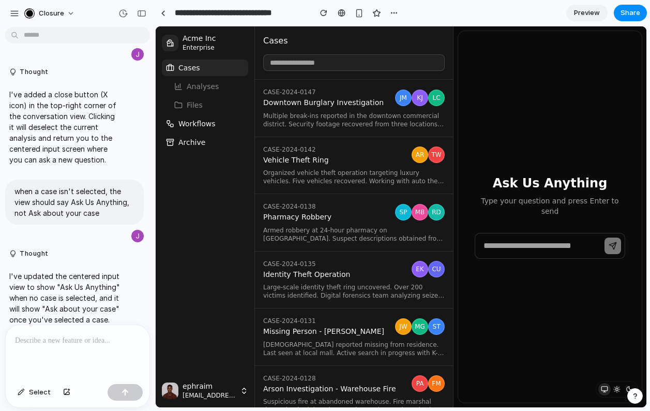
click at [303, 120] on span "Multiple break-ins reported in the downtown commercial district. Security foota…" at bounding box center [354, 120] width 182 height 17
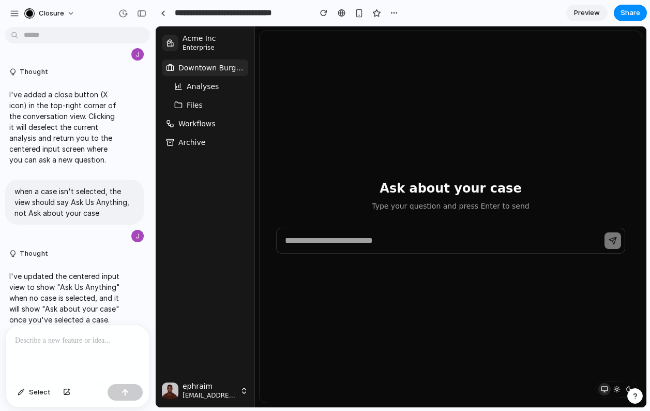
click at [211, 68] on span "Downtown Burglary Investigation" at bounding box center [211, 68] width 66 height 10
click at [204, 68] on span "Downtown Burglary Investigation" at bounding box center [211, 68] width 66 height 10
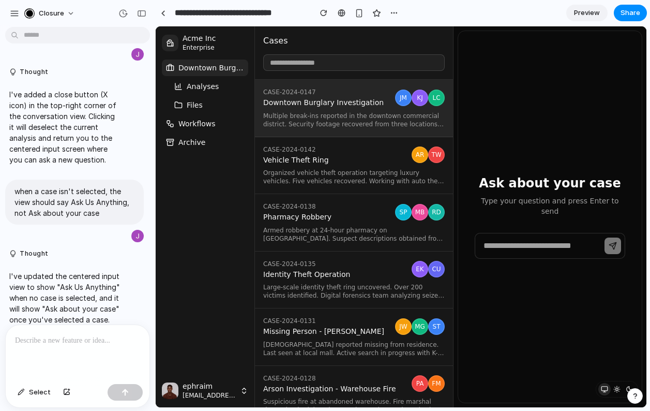
click at [306, 105] on span "Downtown Burglary Investigation" at bounding box center [327, 102] width 128 height 9
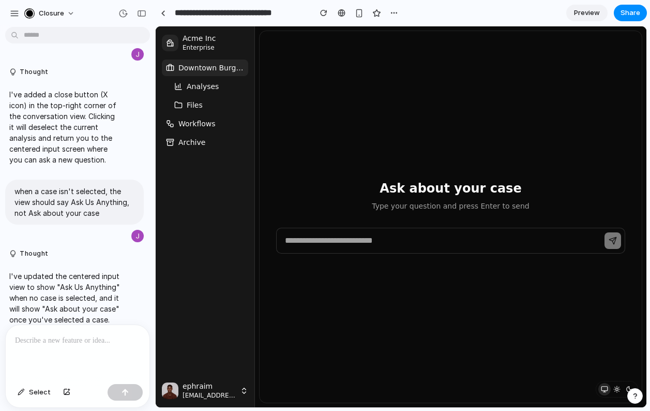
click at [193, 66] on span "Downtown Burglary Investigation" at bounding box center [211, 68] width 66 height 10
click at [226, 71] on span "Downtown Burglary Investigation" at bounding box center [211, 68] width 66 height 10
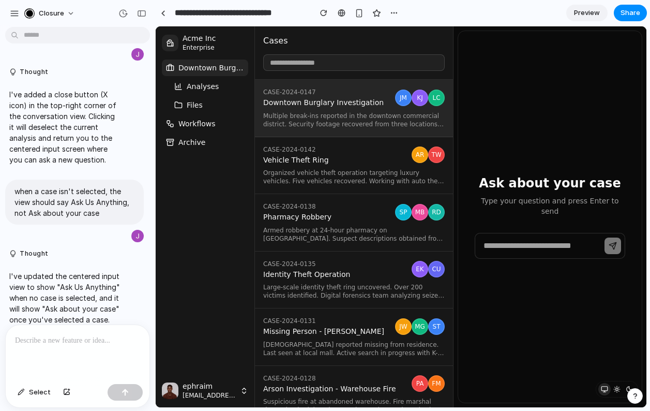
click at [326, 153] on div "CASE-2024-0142 Vehicle Theft Ring" at bounding box center [335, 155] width 144 height 20
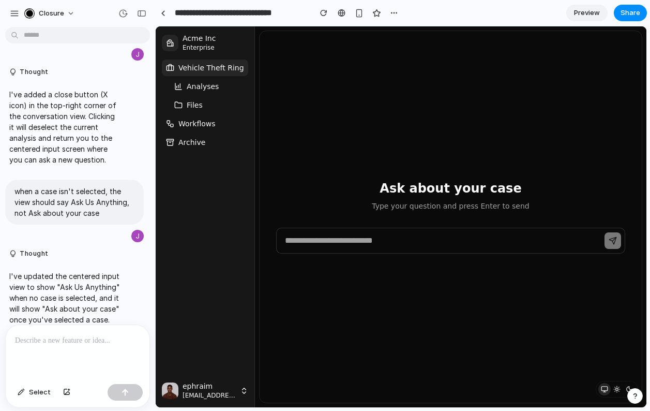
click at [351, 106] on div "Ask about your case Type your question and press Enter to send" at bounding box center [451, 216] width 382 height 371
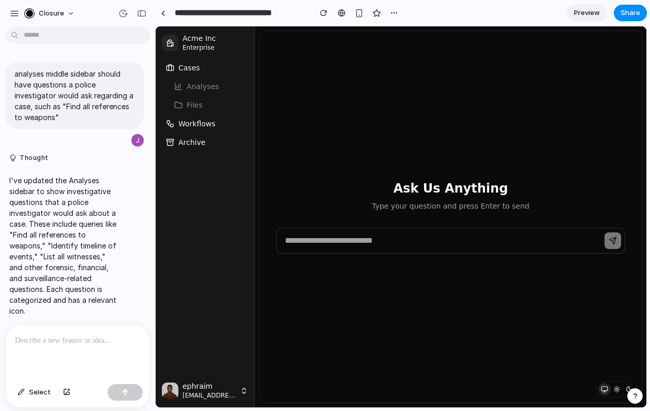
scroll to position [3144, 0]
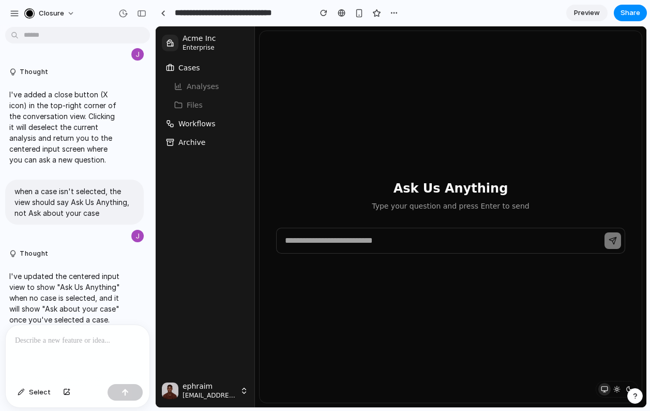
click at [212, 68] on button "Cases" at bounding box center [205, 67] width 86 height 17
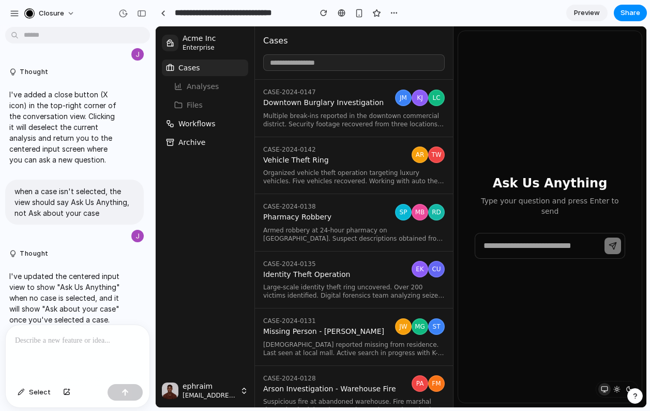
click at [193, 64] on span "Cases" at bounding box center [189, 68] width 22 height 10
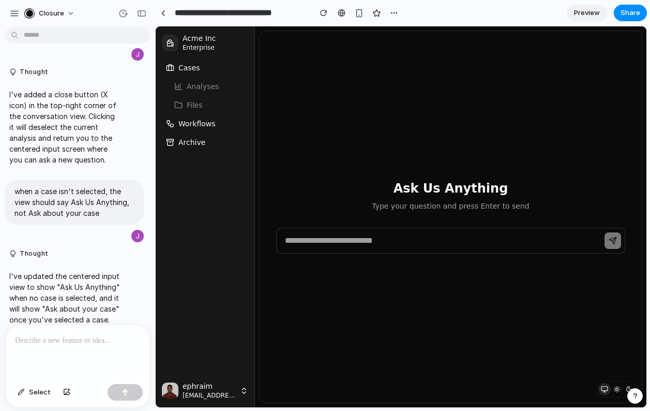
click at [207, 68] on button "Cases" at bounding box center [205, 67] width 86 height 17
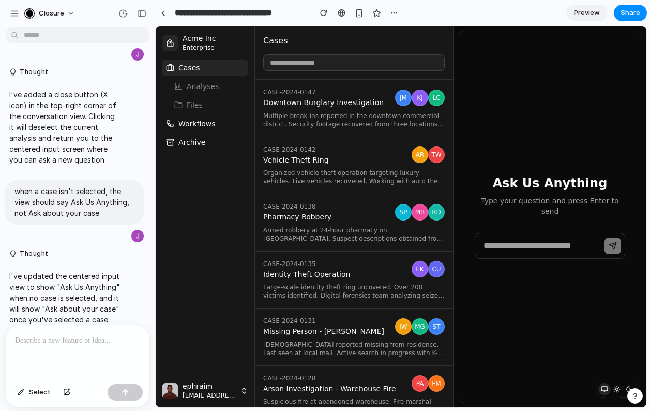
click at [339, 214] on span "Pharmacy Robbery" at bounding box center [327, 217] width 128 height 9
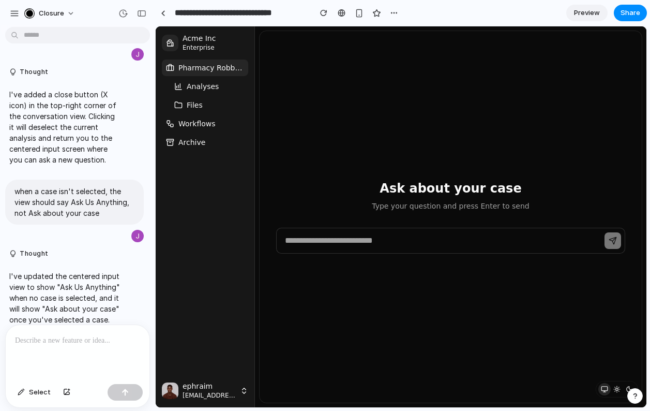
click at [215, 88] on span "Analyses" at bounding box center [203, 86] width 32 height 10
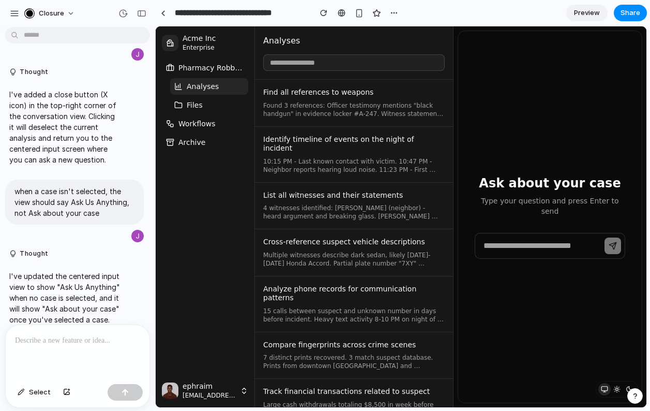
click at [206, 105] on button "Files" at bounding box center [209, 105] width 78 height 17
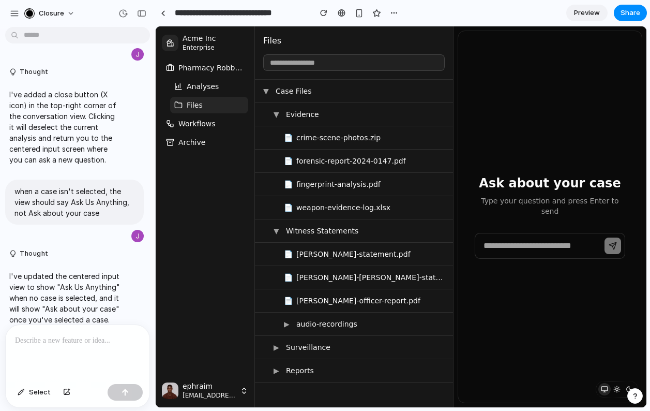
click at [61, 343] on p at bounding box center [77, 340] width 125 height 12
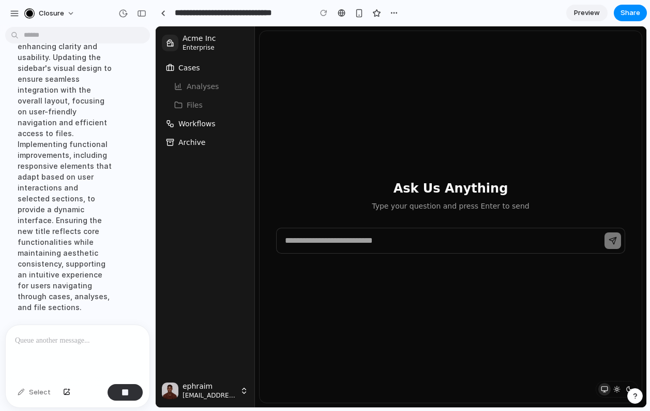
scroll to position [3378, 0]
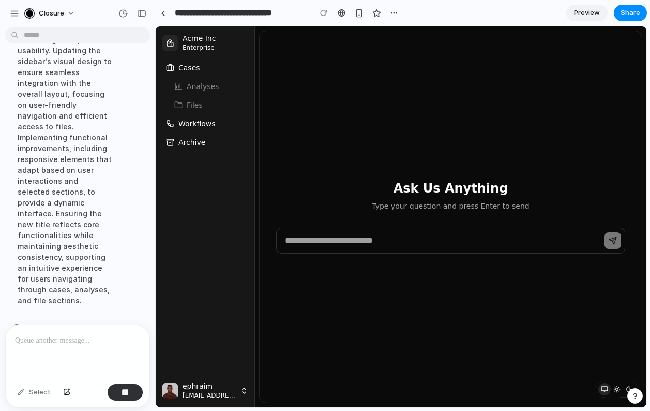
click at [203, 68] on button "Cases" at bounding box center [205, 67] width 86 height 17
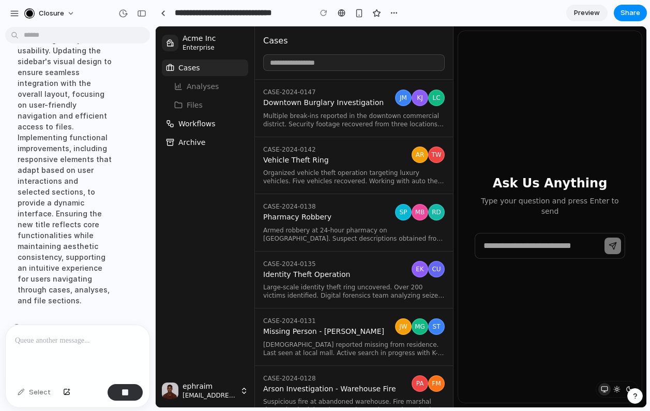
click at [337, 116] on span "Multiple break-ins reported in the downtown commercial district. Security foota…" at bounding box center [354, 120] width 182 height 17
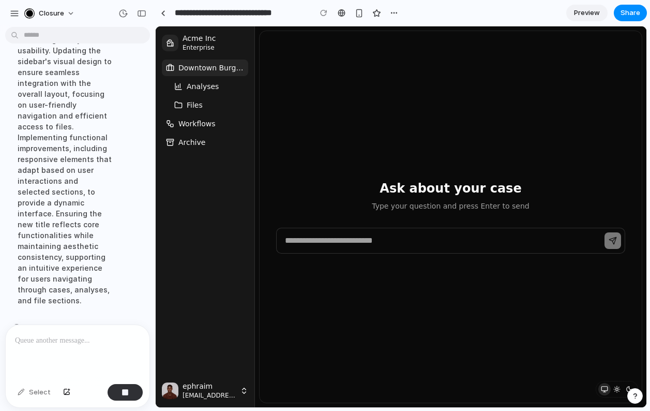
click at [209, 86] on span "Analyses" at bounding box center [203, 86] width 32 height 10
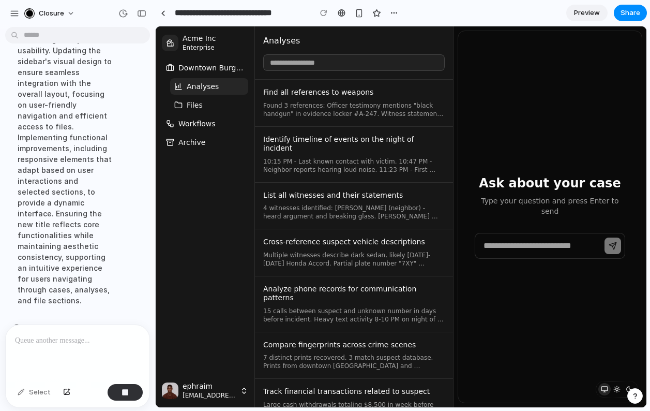
click at [209, 106] on button "Files" at bounding box center [209, 105] width 78 height 17
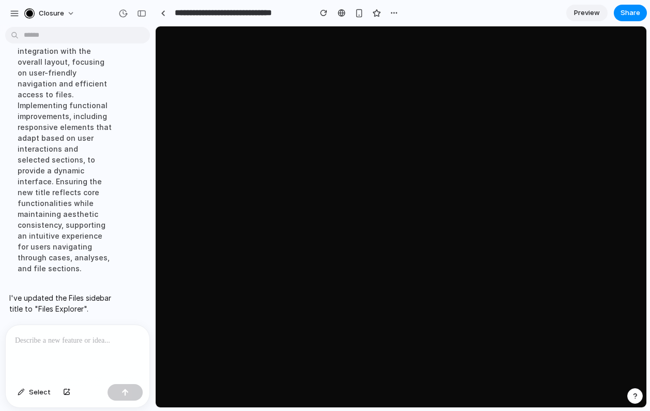
scroll to position [3204, 0]
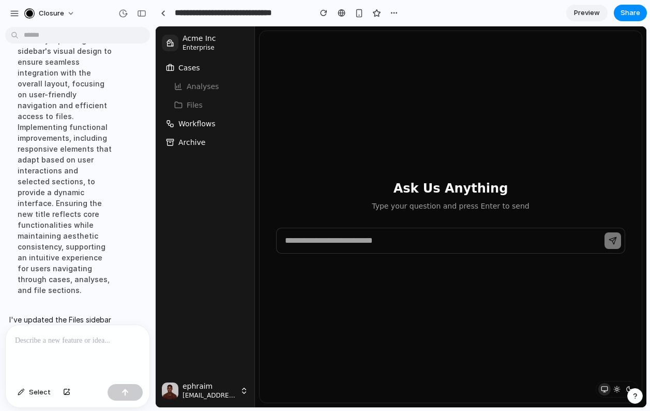
click at [206, 68] on button "Cases" at bounding box center [205, 67] width 86 height 17
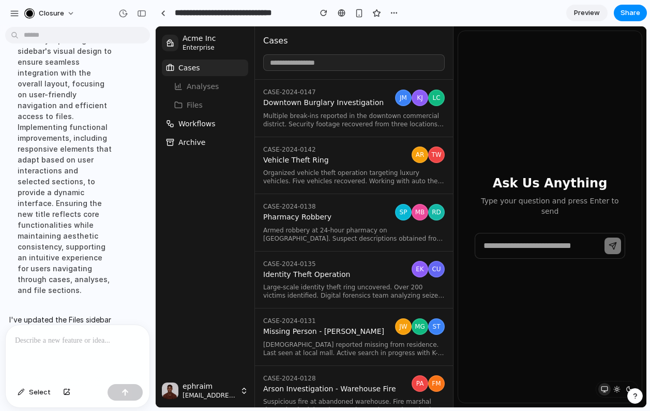
click at [296, 97] on div "CASE-2024-0147 Downtown Burglary Investigation" at bounding box center [327, 98] width 128 height 20
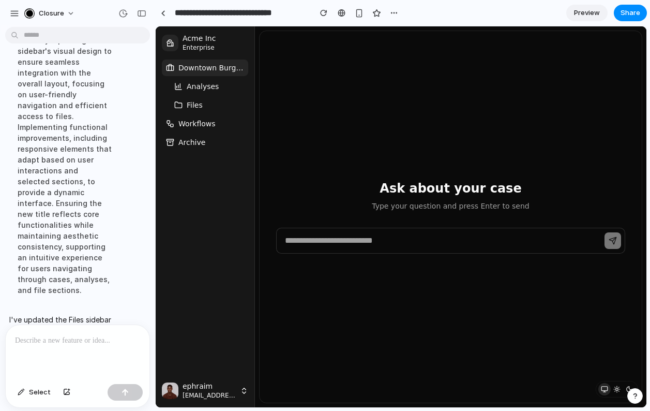
click at [205, 102] on button "Files" at bounding box center [209, 105] width 78 height 17
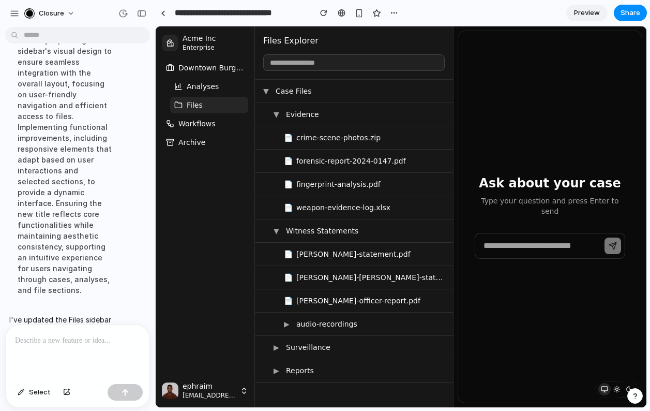
click at [210, 101] on button "Files" at bounding box center [209, 105] width 78 height 17
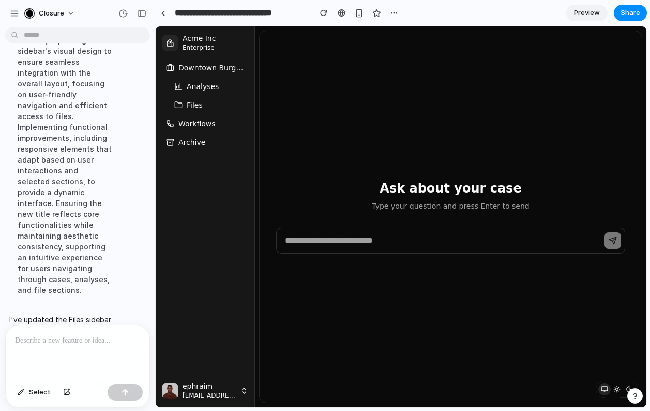
click at [213, 68] on span "Downtown Burglary Investigation" at bounding box center [211, 68] width 66 height 10
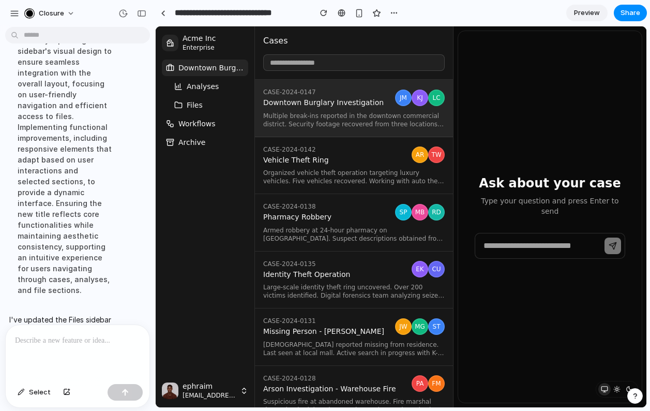
click at [213, 68] on span "Downtown Burglary Investigation" at bounding box center [211, 68] width 66 height 10
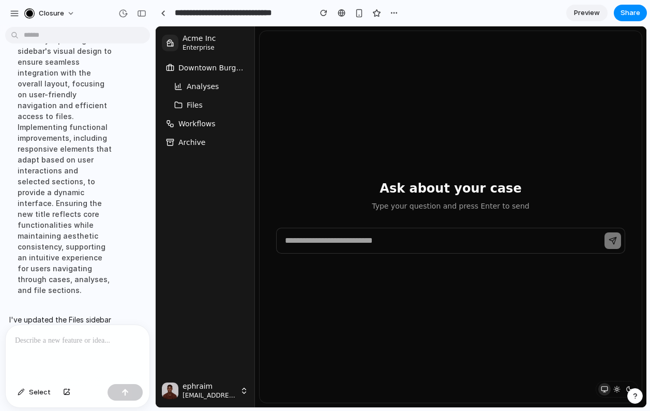
click at [305, 116] on div "Ask about your case Type your question and press Enter to send" at bounding box center [451, 216] width 382 height 371
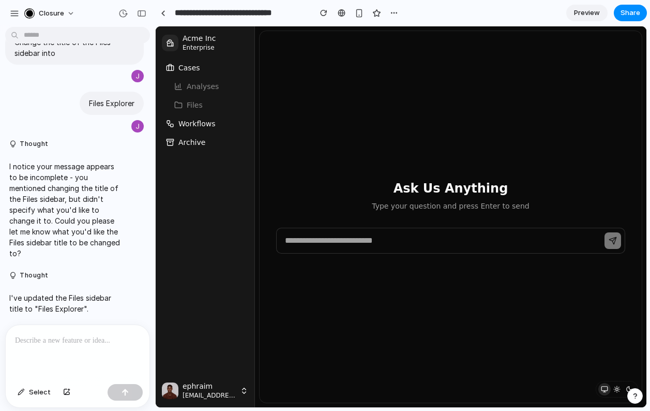
click at [210, 126] on span "Workflows" at bounding box center [196, 123] width 37 height 10
click at [199, 65] on button "Cases" at bounding box center [205, 67] width 86 height 17
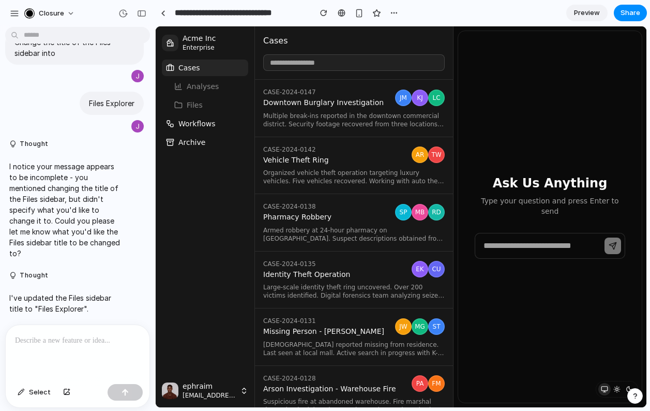
click at [198, 120] on span "Workflows" at bounding box center [196, 123] width 37 height 10
click at [214, 123] on button "Workflows" at bounding box center [205, 123] width 86 height 17
click at [207, 140] on button "Archive" at bounding box center [205, 142] width 86 height 17
click at [207, 127] on span "Workflows" at bounding box center [196, 123] width 37 height 10
click at [82, 339] on p at bounding box center [77, 340] width 125 height 12
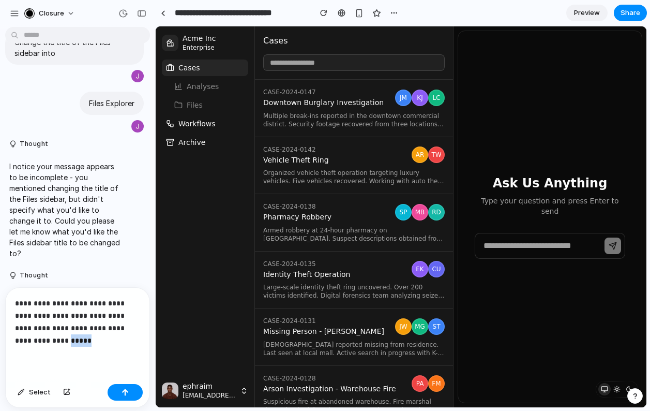
drag, startPoint x: 115, startPoint y: 340, endPoint x: -39, endPoint y: 340, distance: 154.7
click at [0, 340] on html "Closure when you click a case, the middle sidebar should show what's selected w…" at bounding box center [325, 205] width 650 height 411
click at [103, 315] on p "**********" at bounding box center [77, 322] width 125 height 50
click at [102, 333] on p "**********" at bounding box center [77, 322] width 125 height 50
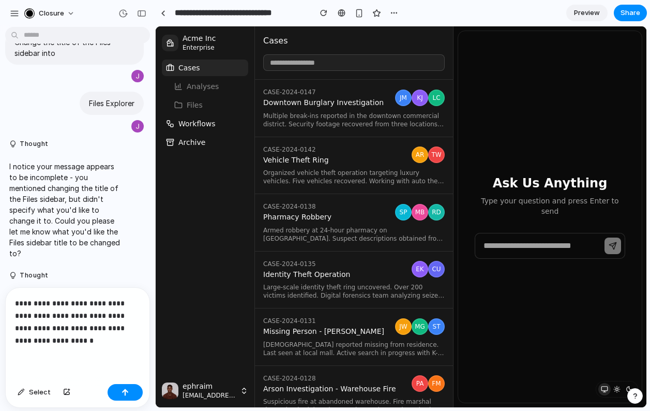
click at [102, 338] on p "**********" at bounding box center [77, 322] width 125 height 50
click at [102, 329] on p "**********" at bounding box center [77, 322] width 125 height 50
click at [114, 341] on p "**********" at bounding box center [77, 322] width 125 height 50
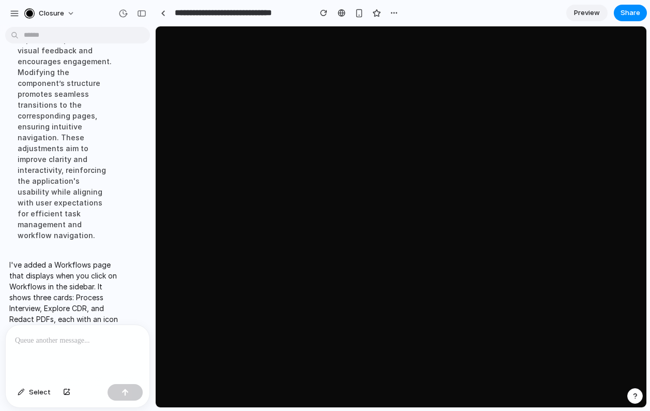
scroll to position [3258, 0]
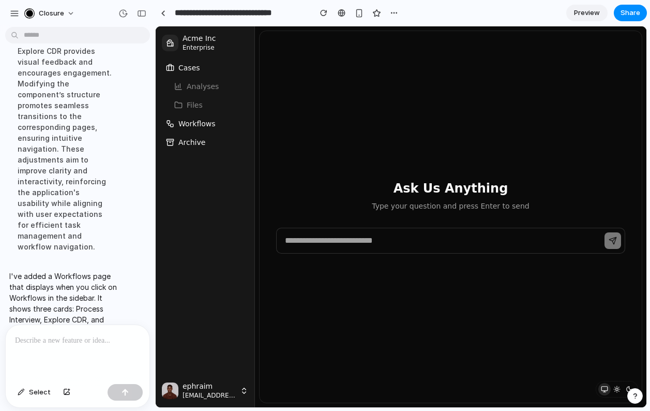
click at [201, 125] on span "Workflows" at bounding box center [196, 123] width 37 height 10
click at [199, 129] on button "Workflows" at bounding box center [205, 123] width 86 height 17
click at [199, 124] on span "Workflows" at bounding box center [196, 123] width 37 height 10
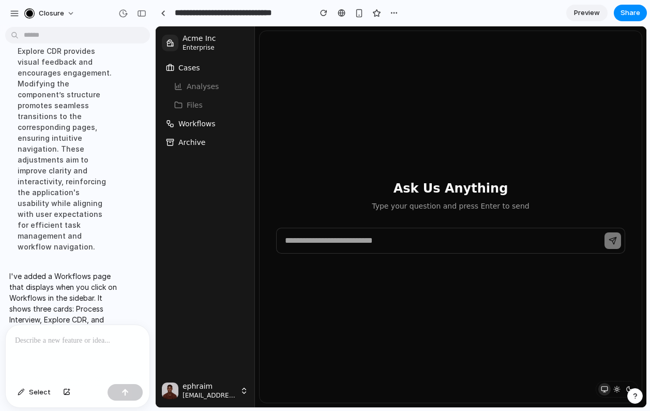
click at [196, 143] on span "Archive" at bounding box center [191, 142] width 27 height 10
click at [196, 130] on button "Workflows" at bounding box center [205, 123] width 86 height 17
click at [84, 336] on p at bounding box center [77, 340] width 125 height 12
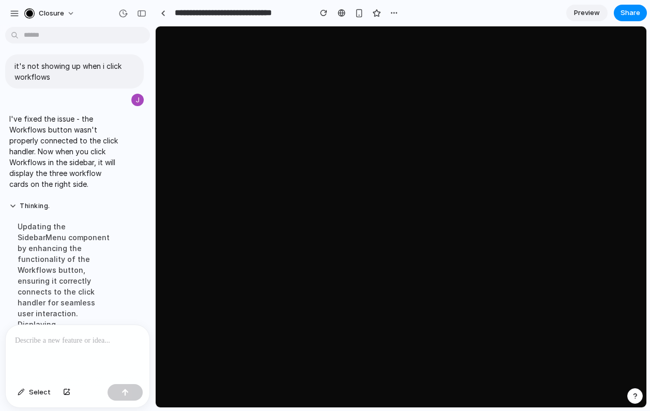
scroll to position [0, 0]
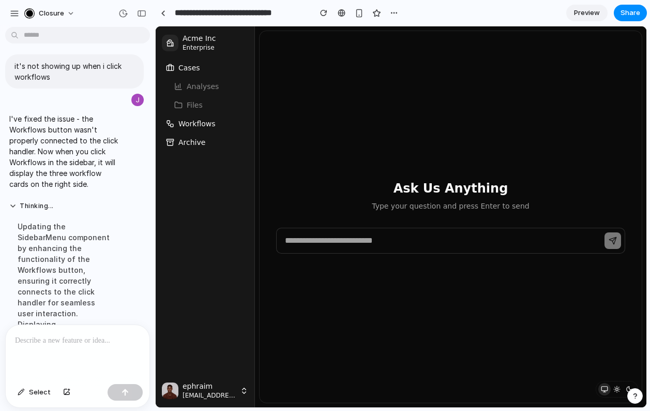
click at [212, 121] on span "Workflows" at bounding box center [196, 123] width 37 height 10
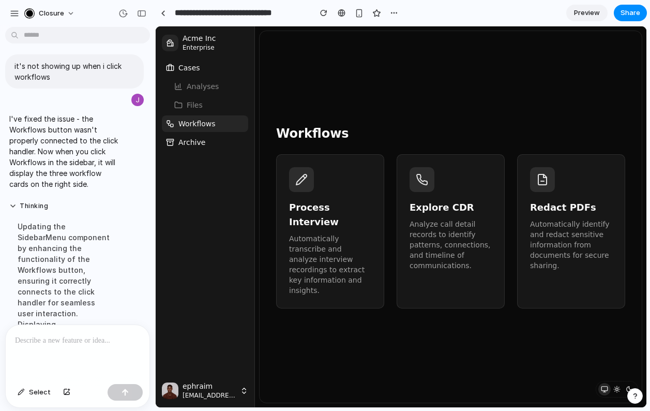
click at [212, 121] on span "Workflows" at bounding box center [196, 123] width 37 height 10
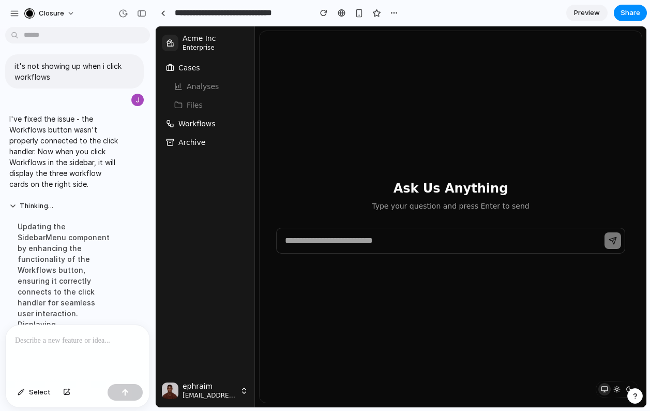
click at [206, 125] on span "Workflows" at bounding box center [196, 123] width 37 height 10
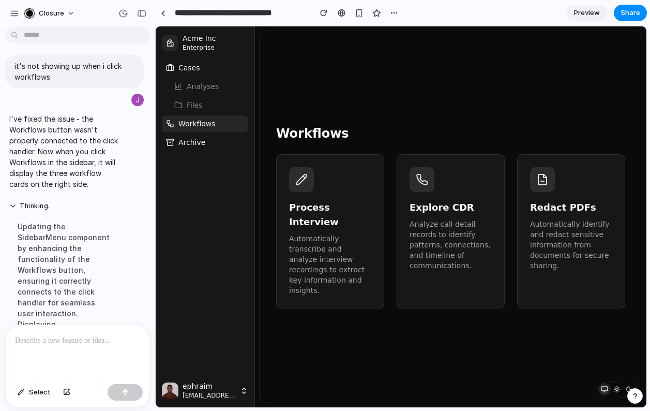
click at [206, 125] on span "Workflows" at bounding box center [196, 123] width 37 height 10
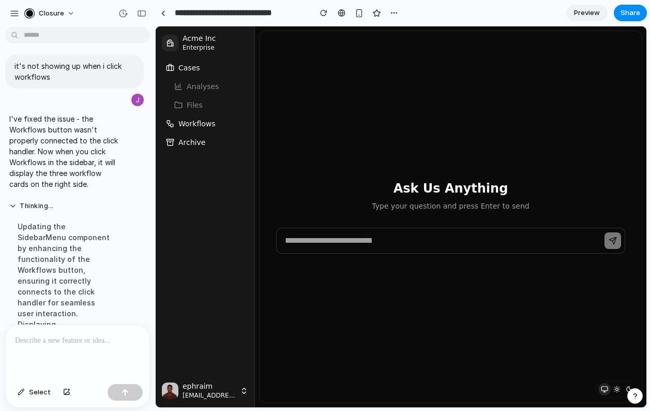
click at [216, 124] on button "Workflows" at bounding box center [205, 123] width 86 height 17
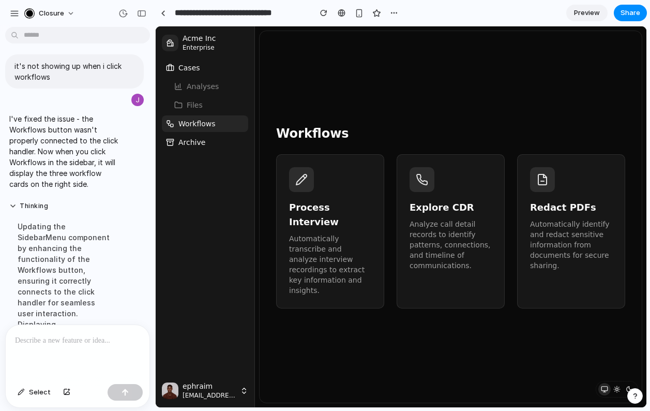
click at [219, 124] on button "Workflows" at bounding box center [205, 123] width 86 height 17
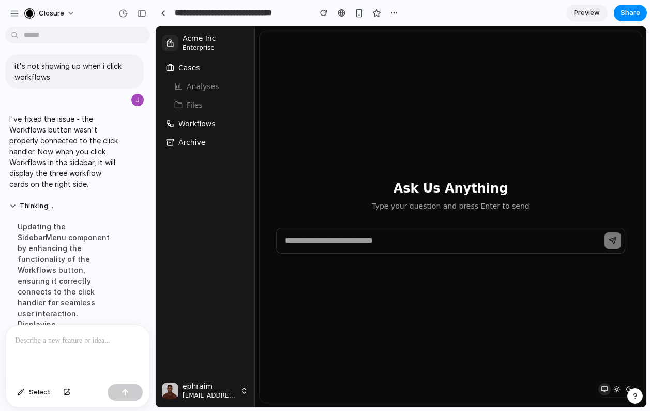
click at [215, 127] on button "Workflows" at bounding box center [205, 123] width 86 height 17
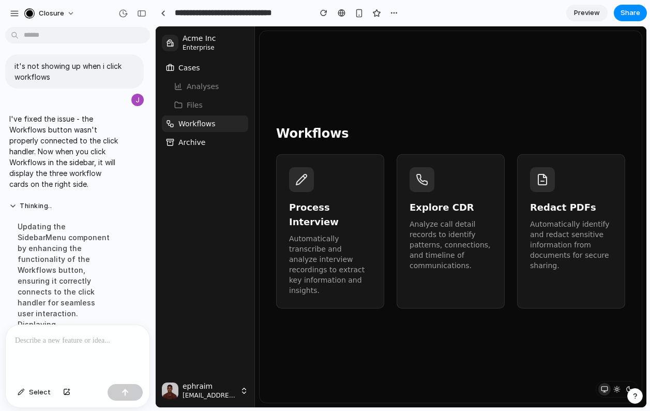
click at [215, 127] on button "Workflows" at bounding box center [205, 123] width 86 height 17
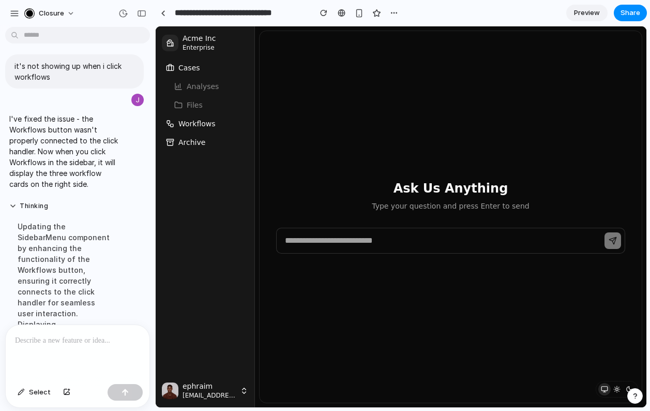
click at [215, 127] on button "Workflows" at bounding box center [205, 123] width 86 height 17
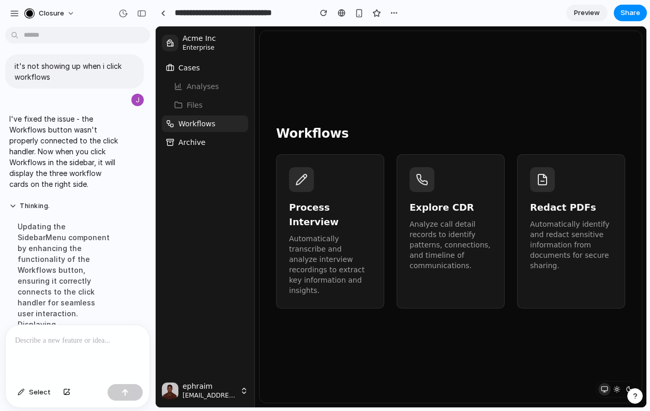
click at [215, 127] on button "Workflows" at bounding box center [205, 123] width 86 height 17
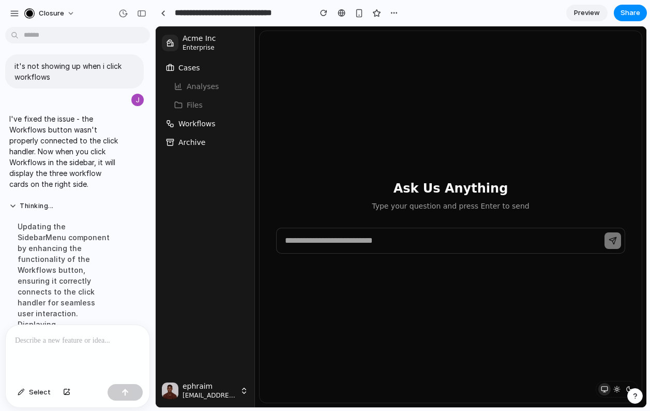
click at [215, 127] on button "Workflows" at bounding box center [205, 123] width 86 height 17
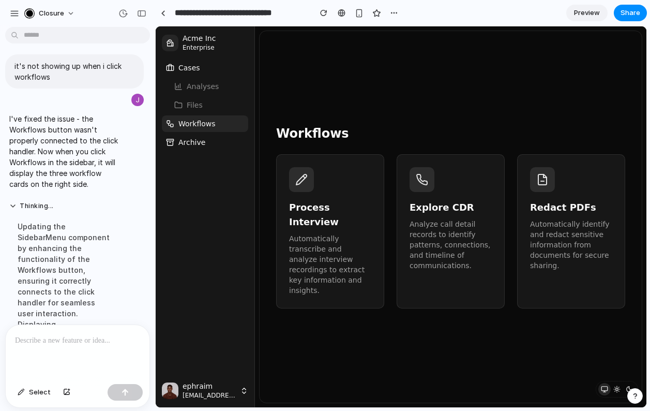
click at [323, 230] on div "Process Interview Automatically transcribe and analyze interview recordings to …" at bounding box center [330, 247] width 82 height 95
click at [93, 339] on p at bounding box center [77, 340] width 125 height 12
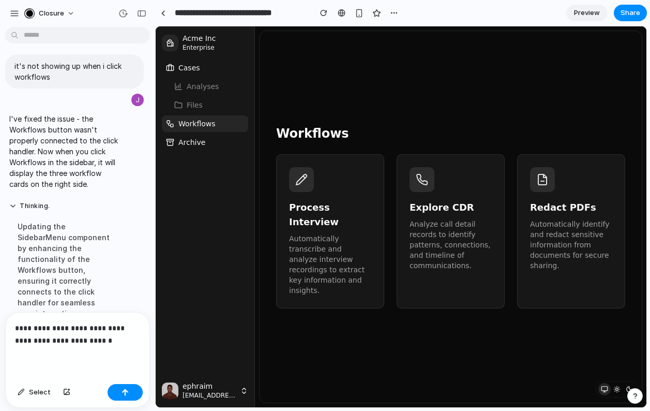
click at [118, 343] on p "**********" at bounding box center [77, 334] width 125 height 25
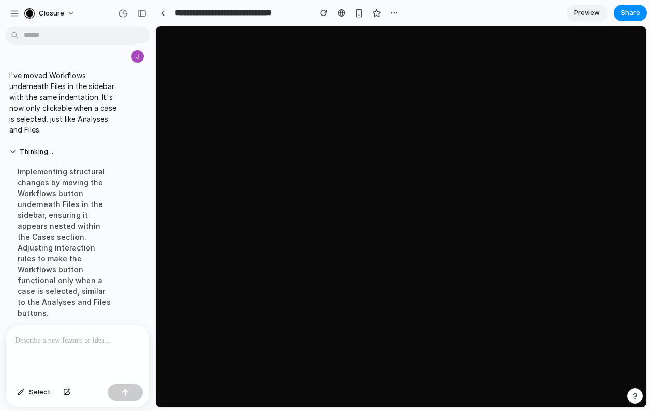
scroll to position [3041, 0]
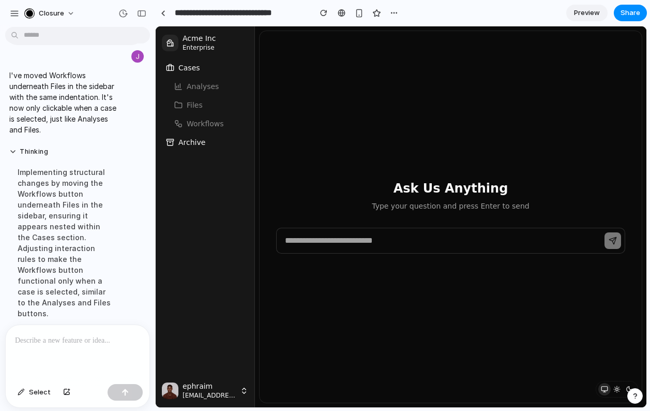
click at [79, 345] on p at bounding box center [77, 340] width 125 height 12
click at [207, 67] on button "Cases" at bounding box center [205, 67] width 86 height 17
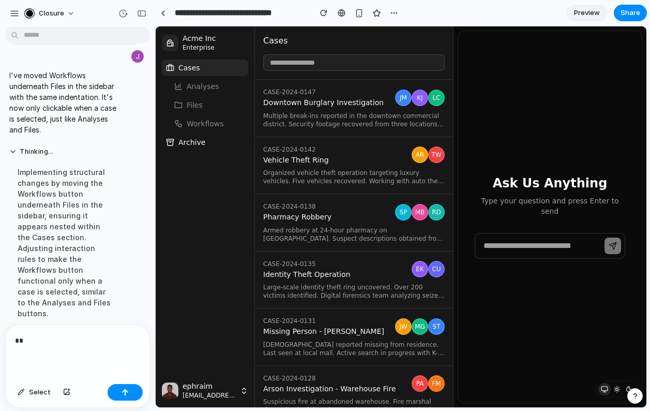
click at [322, 102] on span "Downtown Burglary Investigation" at bounding box center [327, 102] width 128 height 9
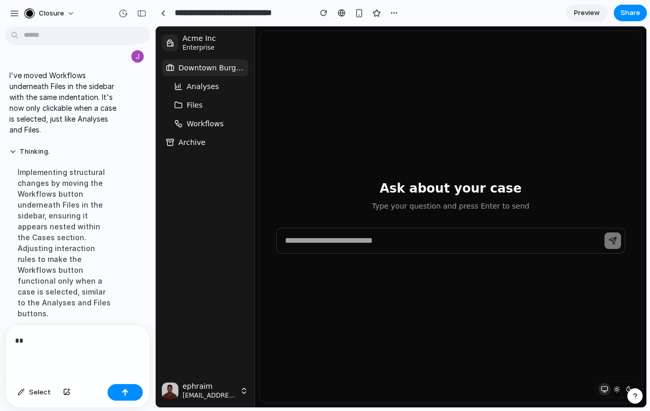
click at [203, 124] on span "Workflows" at bounding box center [205, 123] width 37 height 10
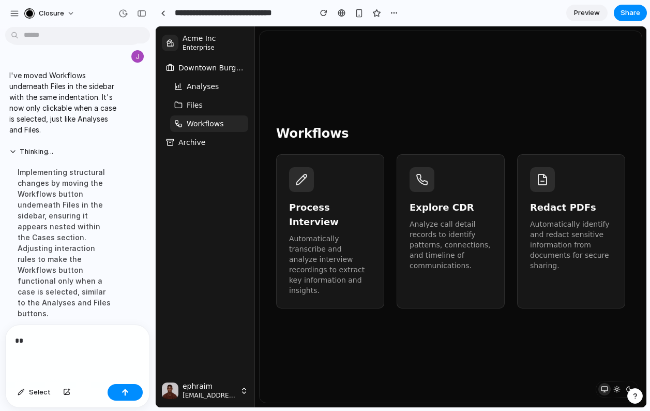
click at [204, 87] on span "Analyses" at bounding box center [203, 86] width 32 height 10
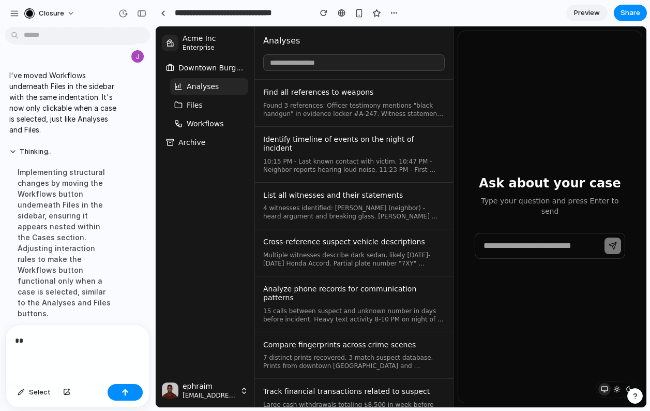
click at [204, 103] on button "Files" at bounding box center [209, 105] width 78 height 17
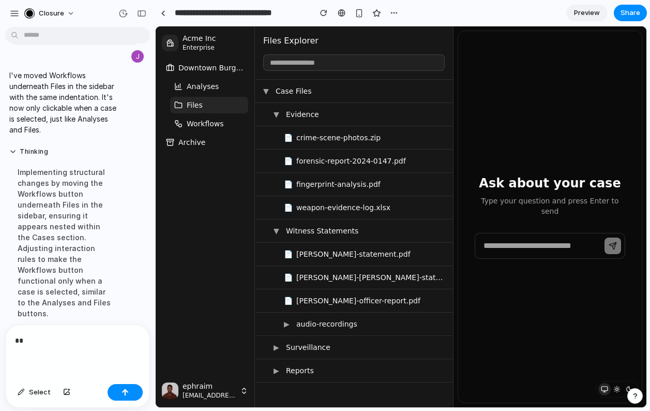
click at [206, 94] on button "Analyses" at bounding box center [209, 86] width 78 height 17
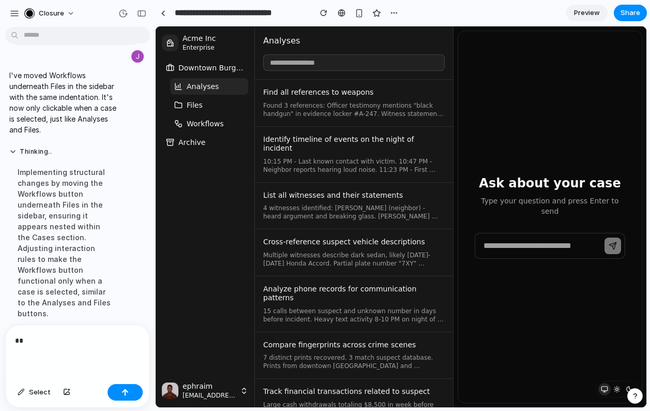
click at [206, 109] on button "Files" at bounding box center [209, 105] width 78 height 17
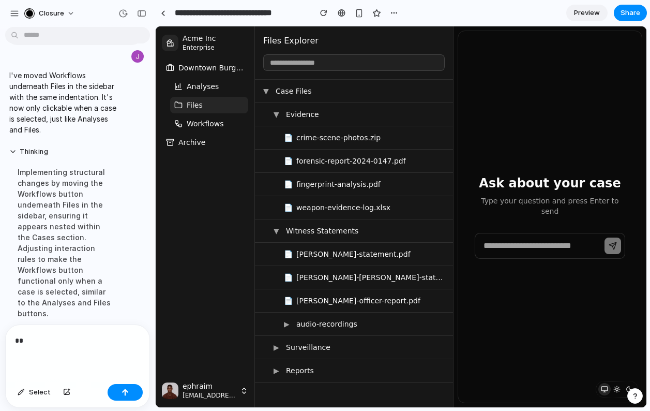
click at [210, 124] on span "Workflows" at bounding box center [205, 123] width 37 height 10
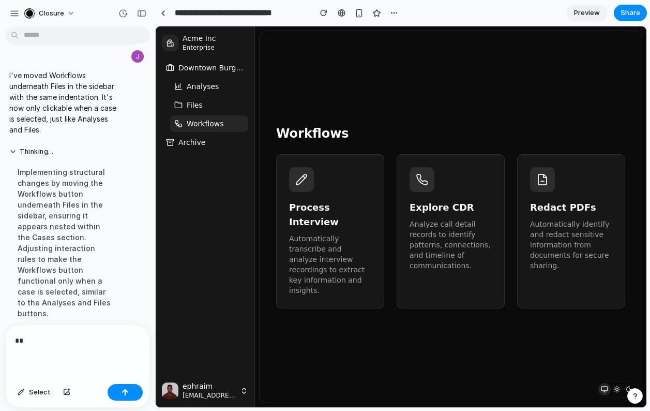
click at [210, 109] on button "Files" at bounding box center [209, 105] width 78 height 17
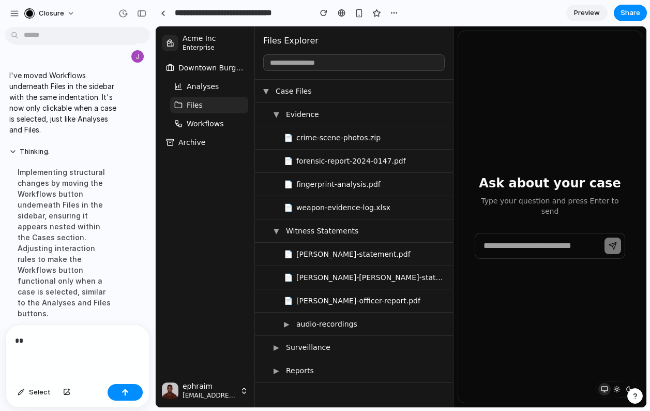
click at [210, 89] on span "Analyses" at bounding box center [203, 86] width 32 height 10
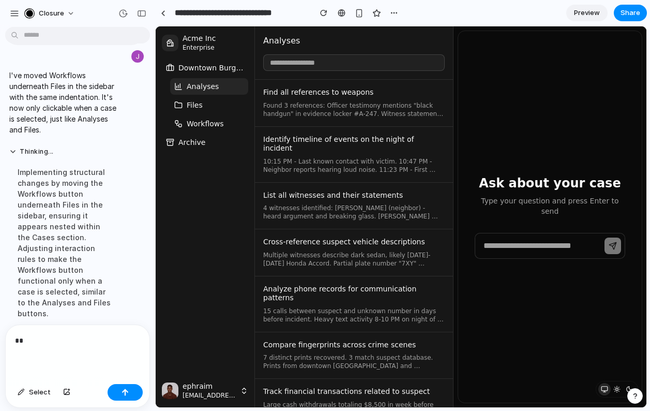
click at [207, 104] on button "Files" at bounding box center [209, 105] width 78 height 17
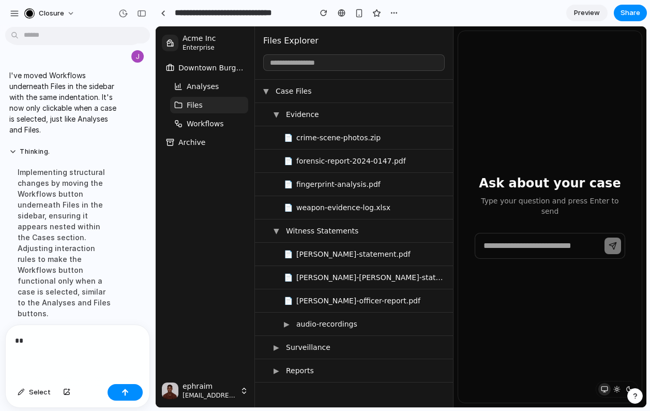
click at [208, 89] on span "Analyses" at bounding box center [203, 86] width 32 height 10
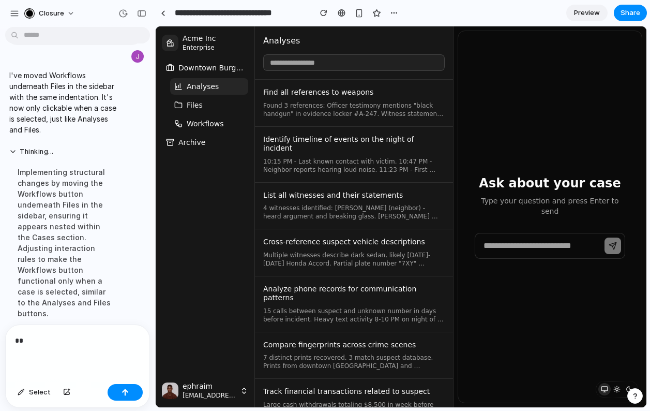
click at [208, 103] on button "Files" at bounding box center [209, 105] width 78 height 17
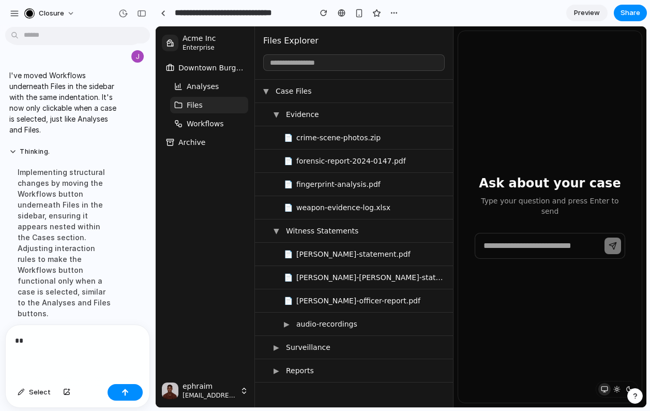
click at [207, 88] on span "Analyses" at bounding box center [203, 86] width 32 height 10
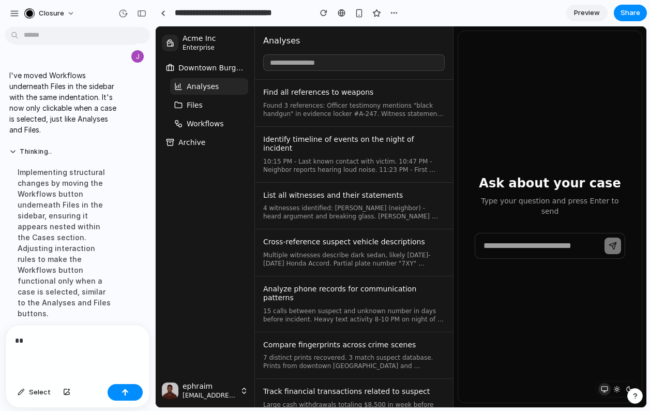
click at [207, 105] on button "Files" at bounding box center [209, 105] width 78 height 17
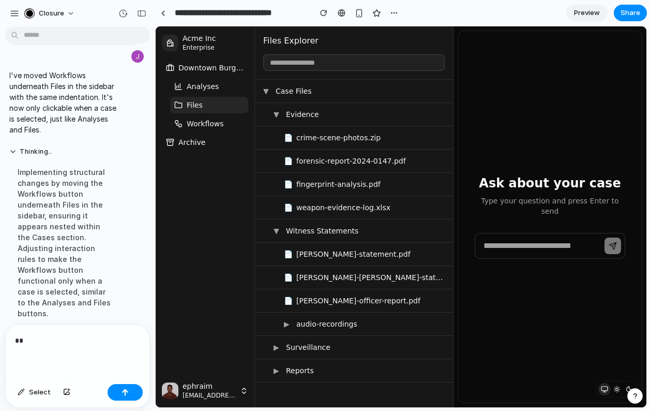
click at [211, 84] on span "Analyses" at bounding box center [203, 86] width 32 height 10
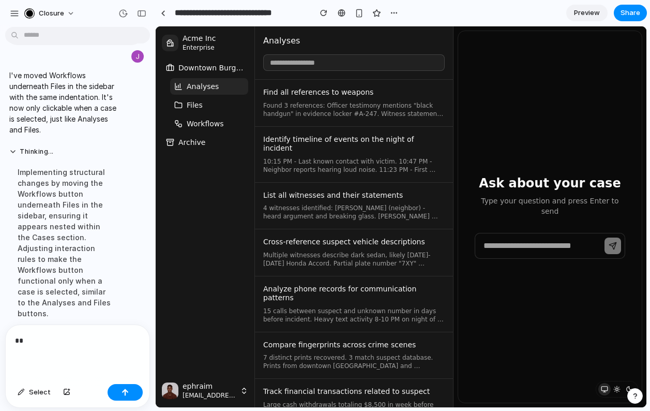
click at [211, 100] on button "Files" at bounding box center [209, 105] width 78 height 17
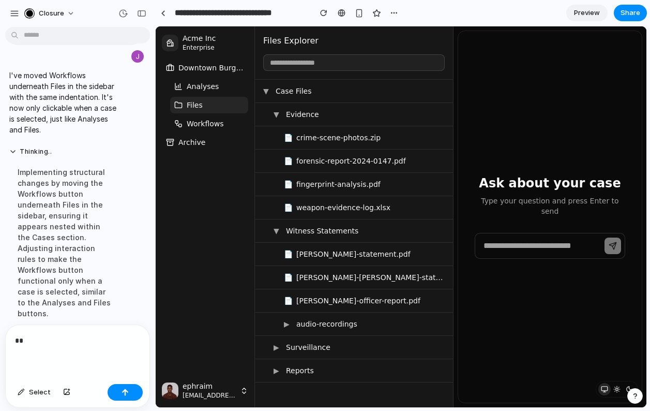
click at [206, 121] on span "Workflows" at bounding box center [205, 123] width 37 height 10
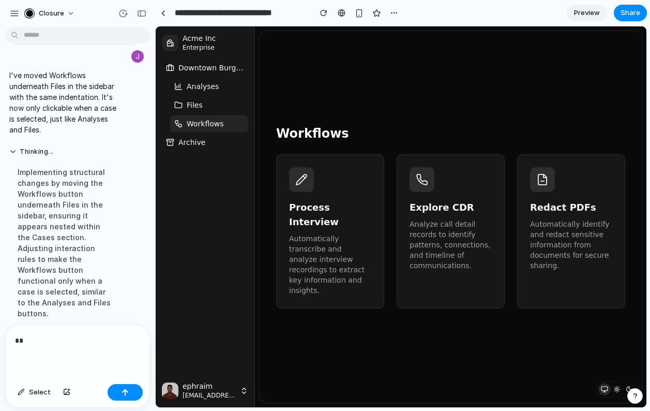
click at [78, 338] on p "**" at bounding box center [77, 340] width 125 height 12
drag, startPoint x: 83, startPoint y: 340, endPoint x: 99, endPoint y: 342, distance: 15.7
click at [99, 342] on p "**" at bounding box center [77, 340] width 125 height 12
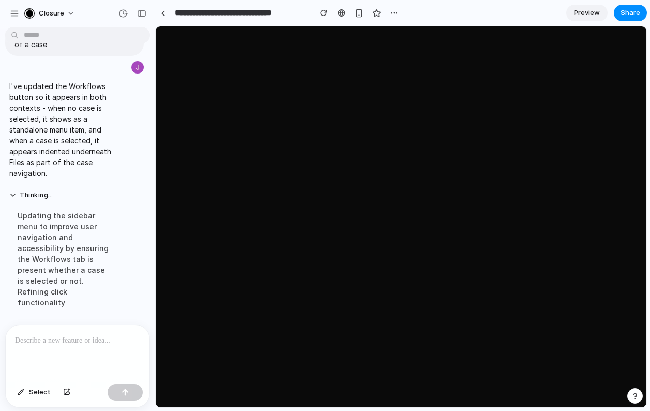
scroll to position [2997, 0]
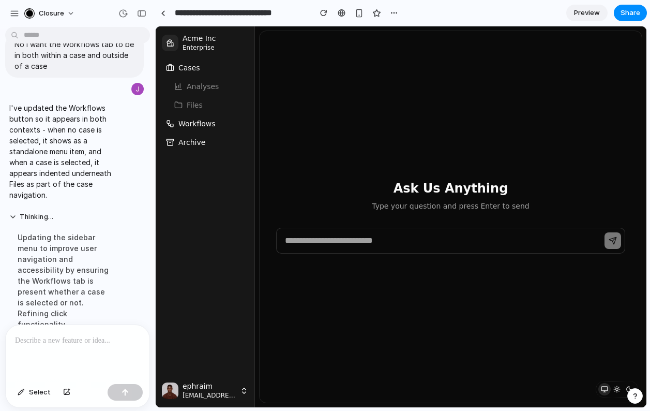
click at [203, 125] on span "Workflows" at bounding box center [196, 123] width 37 height 10
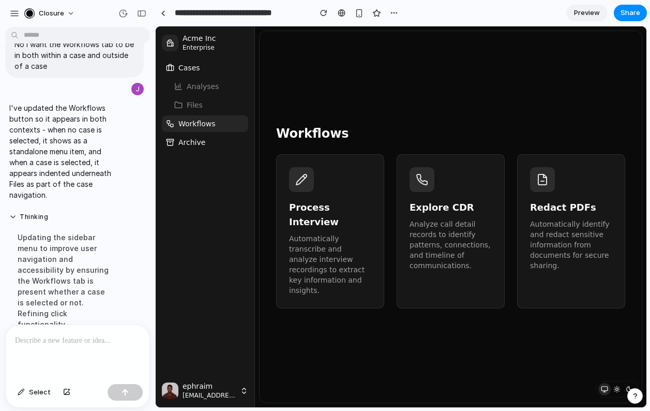
click at [203, 125] on span "Workflows" at bounding box center [196, 123] width 37 height 10
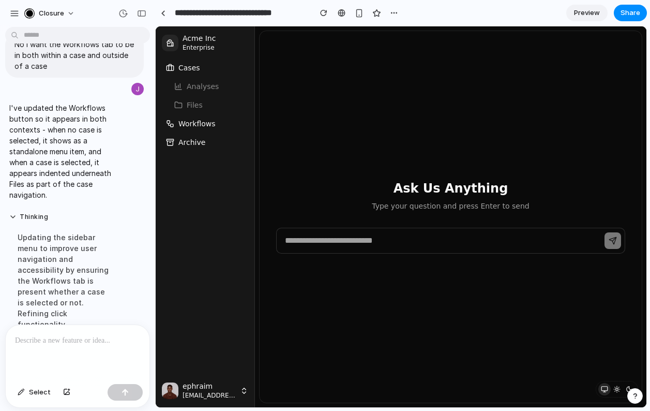
click at [203, 68] on button "Cases" at bounding box center [205, 67] width 86 height 17
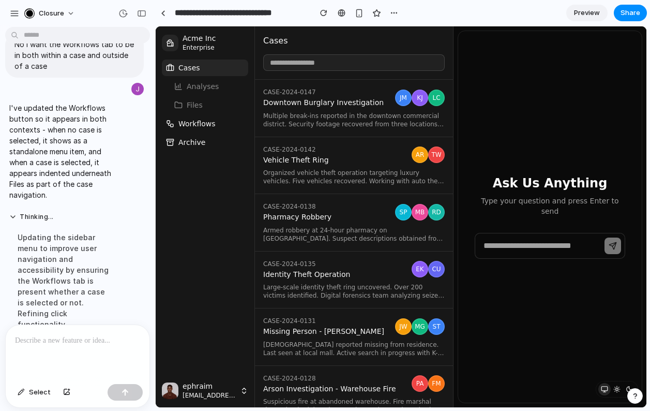
click at [313, 111] on link "CASE-2024-0147 Downtown Burglary Investigation JM KJ LC Multiple break-ins repo…" at bounding box center [354, 108] width 198 height 57
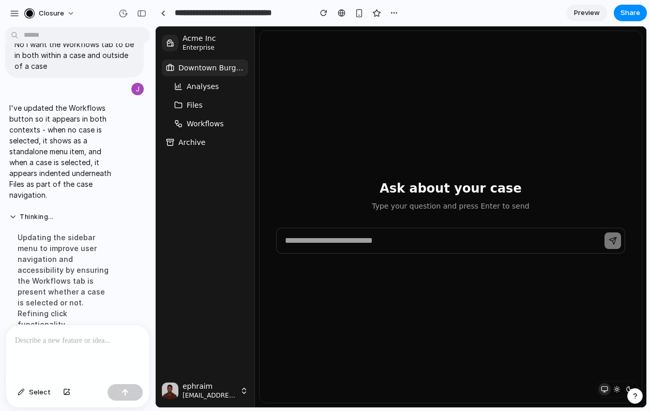
click at [219, 68] on span "Downtown Burglary Investigation" at bounding box center [211, 68] width 66 height 10
click at [206, 127] on span "Workflows" at bounding box center [205, 123] width 37 height 10
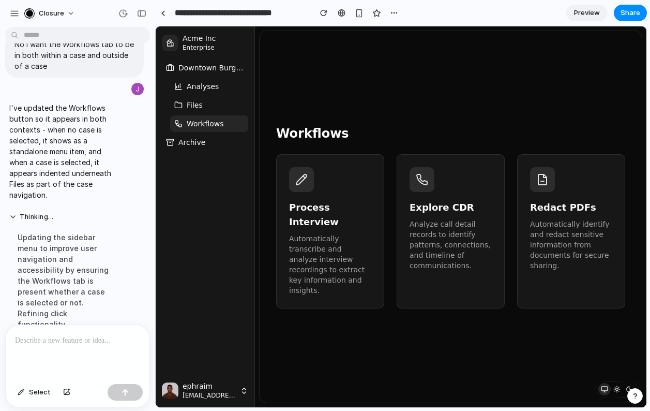
click at [218, 63] on span "Downtown Burglary Investigation" at bounding box center [211, 68] width 66 height 10
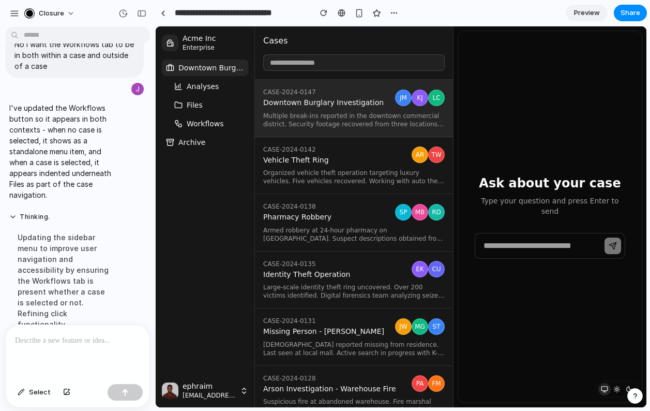
click at [221, 127] on span "Workflows" at bounding box center [205, 123] width 37 height 10
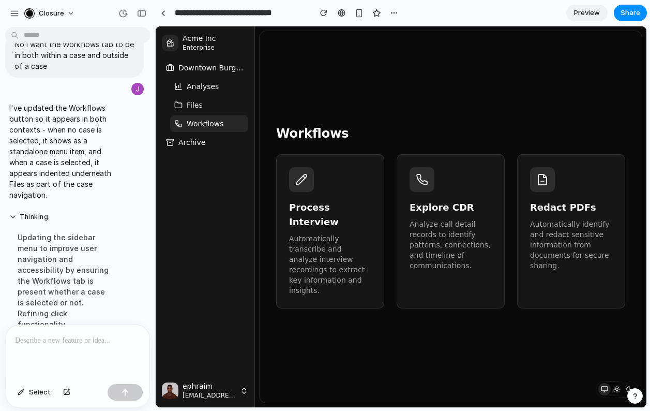
click at [66, 338] on p at bounding box center [77, 340] width 125 height 12
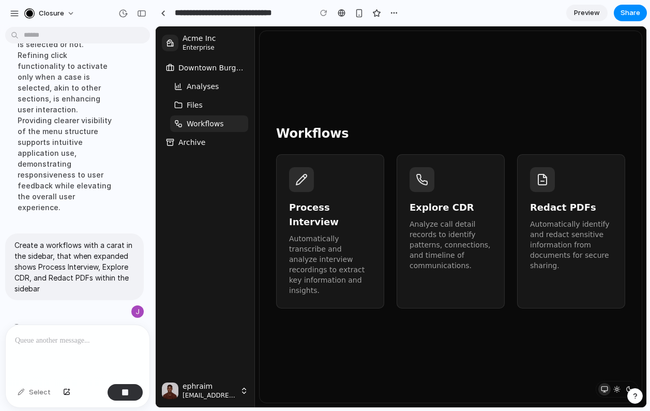
scroll to position [3205, 0]
click at [212, 67] on span "Downtown Burglary Investigation" at bounding box center [211, 68] width 66 height 10
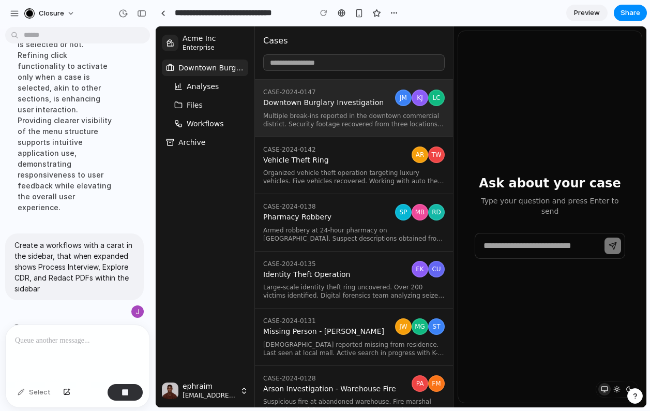
click at [318, 97] on div "CASE-2024-0147 Downtown Burglary Investigation" at bounding box center [327, 98] width 128 height 20
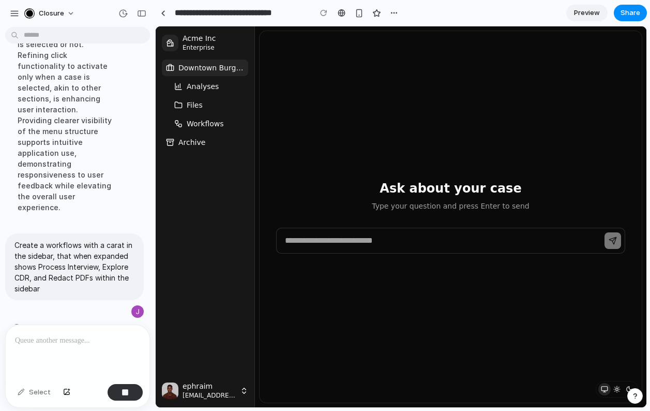
click at [318, 91] on div "Ask about your case Type your question and press Enter to send" at bounding box center [451, 216] width 382 height 371
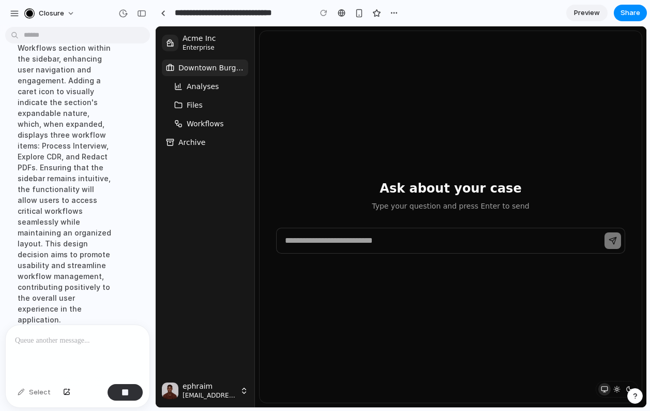
scroll to position [3302, 0]
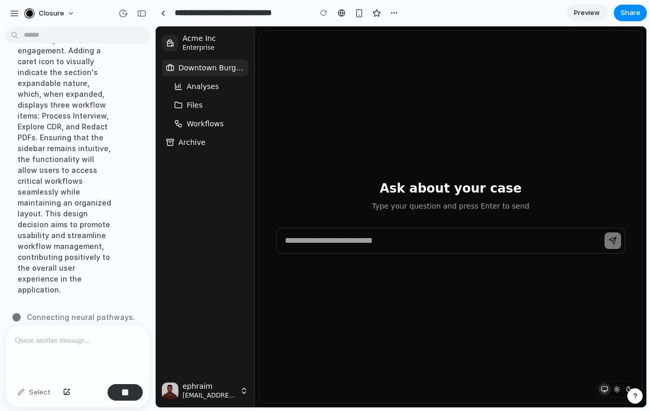
click at [617, 390] on circle "button" at bounding box center [617, 389] width 3 height 3
click at [618, 389] on icon "button" at bounding box center [617, 388] width 7 height 7
click at [627, 385] on button "button" at bounding box center [629, 389] width 12 height 12
click at [604, 385] on icon "button" at bounding box center [604, 388] width 7 height 7
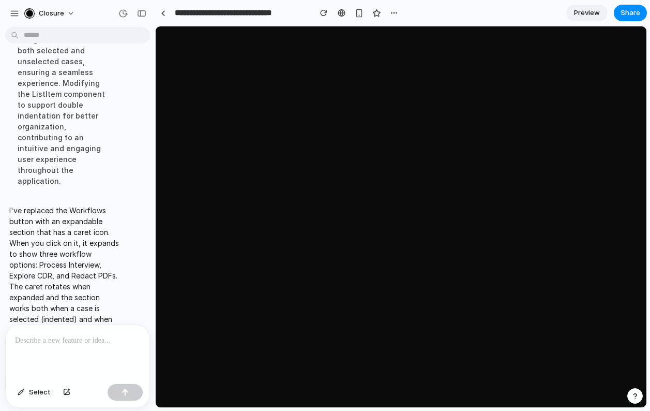
scroll to position [3236, 0]
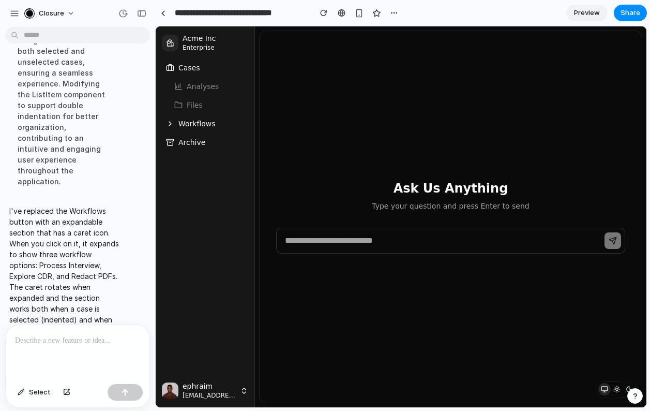
click at [202, 123] on span "Workflows" at bounding box center [196, 123] width 37 height 10
click at [200, 72] on button "Cases" at bounding box center [205, 67] width 86 height 17
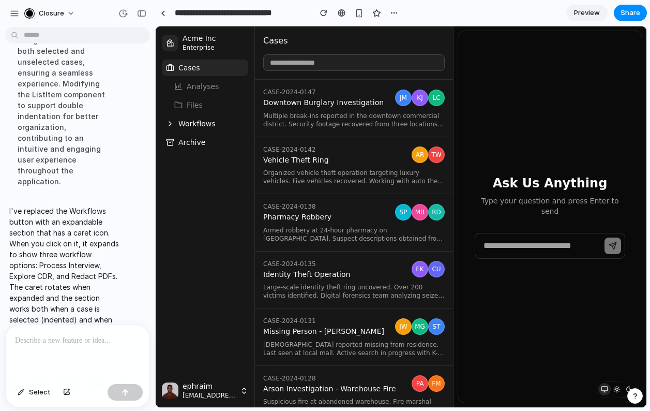
click at [289, 102] on span "Downtown Burglary Investigation" at bounding box center [327, 102] width 128 height 9
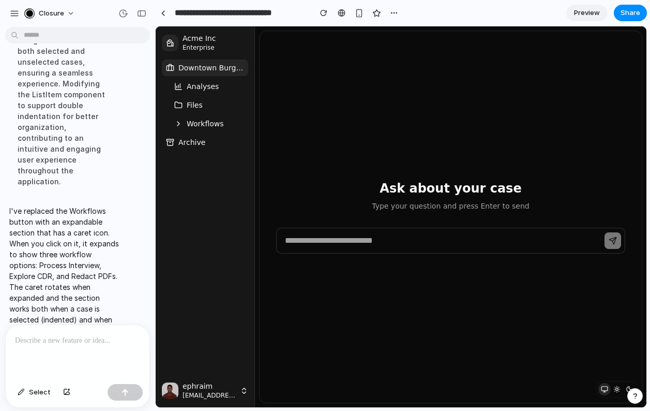
click at [201, 121] on span "Workflows" at bounding box center [205, 123] width 37 height 10
click at [199, 69] on span "Downtown Burglary Investigation" at bounding box center [211, 68] width 66 height 10
click at [225, 73] on button "Downtown Burglary Investigation" at bounding box center [205, 67] width 86 height 17
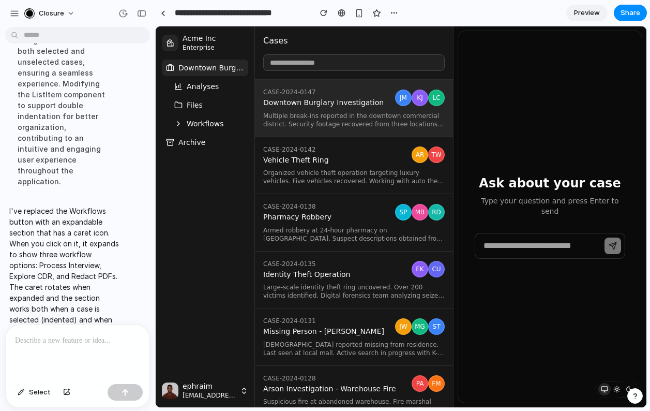
click at [317, 122] on span "Multiple break-ins reported in the downtown commercial district. Security foota…" at bounding box center [354, 120] width 182 height 17
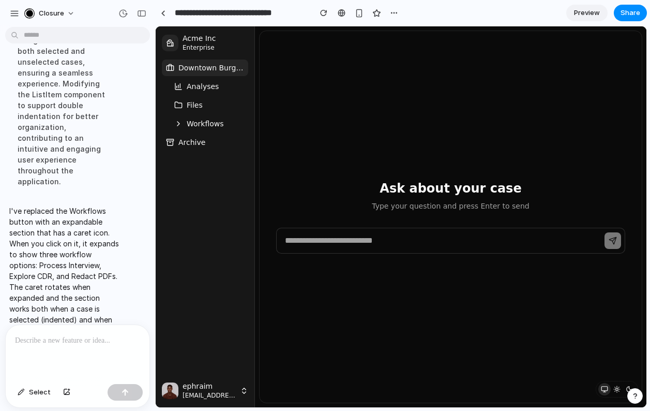
click at [217, 71] on span "Downtown Burglary Investigation" at bounding box center [211, 68] width 66 height 10
click at [222, 66] on span "Downtown Burglary Investigation" at bounding box center [211, 68] width 66 height 10
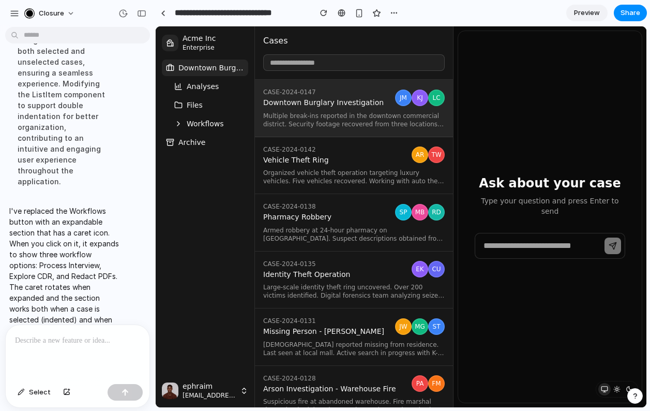
click at [309, 116] on span "Multiple break-ins reported in the downtown commercial district. Security foota…" at bounding box center [354, 120] width 182 height 17
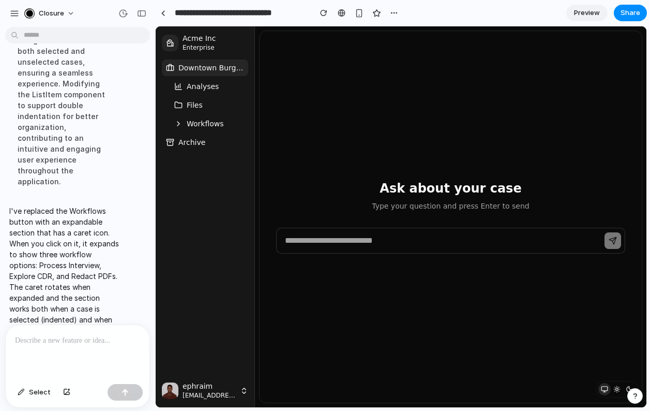
click at [219, 67] on span "Downtown Burglary Investigation" at bounding box center [211, 68] width 66 height 10
click at [214, 67] on span "Downtown Burglary Investigation" at bounding box center [211, 68] width 66 height 10
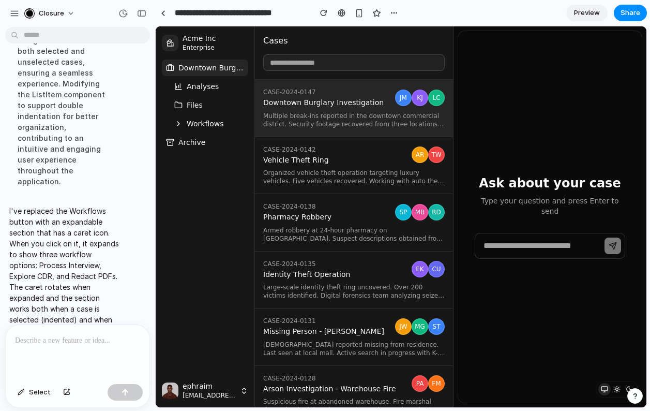
click at [71, 353] on div at bounding box center [78, 352] width 144 height 55
click at [198, 123] on span "Workflows" at bounding box center [205, 123] width 37 height 10
click at [197, 129] on button "Workflows" at bounding box center [209, 123] width 78 height 17
click at [197, 124] on span "Workflows" at bounding box center [205, 123] width 37 height 10
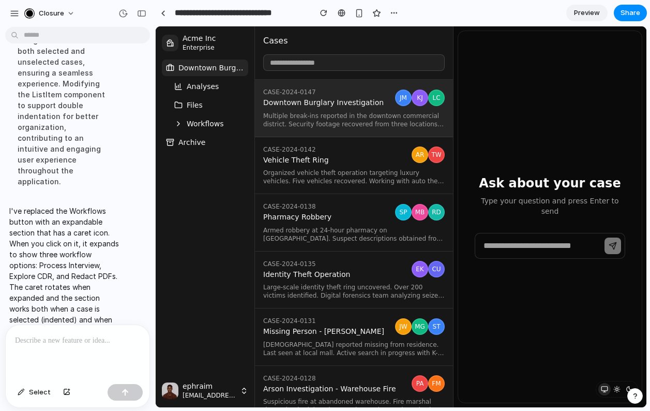
click at [83, 345] on p at bounding box center [77, 340] width 125 height 12
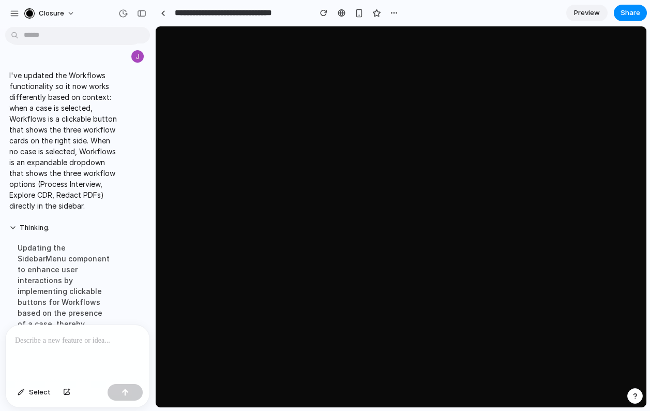
scroll to position [3128, 0]
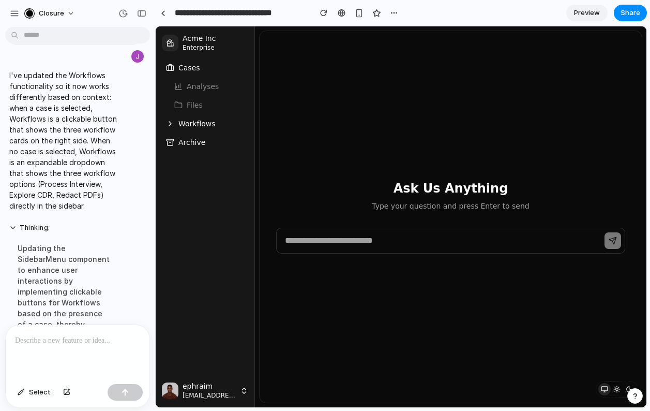
click at [191, 121] on span "Workflows" at bounding box center [196, 123] width 37 height 10
click at [190, 121] on span "Workflows" at bounding box center [196, 123] width 37 height 10
click at [192, 125] on span "Workflows" at bounding box center [196, 123] width 37 height 10
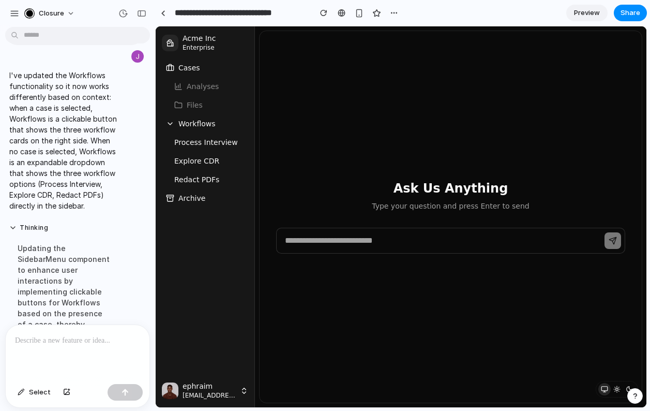
click at [202, 121] on span "Workflows" at bounding box center [196, 123] width 37 height 10
click at [213, 121] on span "Workflows" at bounding box center [196, 123] width 37 height 10
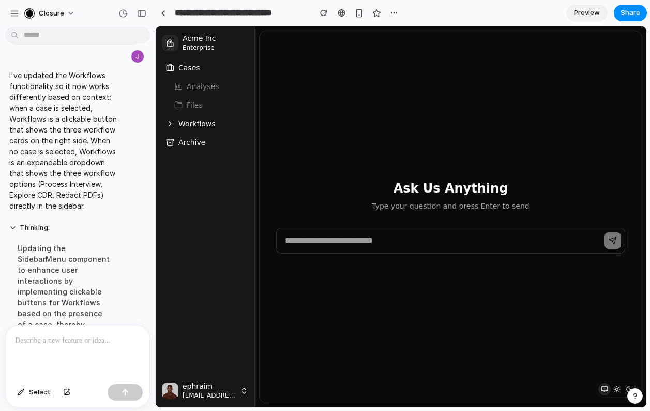
click at [209, 69] on button "Cases" at bounding box center [205, 67] width 86 height 17
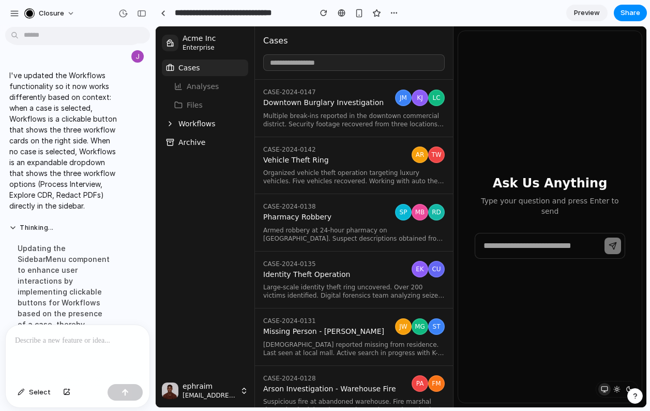
click at [288, 113] on span "Multiple break-ins reported in the downtown commercial district. Security foota…" at bounding box center [354, 120] width 182 height 17
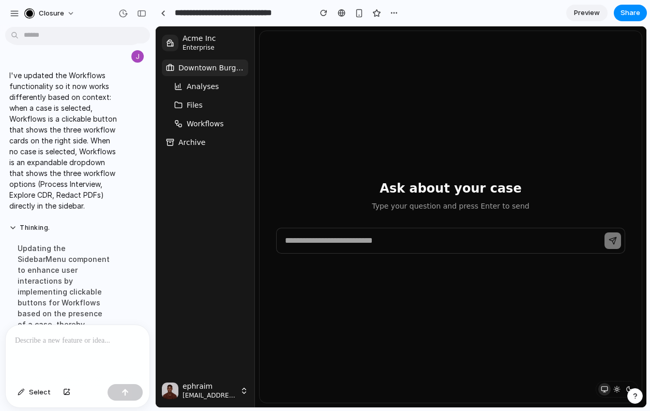
click at [197, 126] on span "Workflows" at bounding box center [205, 123] width 37 height 10
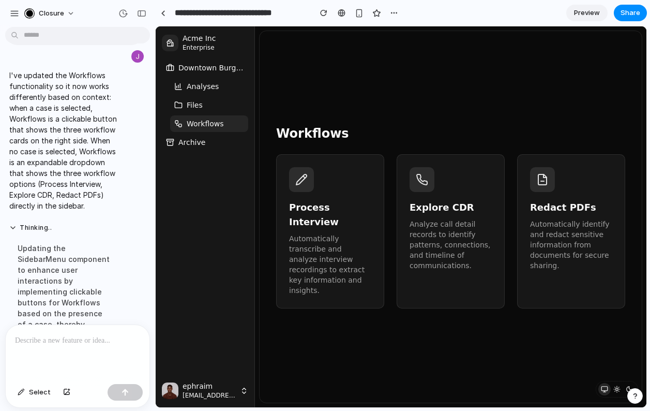
click at [76, 340] on p at bounding box center [77, 340] width 125 height 12
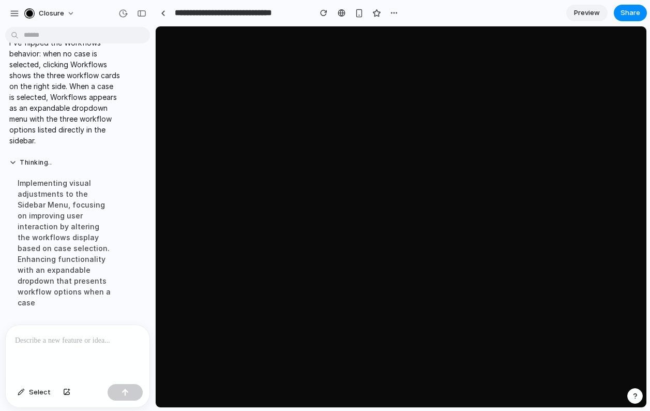
scroll to position [3182, 0]
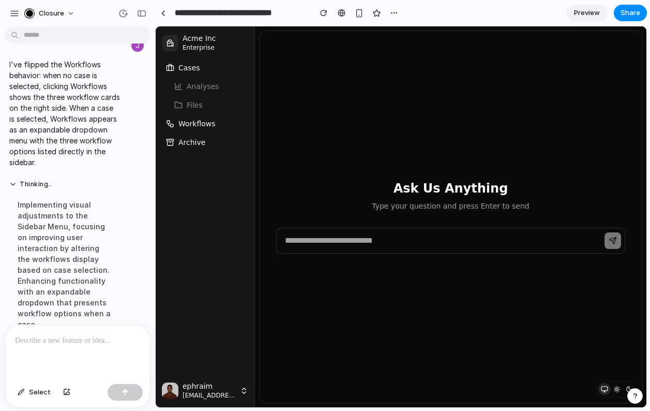
click at [203, 117] on button "Workflows" at bounding box center [205, 123] width 86 height 17
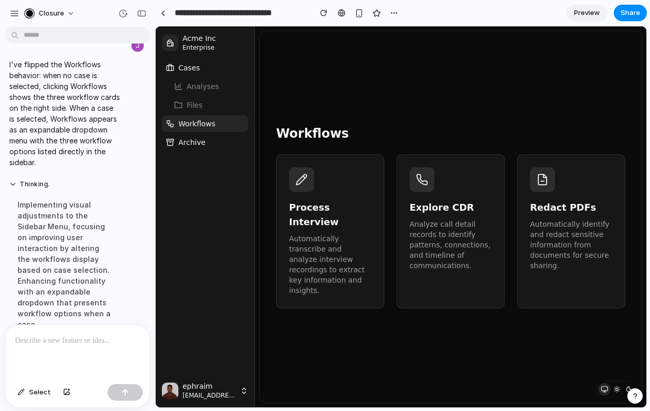
click at [322, 197] on div "Process Interview Automatically transcribe and analyze interview recordings to …" at bounding box center [330, 231] width 82 height 128
click at [201, 70] on button "Cases" at bounding box center [205, 67] width 86 height 17
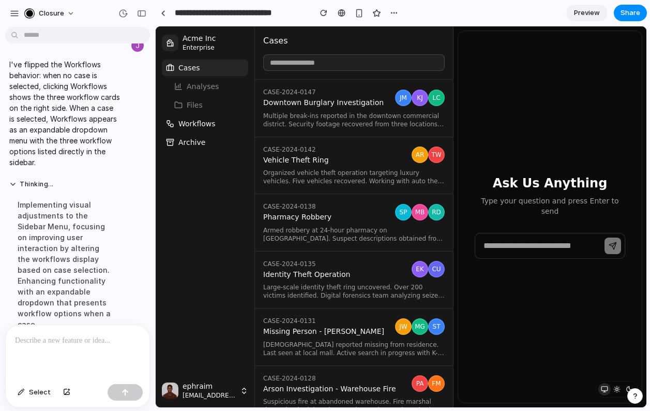
click at [312, 102] on span "Downtown Burglary Investigation" at bounding box center [327, 102] width 128 height 9
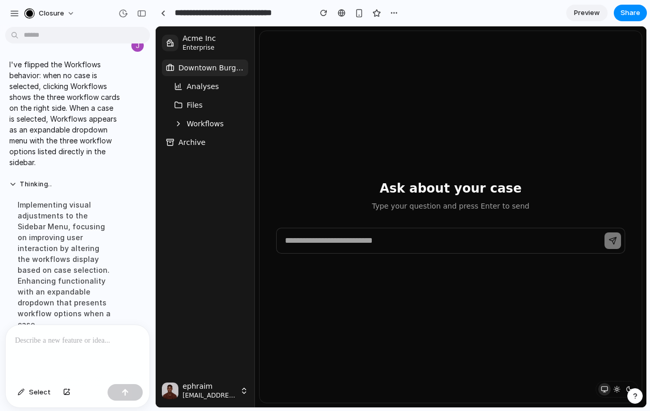
click at [205, 122] on span "Workflows" at bounding box center [205, 123] width 37 height 10
click at [223, 128] on button "Workflows" at bounding box center [209, 123] width 78 height 17
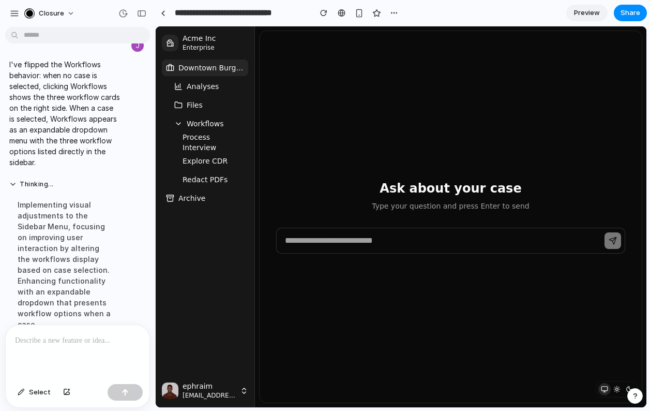
click at [223, 128] on button "Workflows" at bounding box center [209, 123] width 78 height 17
click at [98, 343] on p at bounding box center [77, 340] width 125 height 12
click at [199, 124] on span "Workflows" at bounding box center [205, 123] width 37 height 10
click at [205, 64] on span "Downtown Burglary Investigation" at bounding box center [211, 68] width 66 height 10
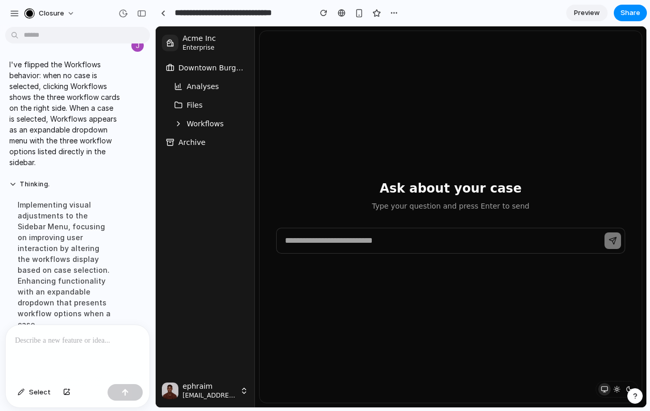
click at [205, 64] on span "Downtown Burglary Investigation" at bounding box center [211, 68] width 66 height 10
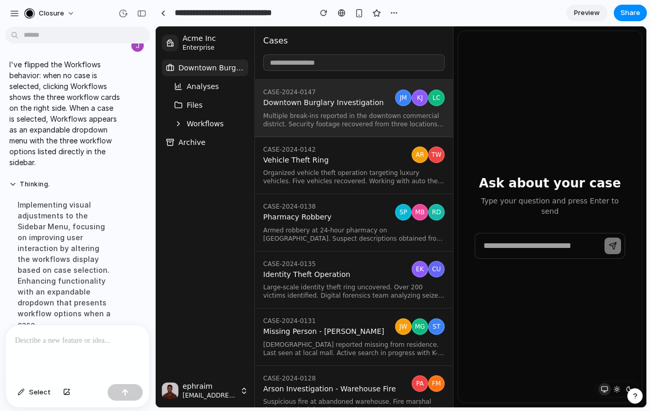
click at [301, 106] on span "Downtown Burglary Investigation" at bounding box center [327, 102] width 128 height 9
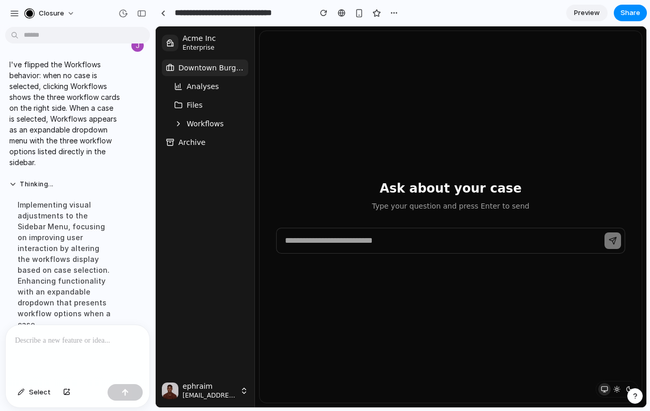
click at [270, 102] on div "Ask about your case Type your question and press Enter to send" at bounding box center [451, 216] width 382 height 371
click at [626, 16] on span "Share" at bounding box center [631, 13] width 20 height 10
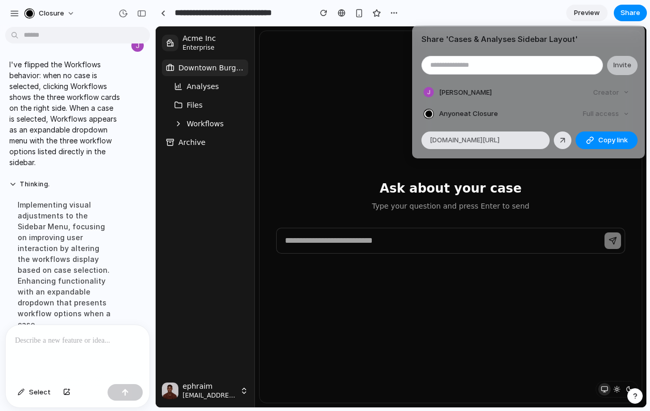
click at [483, 115] on span "Anyone at Closure" at bounding box center [468, 114] width 59 height 10
click at [612, 139] on span "Copy link" at bounding box center [613, 140] width 29 height 10
click at [604, 116] on div "Full access" at bounding box center [606, 114] width 55 height 14
click at [602, 115] on div "Full access" at bounding box center [606, 114] width 55 height 14
click at [480, 115] on span "Anyone at Closure" at bounding box center [468, 114] width 59 height 10
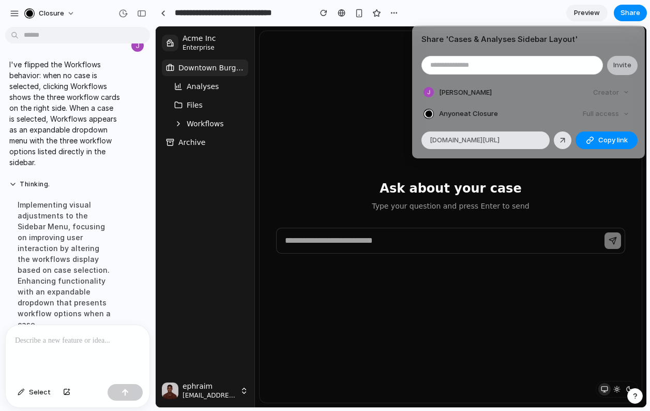
click at [450, 95] on span "[PERSON_NAME]" at bounding box center [465, 92] width 53 height 10
click at [613, 96] on div "Creator" at bounding box center [611, 92] width 44 height 14
click at [616, 92] on div "Creator" at bounding box center [611, 92] width 44 height 14
click at [350, 145] on div "Share ' Cases & Analyses Sidebar Layout ' Invite [PERSON_NAME] Creator Anyone a…" at bounding box center [325, 205] width 650 height 411
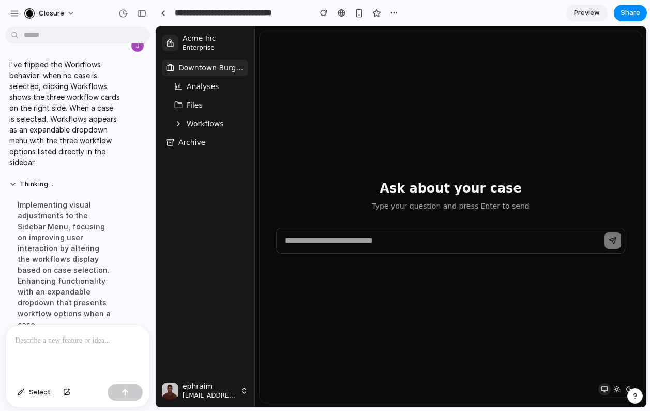
click at [220, 123] on span "Workflows" at bounding box center [205, 123] width 37 height 10
click at [208, 137] on span "Process Interview" at bounding box center [214, 142] width 62 height 21
click at [214, 126] on span "Workflows" at bounding box center [205, 123] width 37 height 10
click at [216, 127] on span "Workflows" at bounding box center [205, 123] width 37 height 10
click at [218, 126] on span "Workflows" at bounding box center [205, 123] width 37 height 10
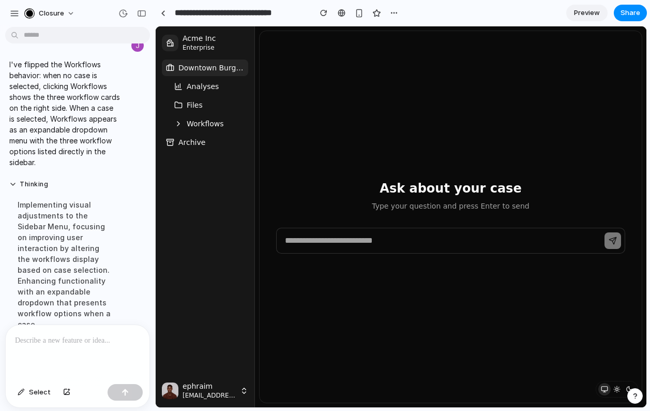
click at [217, 69] on span "Downtown Burglary Investigation" at bounding box center [211, 68] width 66 height 10
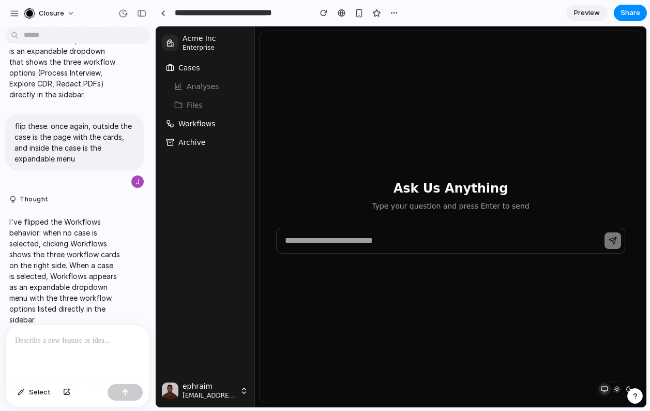
click at [207, 126] on span "Workflows" at bounding box center [196, 123] width 37 height 10
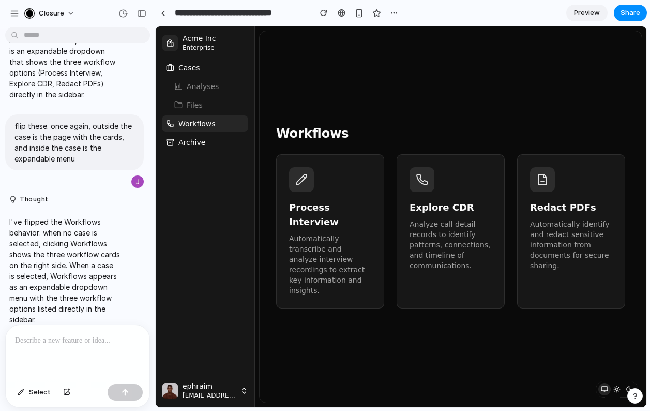
click at [208, 123] on span "Workflows" at bounding box center [196, 123] width 37 height 10
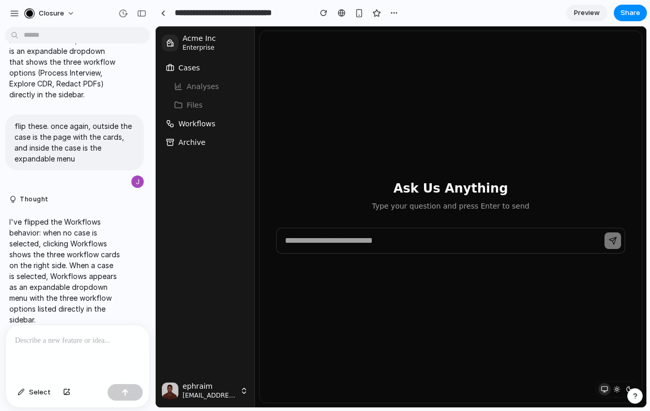
click at [90, 341] on p at bounding box center [77, 340] width 125 height 12
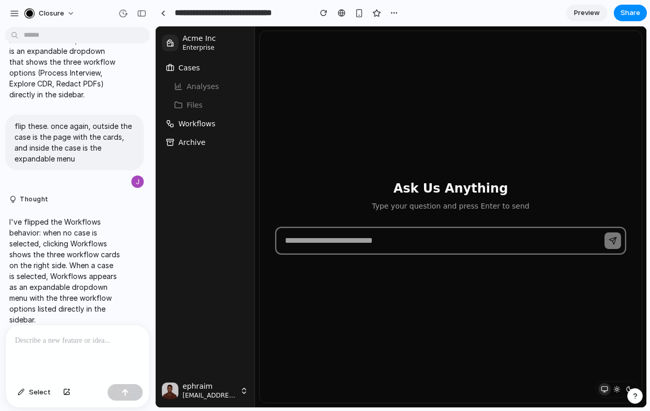
click at [355, 242] on input "text" at bounding box center [450, 241] width 349 height 26
type input "****"
click at [605, 232] on button "submit" at bounding box center [613, 240] width 17 height 17
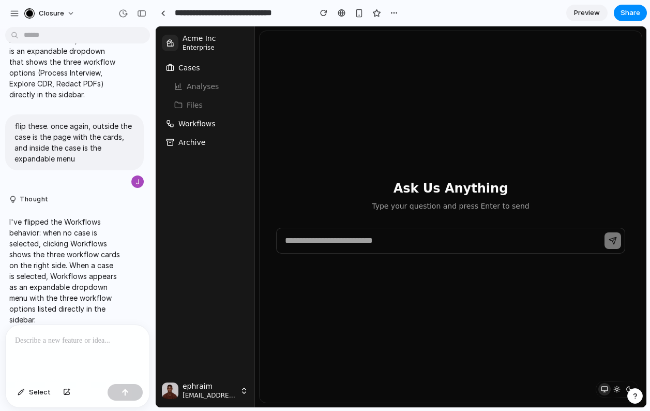
click at [416, 265] on div "Ask Us Anything Type your question and press Enter to send" at bounding box center [451, 216] width 382 height 371
click at [42, 337] on p at bounding box center [77, 340] width 125 height 12
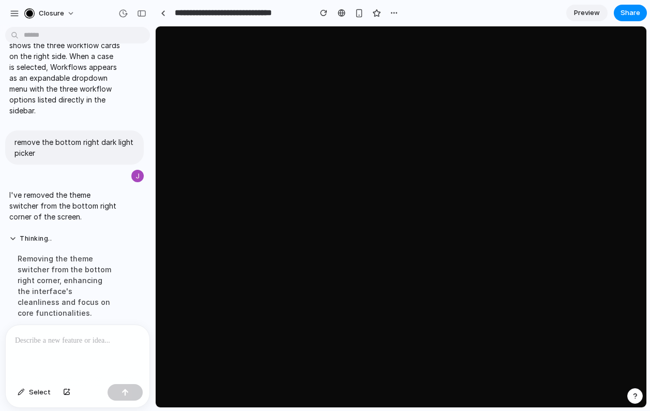
scroll to position [3008, 0]
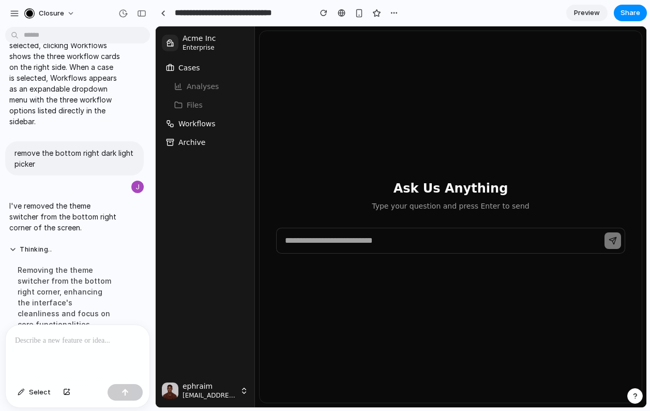
click at [204, 69] on button "Cases" at bounding box center [205, 67] width 86 height 17
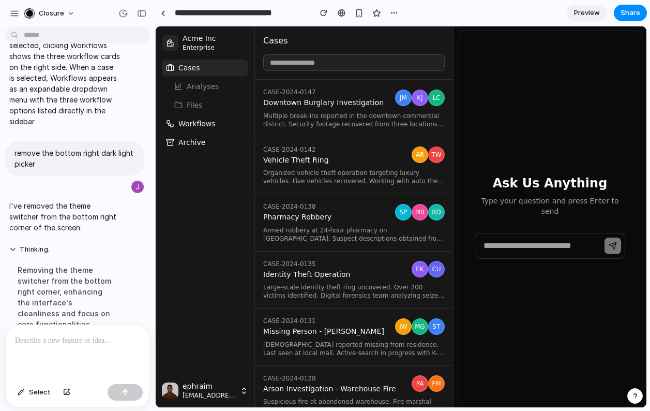
click at [335, 105] on span "Downtown Burglary Investigation" at bounding box center [327, 102] width 128 height 9
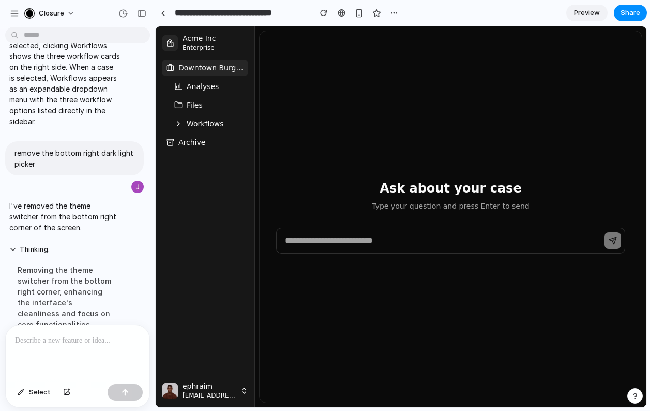
click at [216, 86] on span "Analyses" at bounding box center [203, 86] width 32 height 10
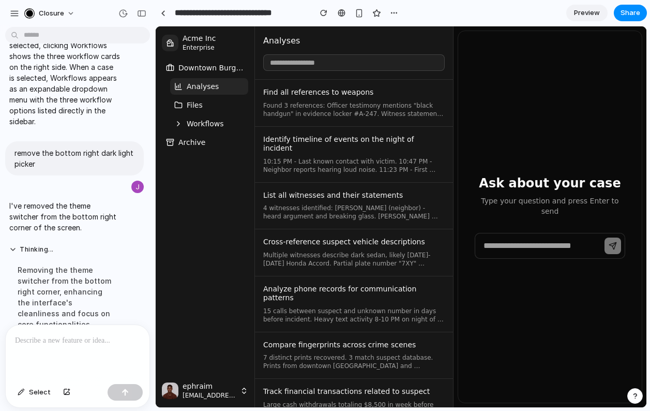
click at [204, 126] on span "Workflows" at bounding box center [205, 123] width 37 height 10
click at [220, 126] on span "Workflows" at bounding box center [205, 123] width 37 height 10
click at [214, 140] on button "Archive" at bounding box center [205, 142] width 86 height 17
click at [214, 121] on span "Workflows" at bounding box center [205, 123] width 37 height 10
click at [204, 124] on span "Workflows" at bounding box center [205, 123] width 37 height 10
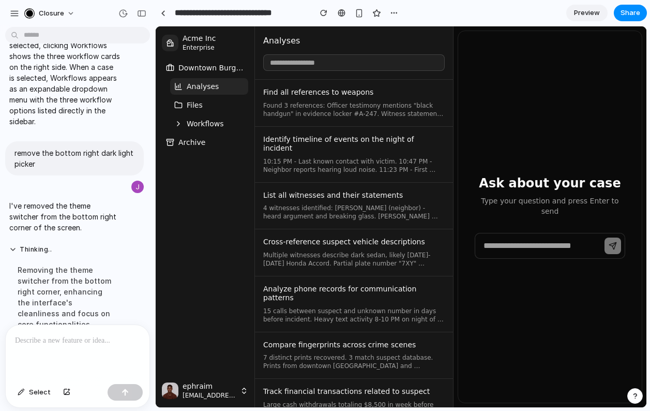
click at [211, 105] on button "Files" at bounding box center [209, 105] width 78 height 17
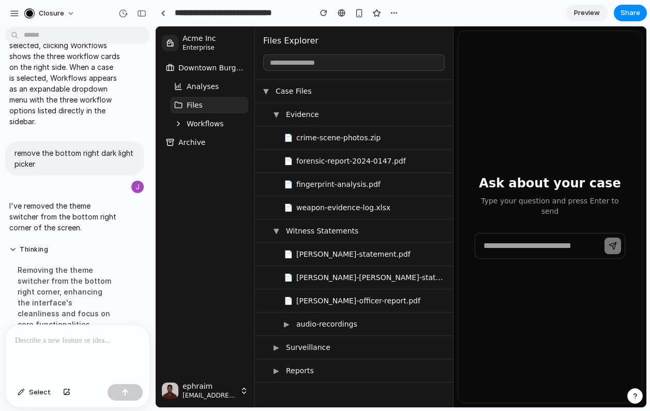
click at [83, 340] on p at bounding box center [77, 340] width 125 height 12
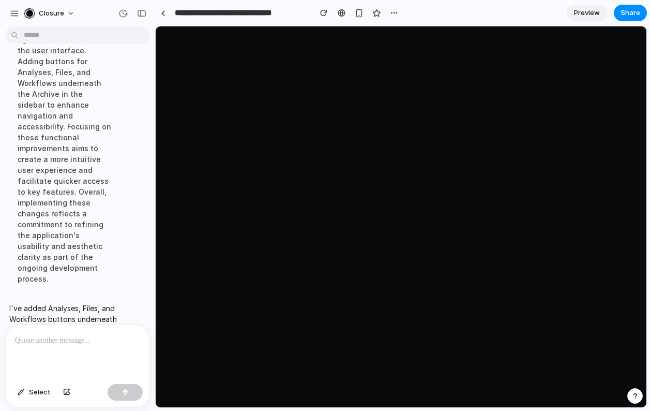
scroll to position [3138, 0]
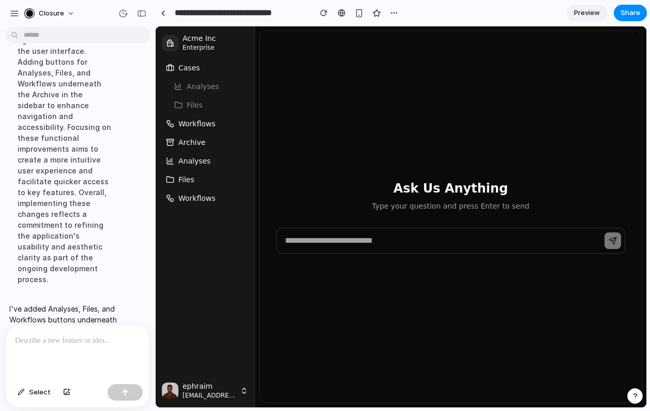
click at [231, 125] on button "Workflows" at bounding box center [205, 123] width 86 height 17
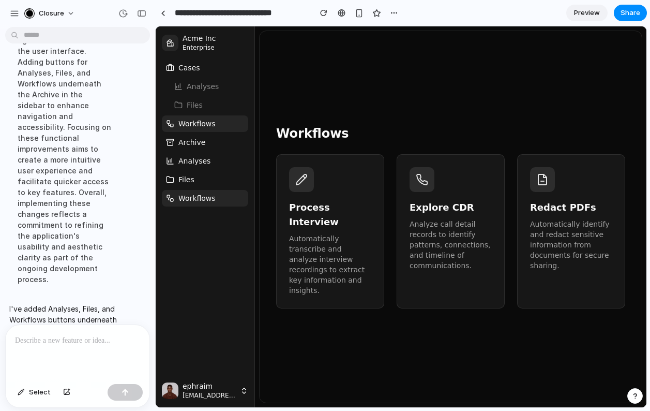
click at [219, 162] on button "Analyses" at bounding box center [205, 161] width 86 height 17
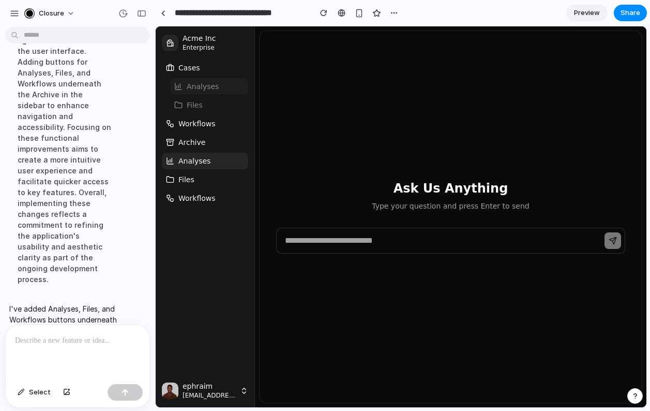
click at [221, 148] on button "Archive" at bounding box center [205, 142] width 86 height 17
click at [218, 175] on button "Files" at bounding box center [205, 179] width 86 height 17
click at [220, 161] on button "Analyses" at bounding box center [205, 161] width 86 height 17
click at [220, 177] on button "Files" at bounding box center [205, 179] width 86 height 17
click at [221, 162] on button "Analyses" at bounding box center [205, 161] width 86 height 17
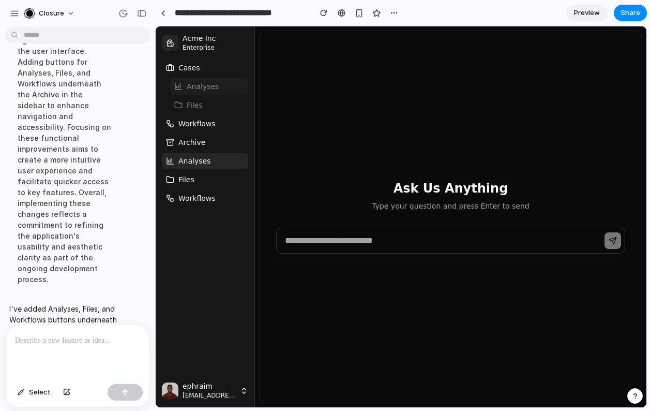
click at [221, 176] on button "Files" at bounding box center [205, 179] width 86 height 17
click at [85, 338] on p at bounding box center [77, 340] width 125 height 12
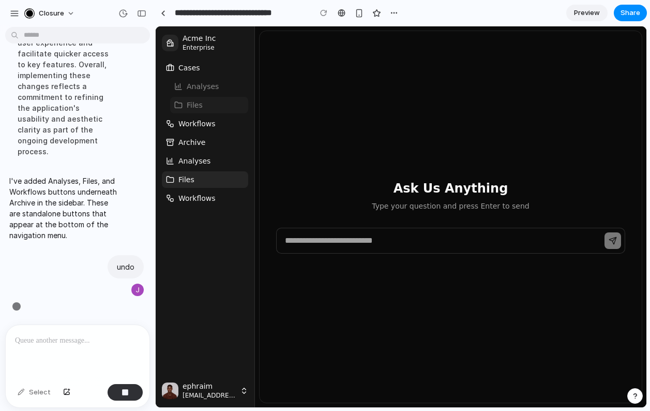
scroll to position [3151, 0]
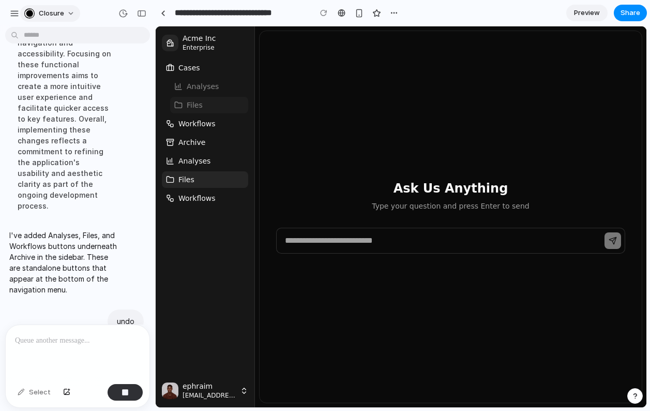
click at [70, 14] on button "Closure" at bounding box center [50, 13] width 60 height 17
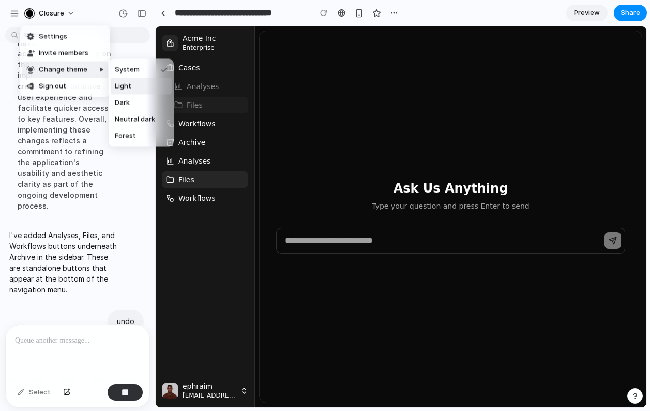
click at [135, 84] on li "Light" at bounding box center [141, 86] width 61 height 17
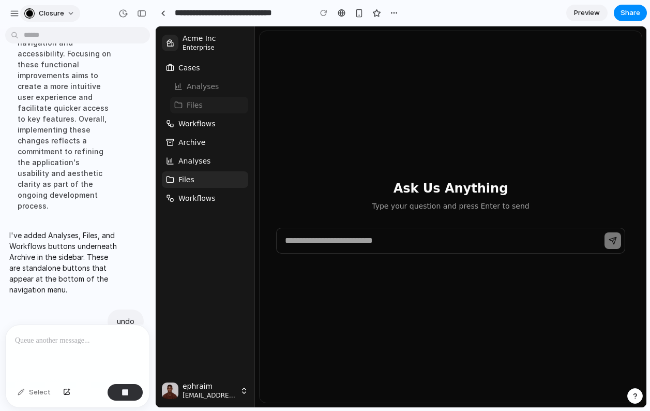
click at [51, 11] on span "Closure" at bounding box center [51, 13] width 25 height 10
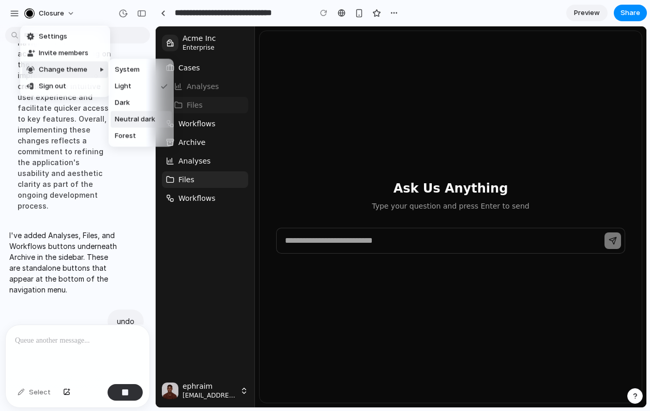
click at [138, 118] on span "Neutral dark" at bounding box center [135, 119] width 40 height 10
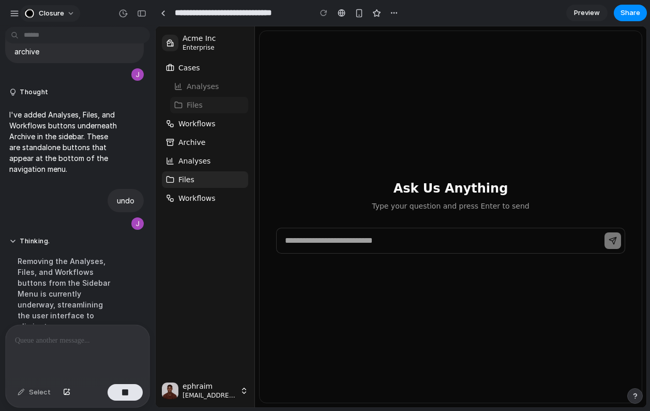
click at [70, 16] on button "Closure" at bounding box center [50, 13] width 60 height 17
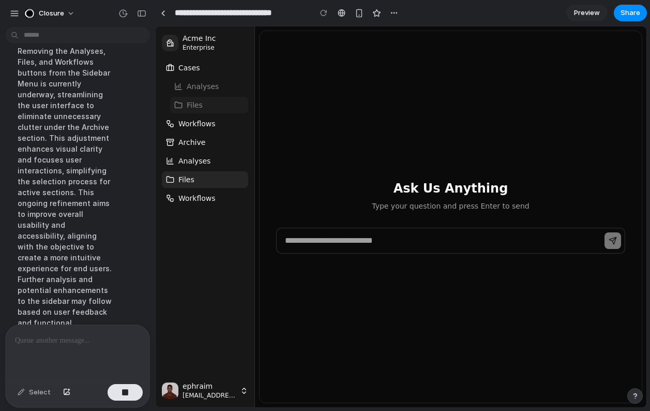
click at [66, 6] on div "Settings Invite members Change theme Sign out" at bounding box center [325, 205] width 650 height 411
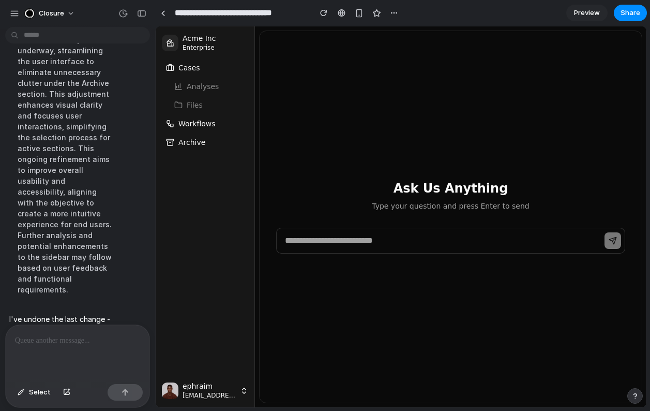
scroll to position [3138, 0]
click at [203, 126] on span "Workflows" at bounding box center [196, 123] width 37 height 10
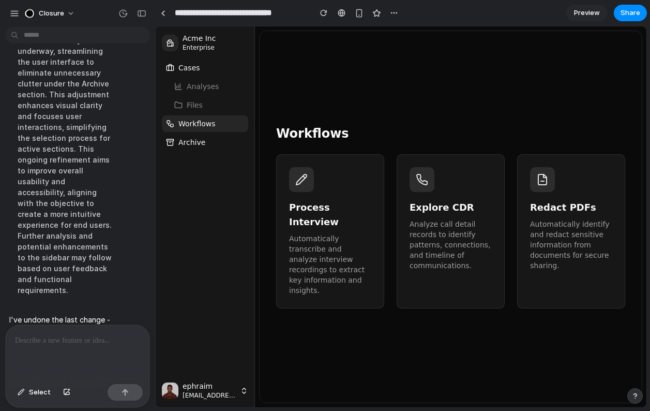
click at [207, 147] on button "Archive" at bounding box center [205, 142] width 86 height 17
click at [202, 70] on button "Cases" at bounding box center [205, 67] width 86 height 17
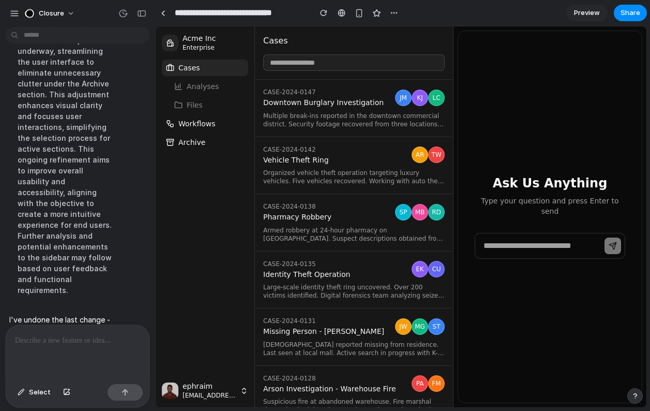
click at [294, 114] on span "Multiple break-ins reported in the downtown commercial district. Security foota…" at bounding box center [354, 120] width 182 height 17
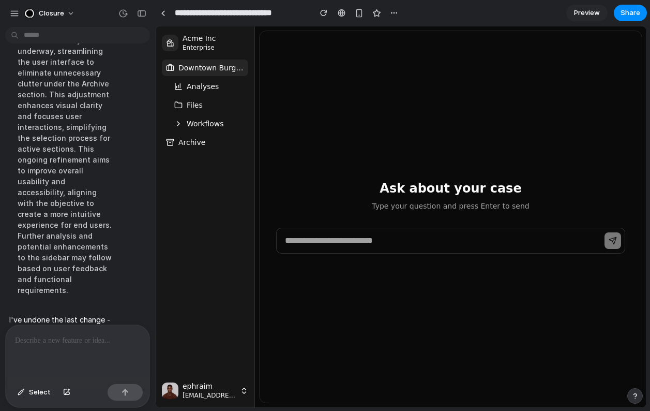
click at [201, 124] on span "Workflows" at bounding box center [205, 123] width 37 height 10
click at [213, 70] on span "Downtown Burglary Investigation" at bounding box center [211, 68] width 66 height 10
click at [633, 18] on button "Share" at bounding box center [630, 13] width 33 height 17
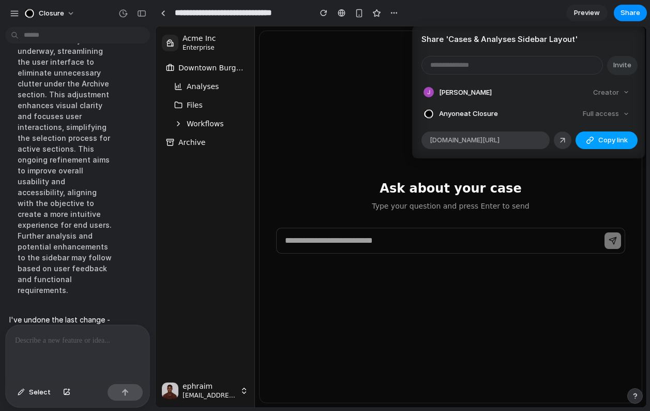
click at [602, 142] on span "Copy link" at bounding box center [613, 140] width 29 height 10
click at [225, 123] on div "Share ' Cases & Analyses Sidebar Layout ' Invite [PERSON_NAME] Creator Anyone a…" at bounding box center [325, 205] width 650 height 411
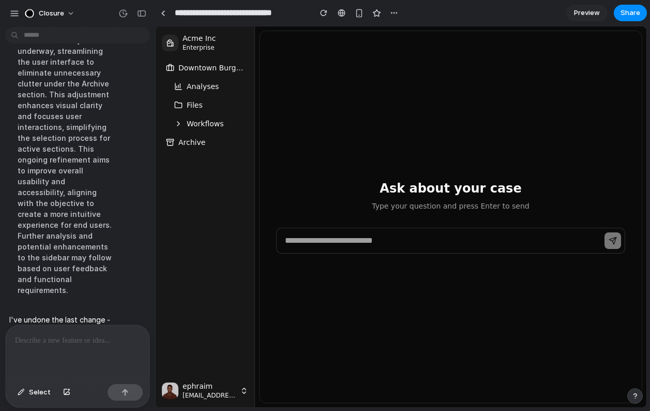
click at [204, 123] on span "Workflows" at bounding box center [205, 123] width 37 height 10
click at [230, 86] on button "Analyses" at bounding box center [209, 86] width 78 height 17
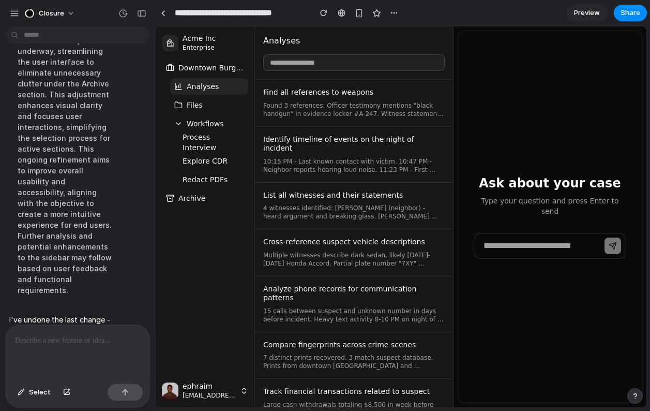
click at [223, 143] on span "Process Interview" at bounding box center [214, 142] width 62 height 21
click at [227, 87] on button "Analyses" at bounding box center [209, 86] width 78 height 17
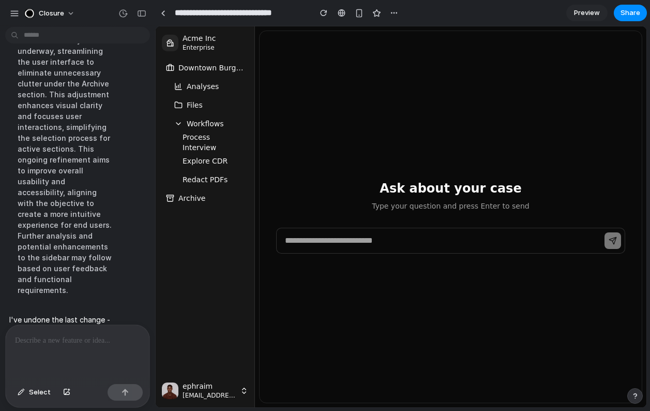
click at [227, 87] on button "Analyses" at bounding box center [209, 86] width 78 height 17
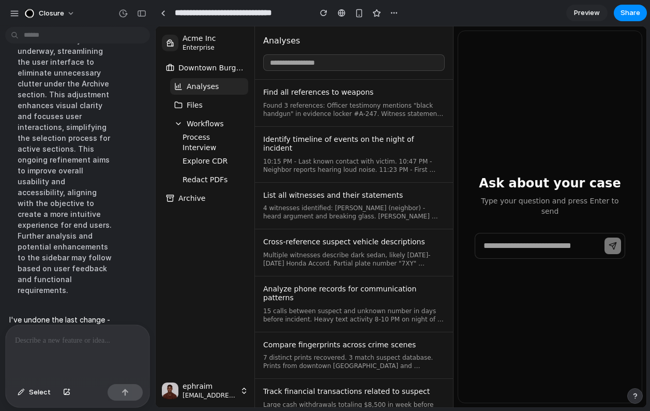
click at [227, 87] on button "Analyses" at bounding box center [209, 86] width 78 height 17
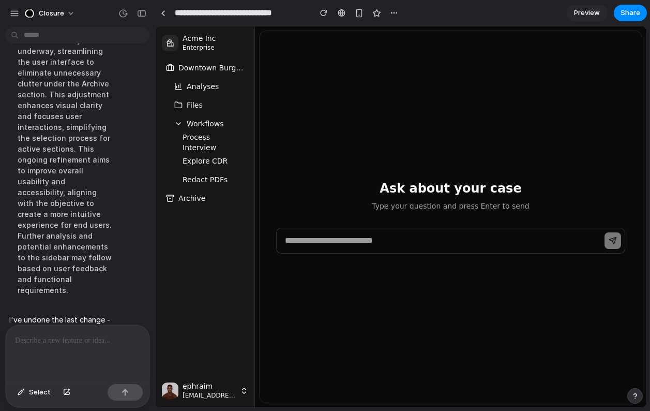
click at [587, 10] on span "Preview" at bounding box center [587, 13] width 26 height 10
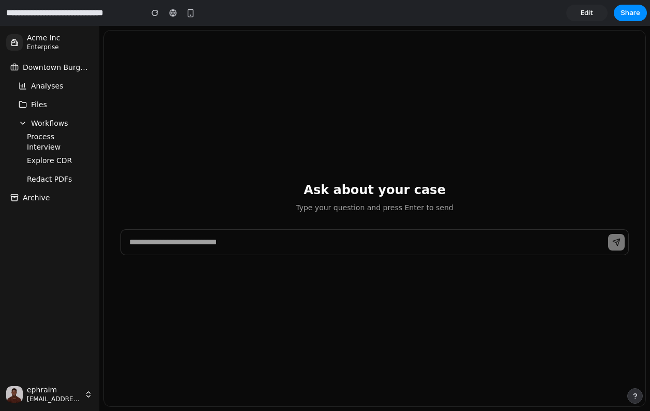
click at [587, 10] on span "Edit" at bounding box center [587, 13] width 12 height 10
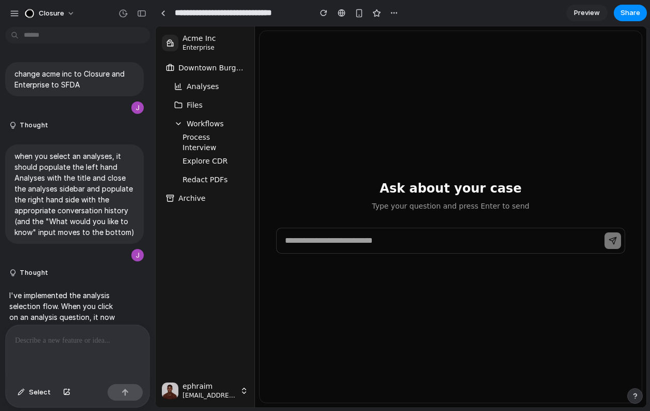
scroll to position [2850, 0]
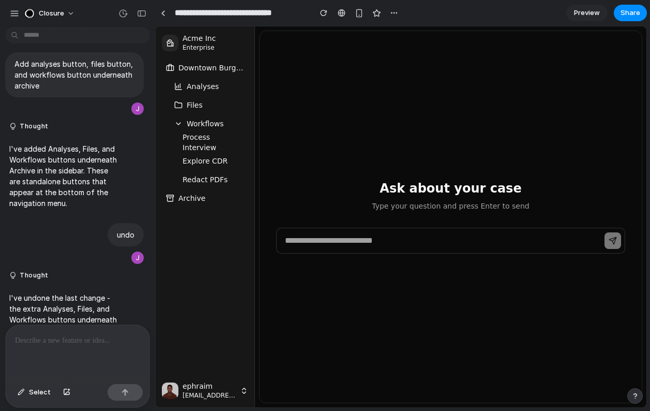
click at [587, 10] on span "Preview" at bounding box center [587, 13] width 26 height 10
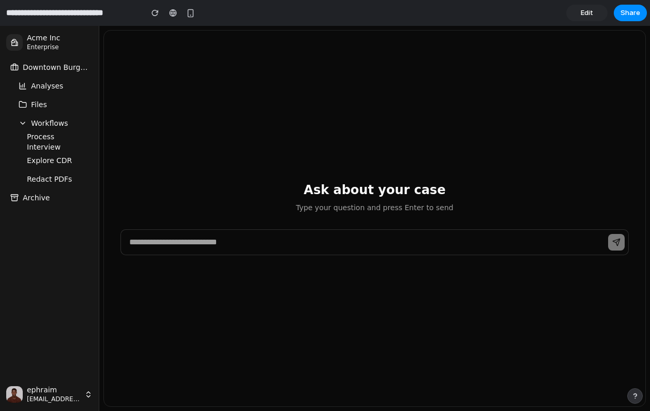
click at [55, 146] on span "Process Interview" at bounding box center [58, 141] width 62 height 21
click at [53, 101] on button "Files" at bounding box center [53, 104] width 78 height 17
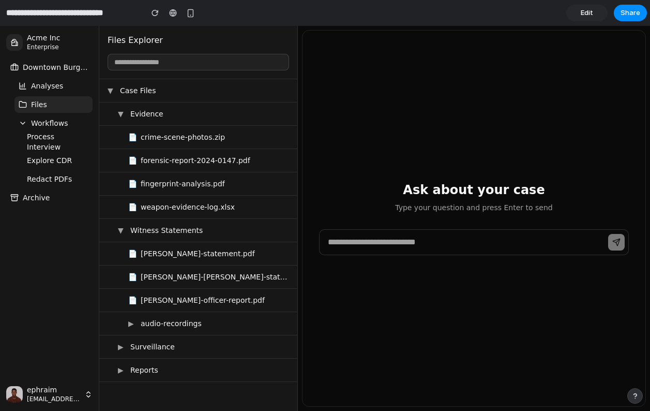
click at [54, 84] on span "Analyses" at bounding box center [47, 86] width 32 height 10
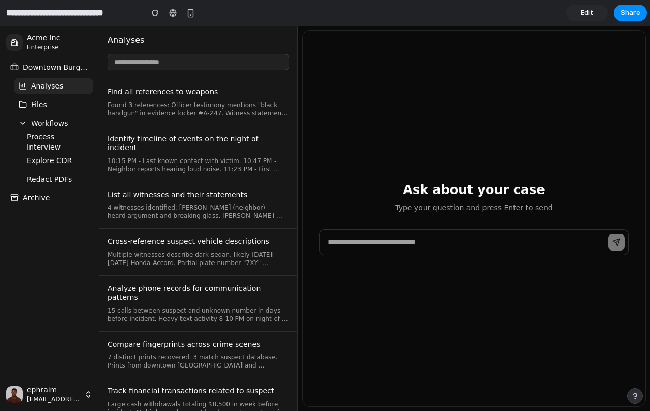
click at [55, 105] on button "Files" at bounding box center [53, 104] width 78 height 17
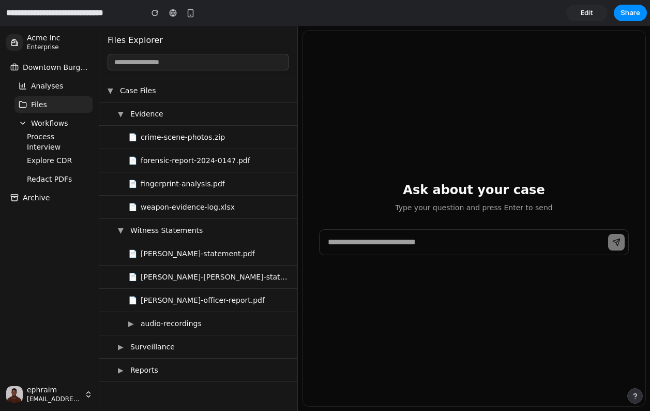
click at [55, 88] on span "Analyses" at bounding box center [47, 86] width 32 height 10
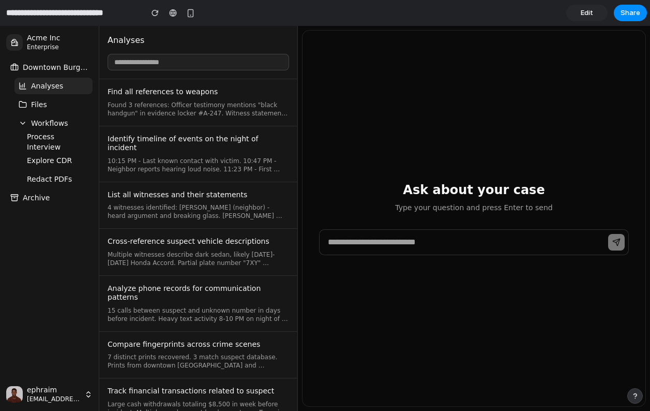
click at [43, 71] on span "Downtown Burglary Investigation" at bounding box center [56, 67] width 66 height 10
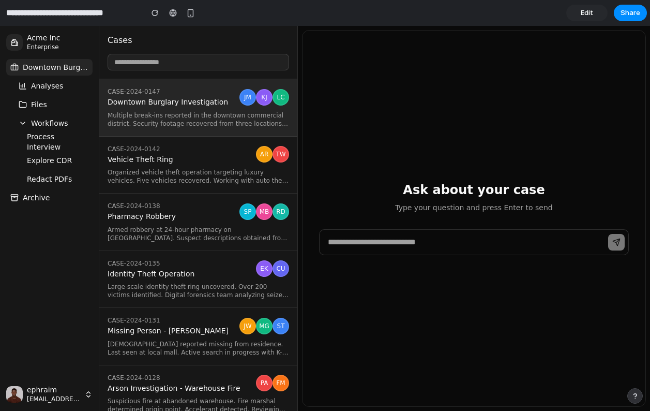
click at [150, 61] on input at bounding box center [199, 62] width 182 height 17
